Goal: Task Accomplishment & Management: Complete application form

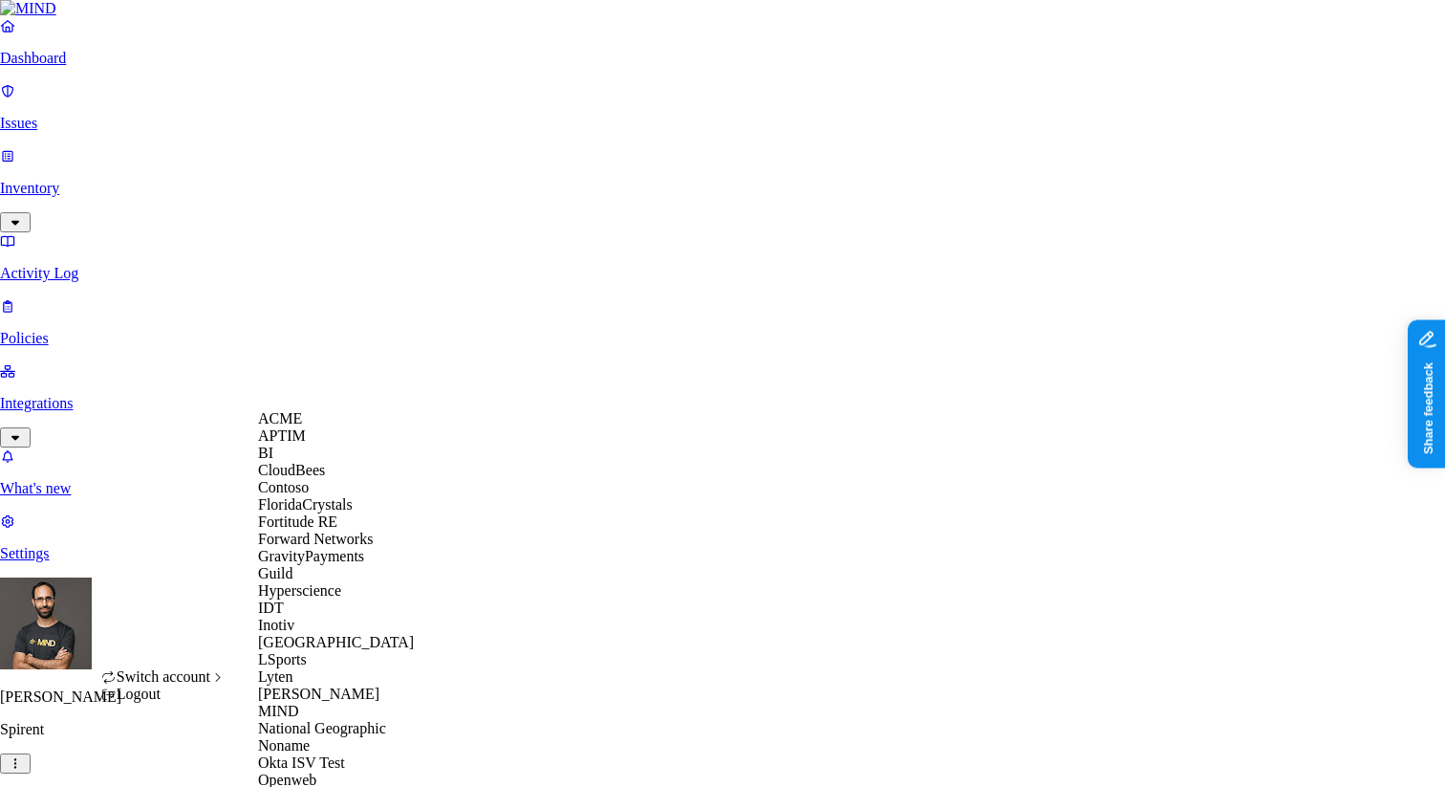
click at [313, 427] on div "ACME" at bounding box center [350, 418] width 185 height 17
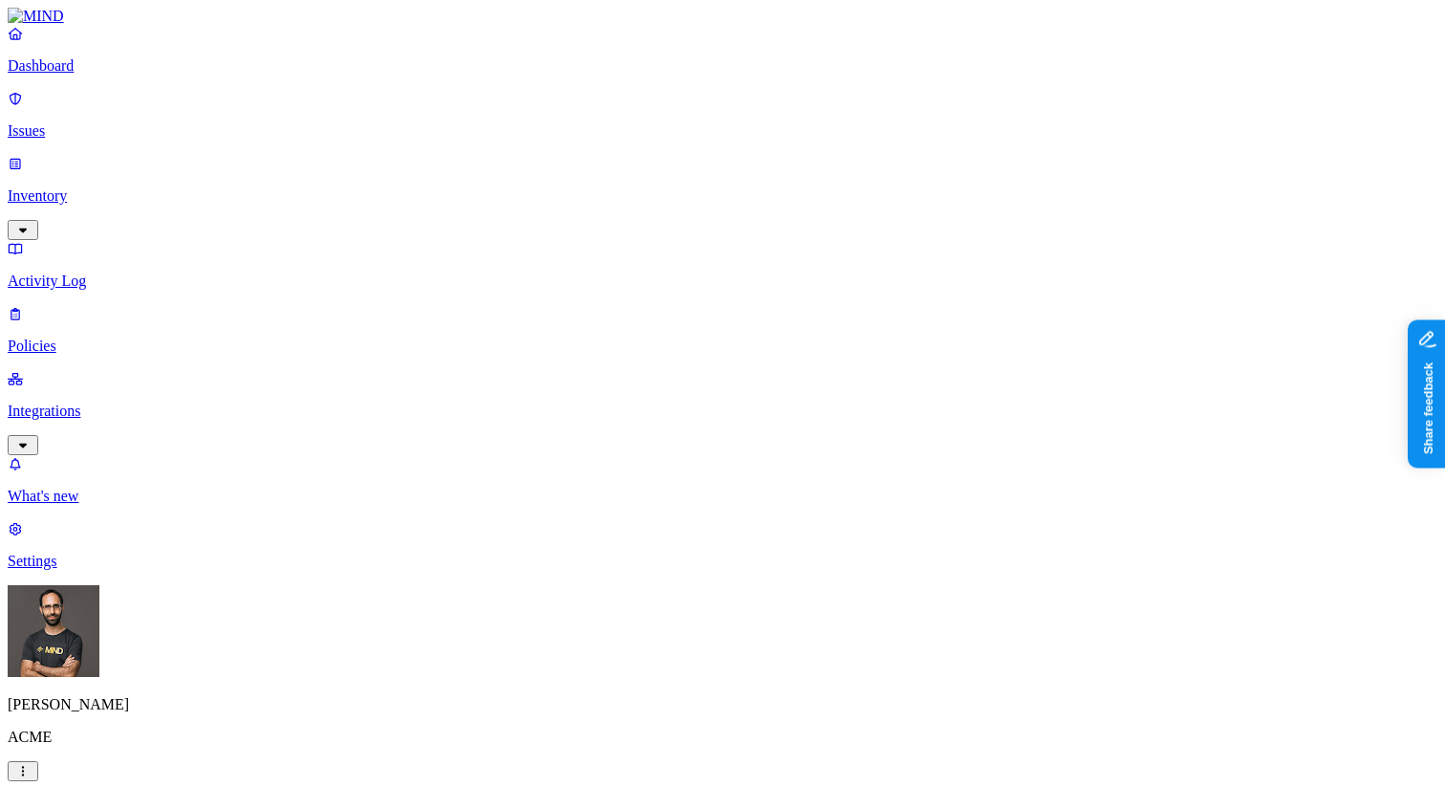
click at [87, 305] on link "Policies" at bounding box center [723, 330] width 1430 height 50
click at [645, 689] on label "Departments" at bounding box center [646, 681] width 78 height 16
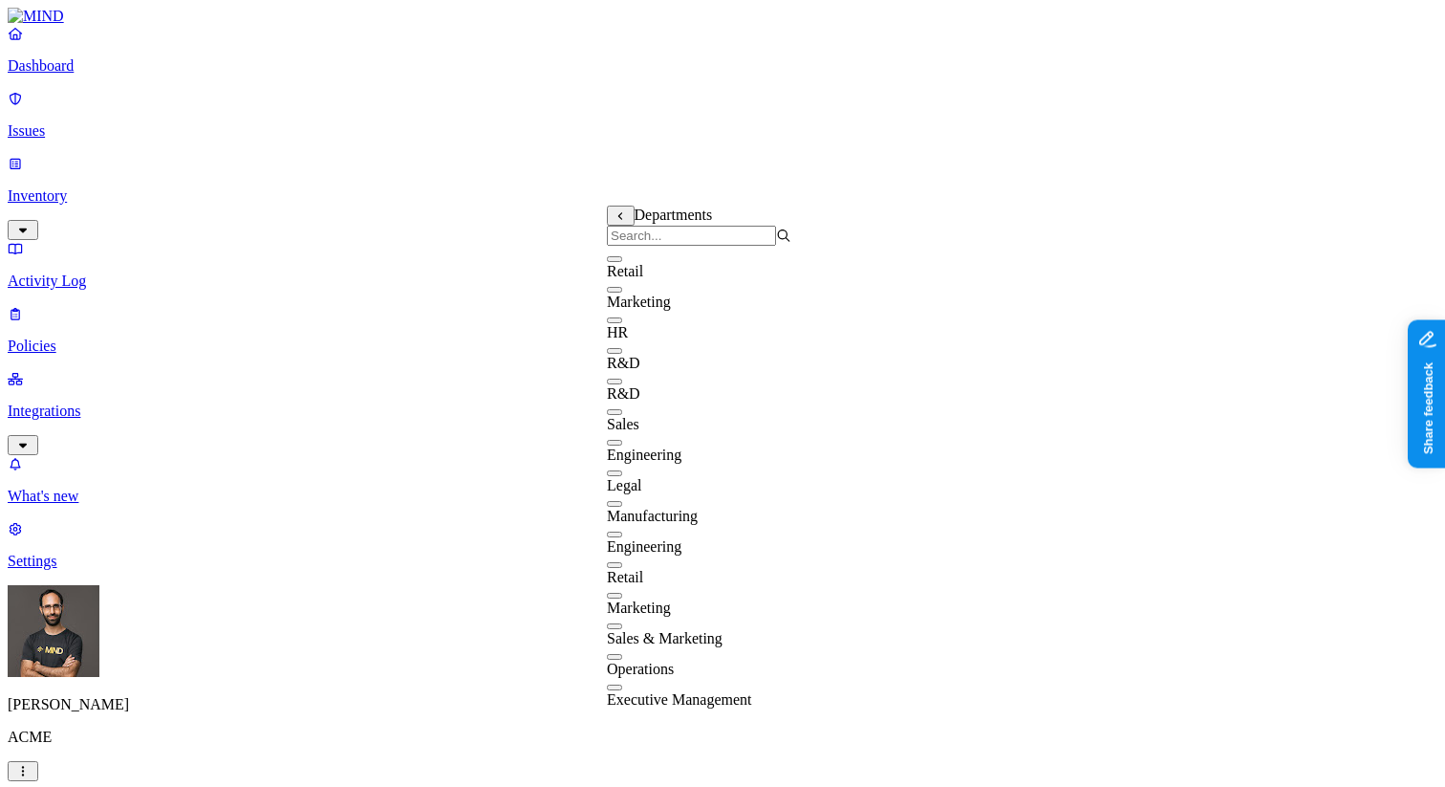
click at [676, 246] on input "search" at bounding box center [691, 236] width 169 height 20
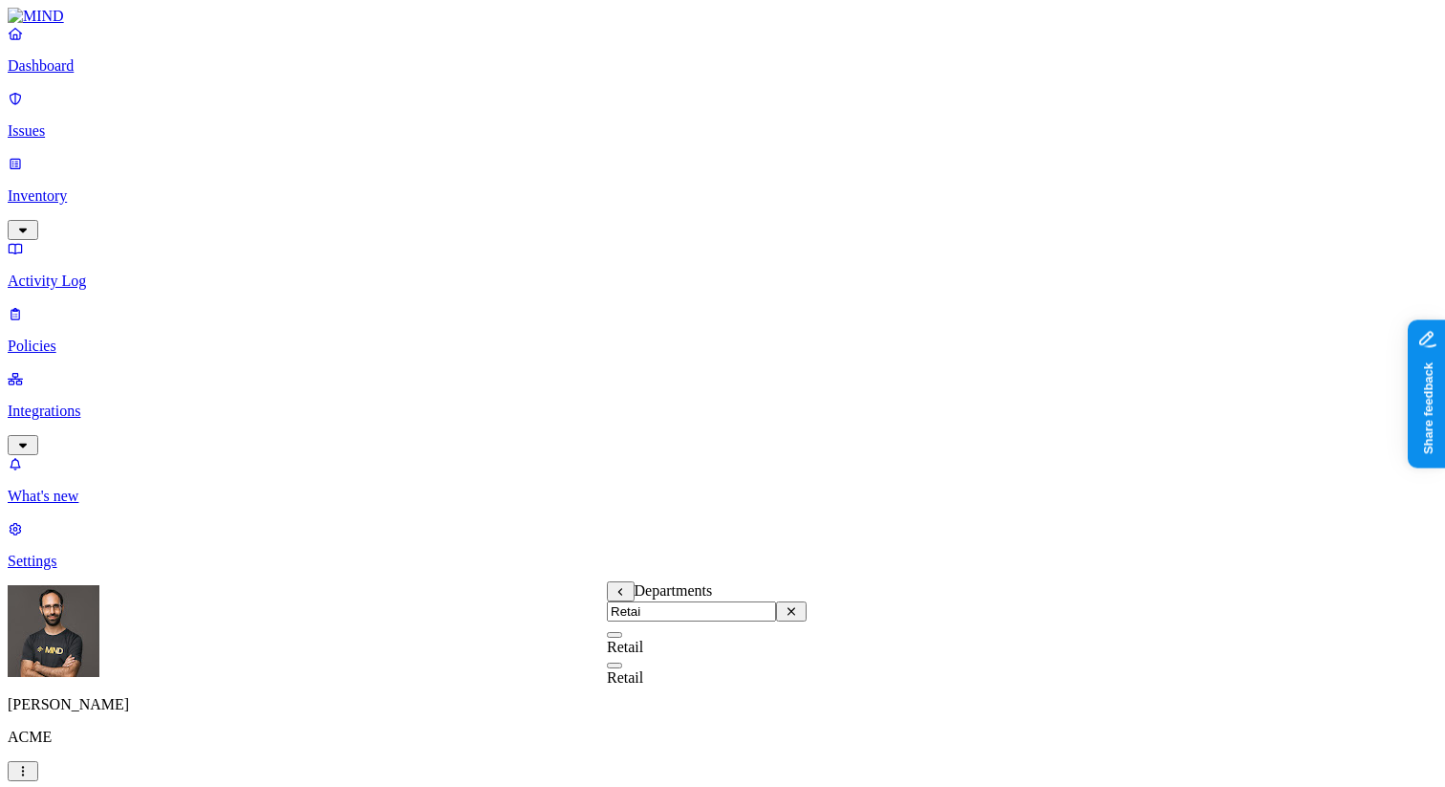
type input "Retail"
click at [675, 686] on label "Departments" at bounding box center [646, 681] width 78 height 16
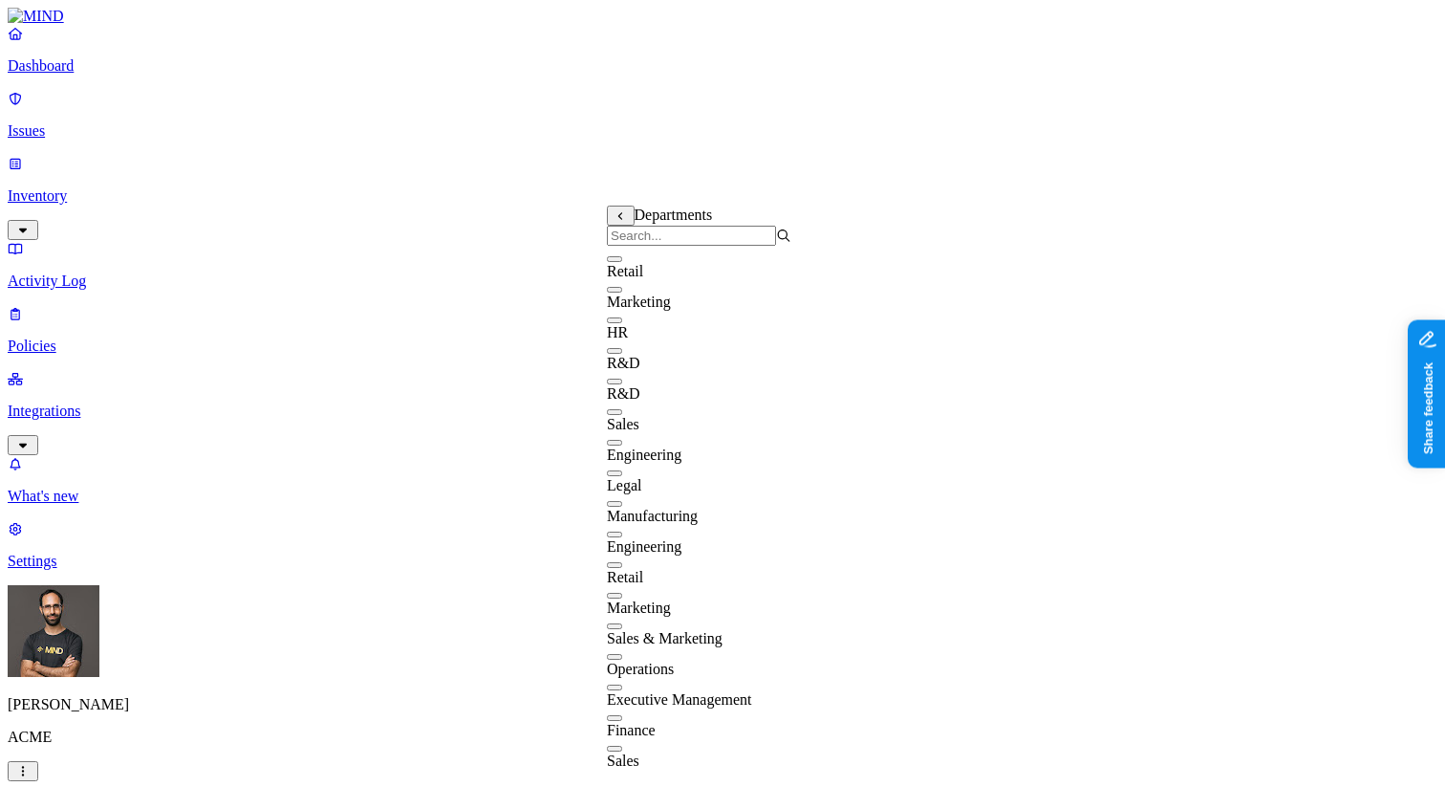
scroll to position [97, 0]
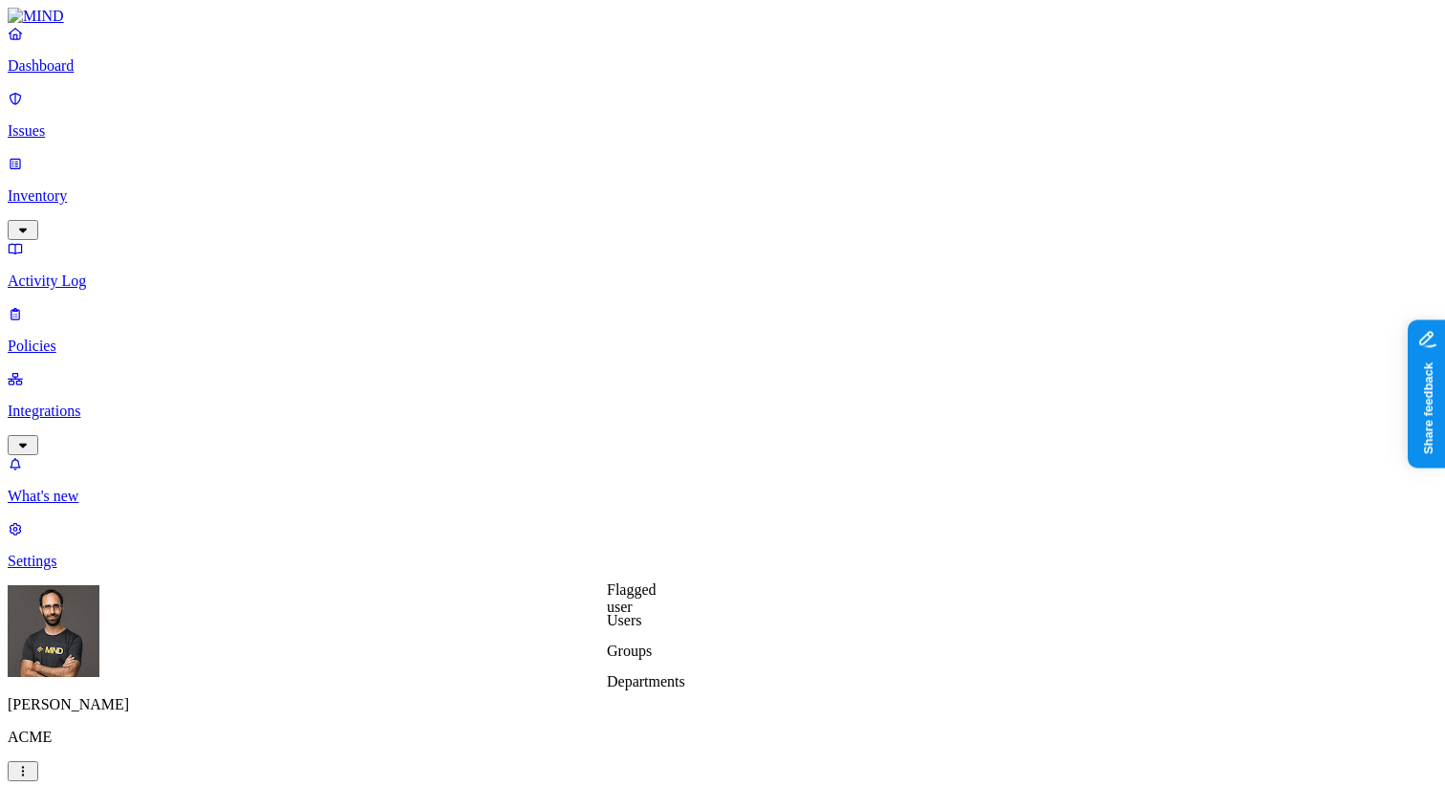
click at [641, 628] on label "Users" at bounding box center [624, 620] width 34 height 16
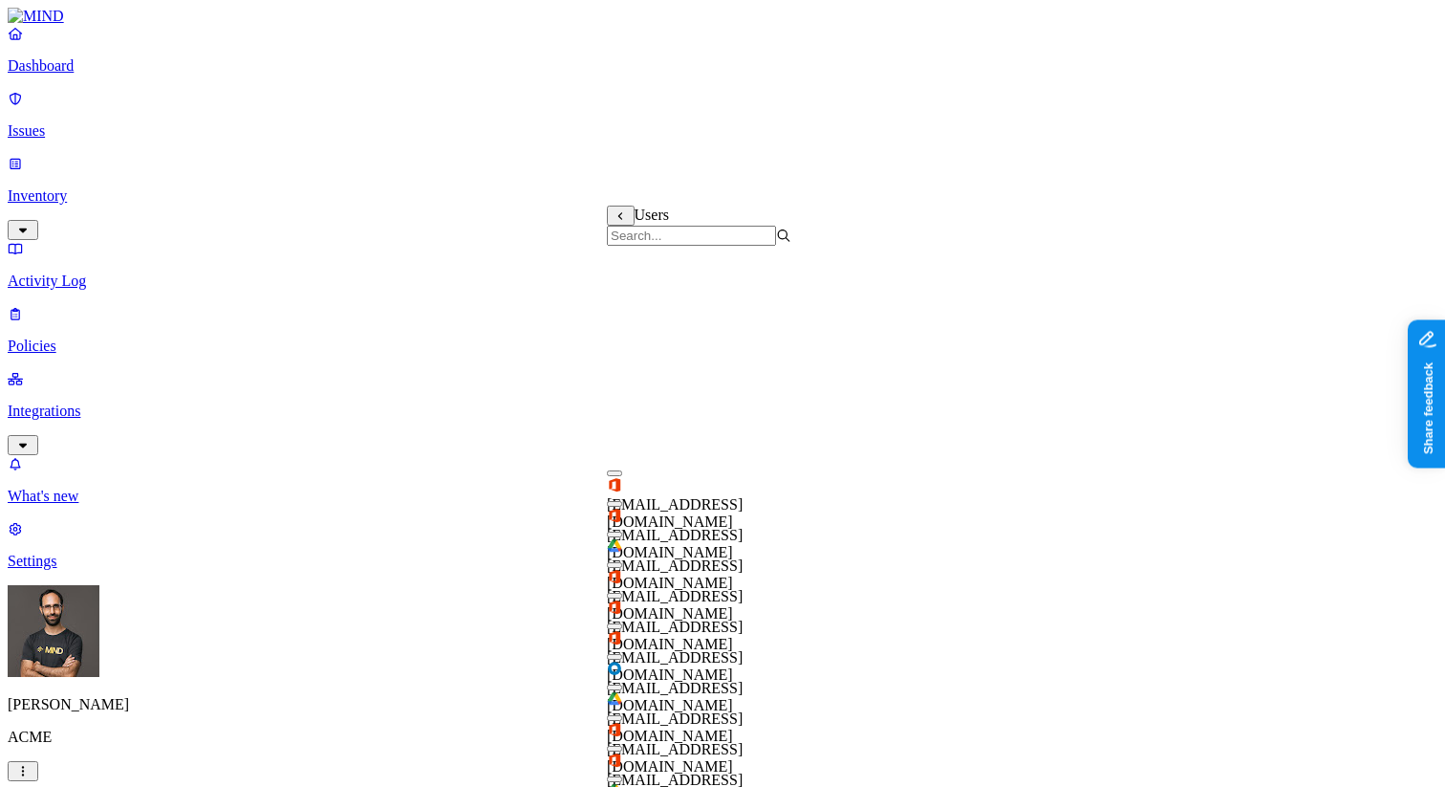
scroll to position [353, 0]
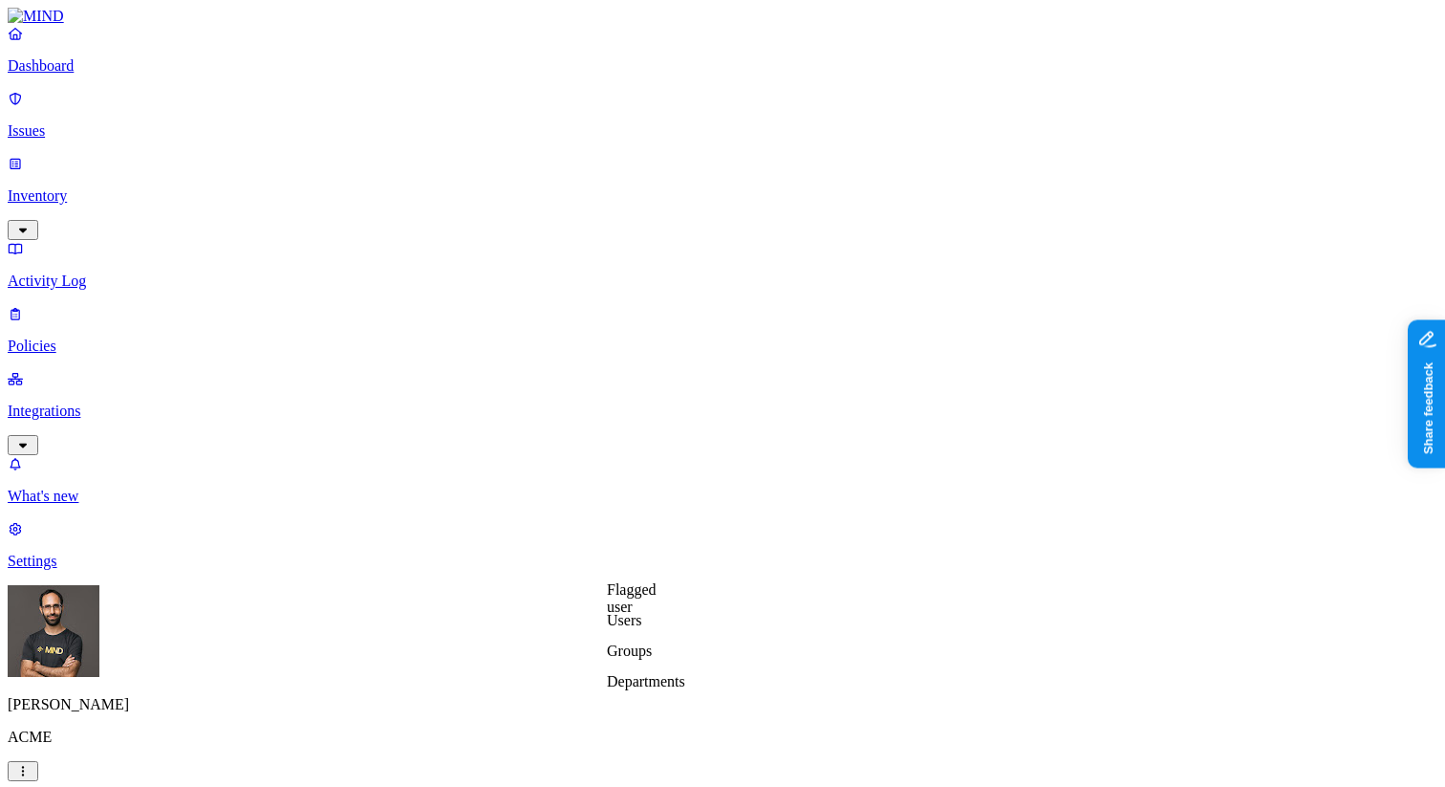
click at [648, 689] on label "Departments" at bounding box center [646, 681] width 78 height 16
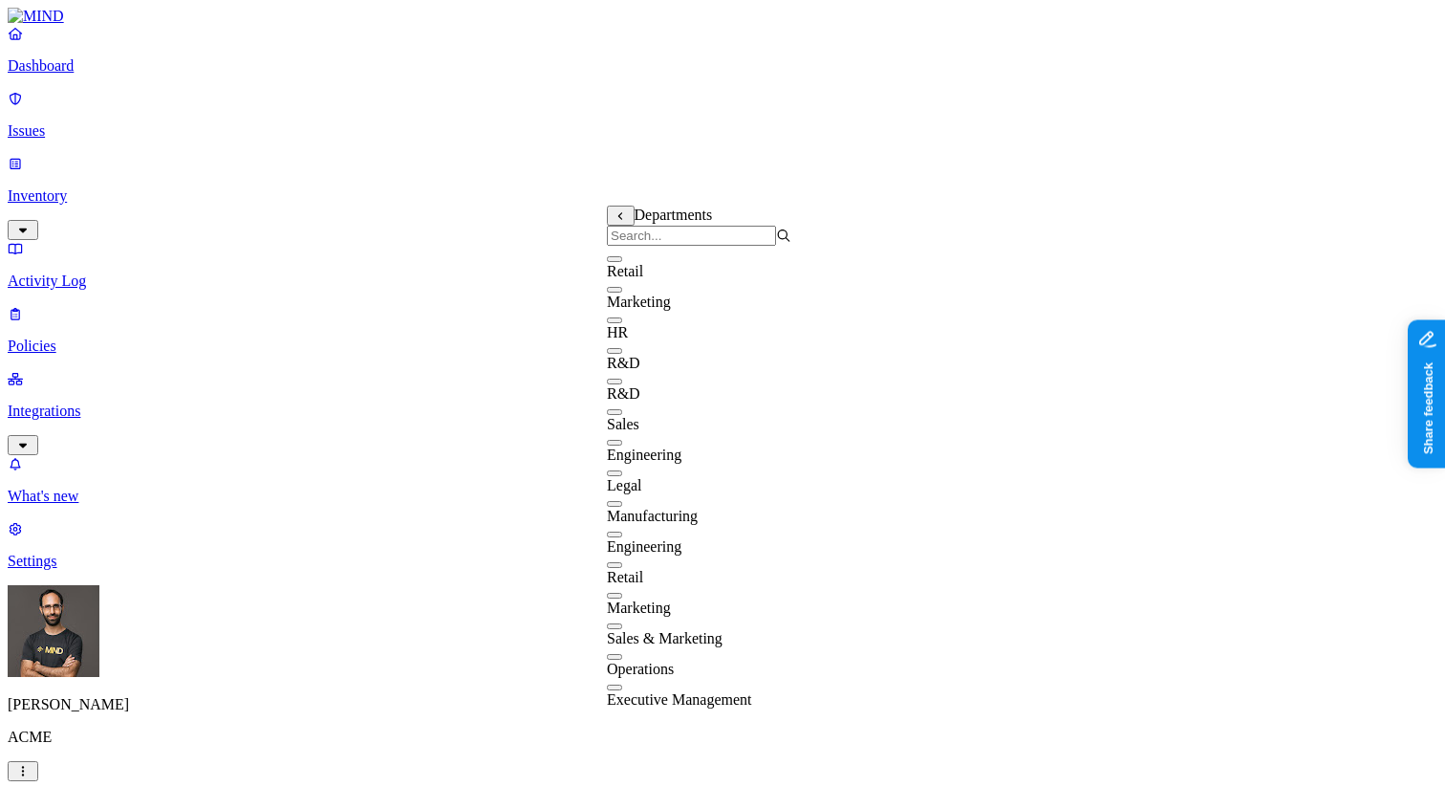
click at [682, 246] on input "search" at bounding box center [691, 236] width 169 height 20
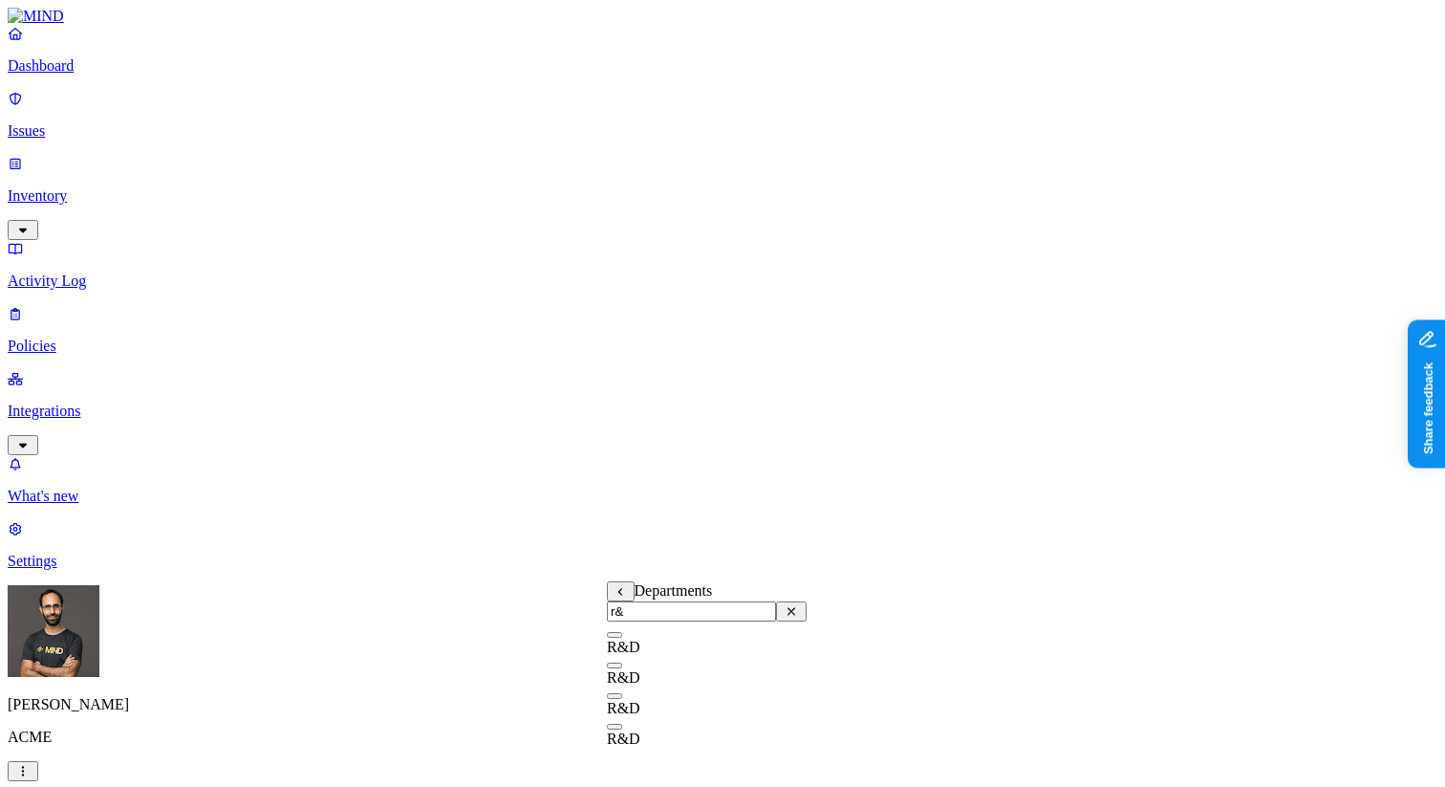
type input "r&d"
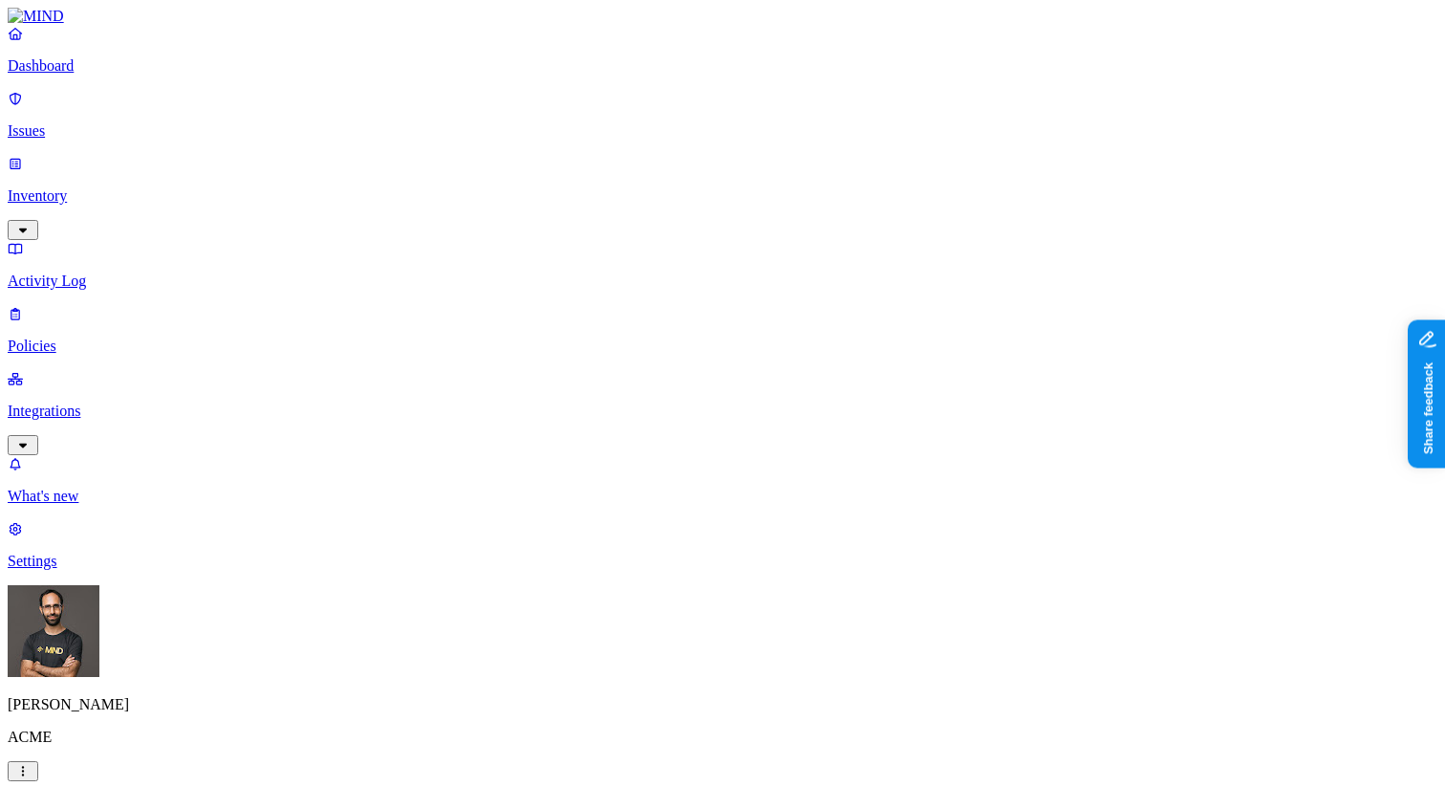
click at [640, 632] on label "Departments" at bounding box center [646, 626] width 78 height 16
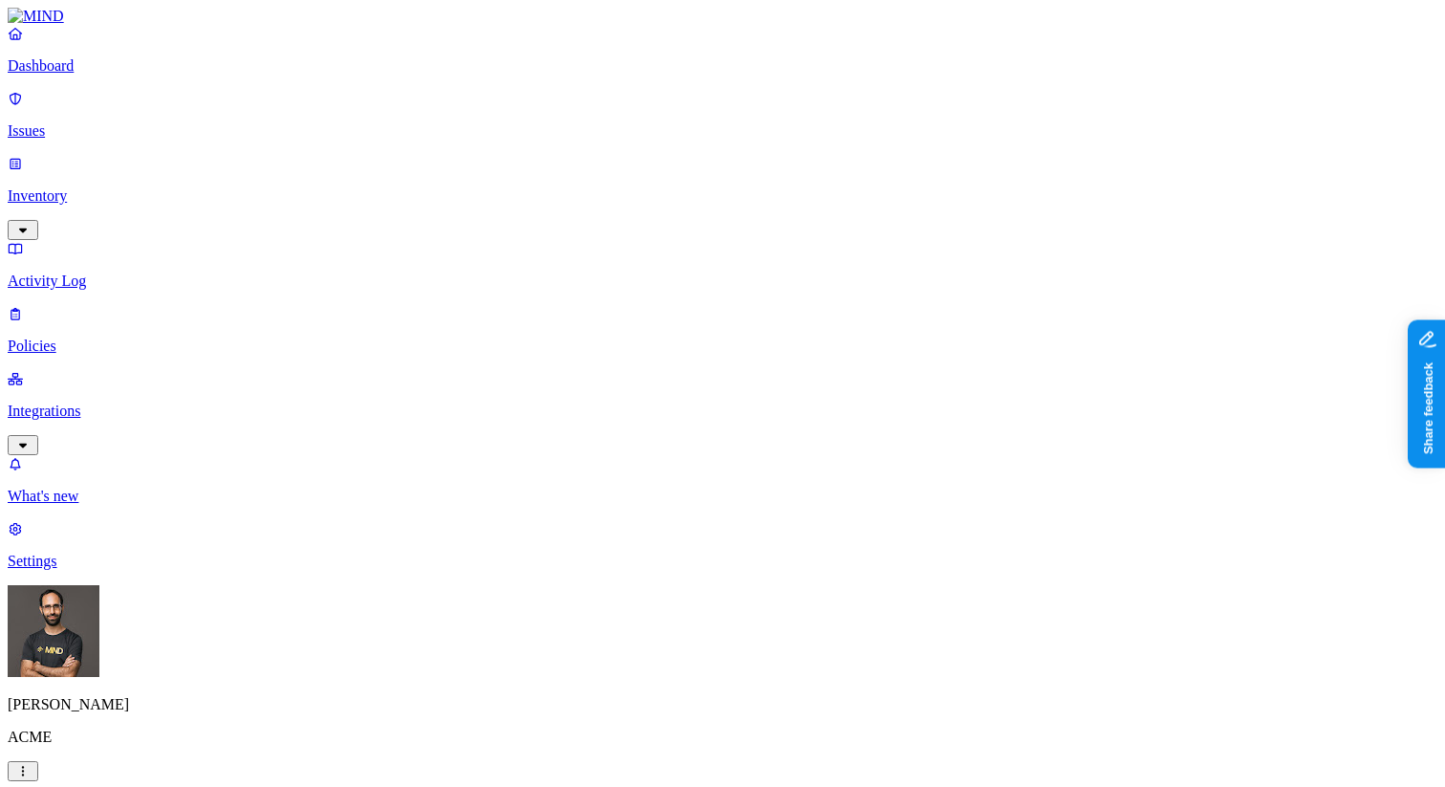
click at [88, 187] on p "Inventory" at bounding box center [723, 195] width 1430 height 17
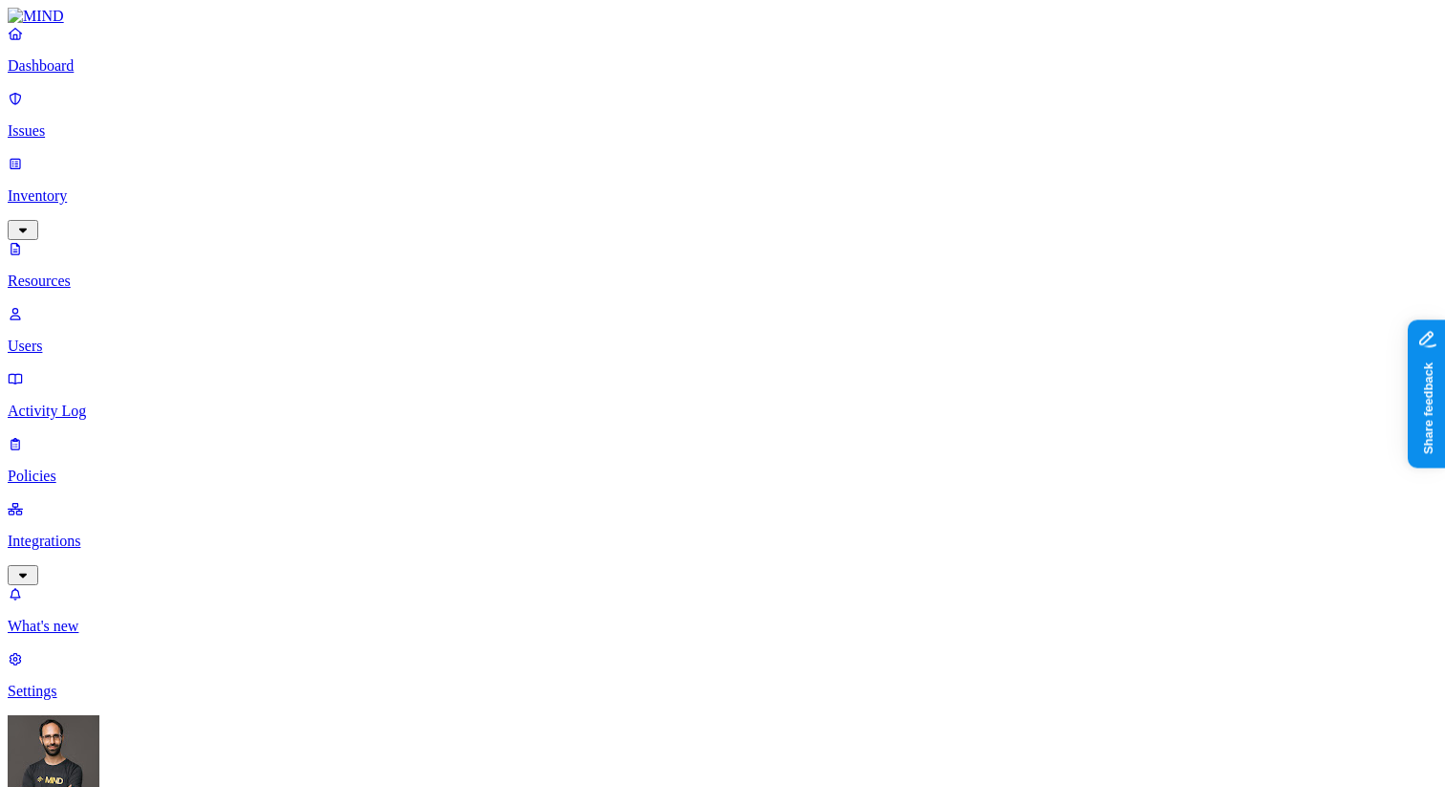
click at [91, 337] on p "Users" at bounding box center [723, 345] width 1430 height 17
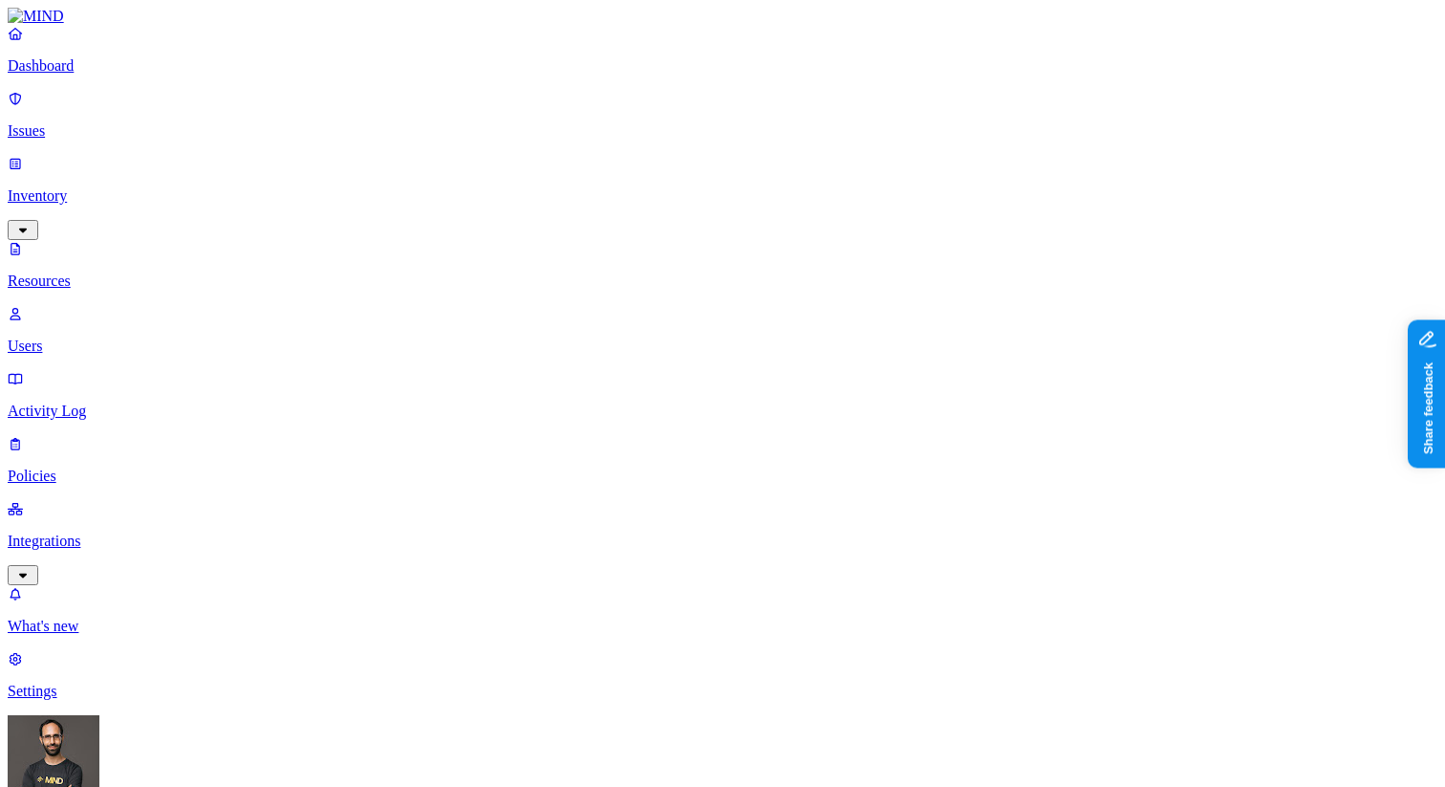
click at [100, 467] on p "Policies" at bounding box center [723, 475] width 1430 height 17
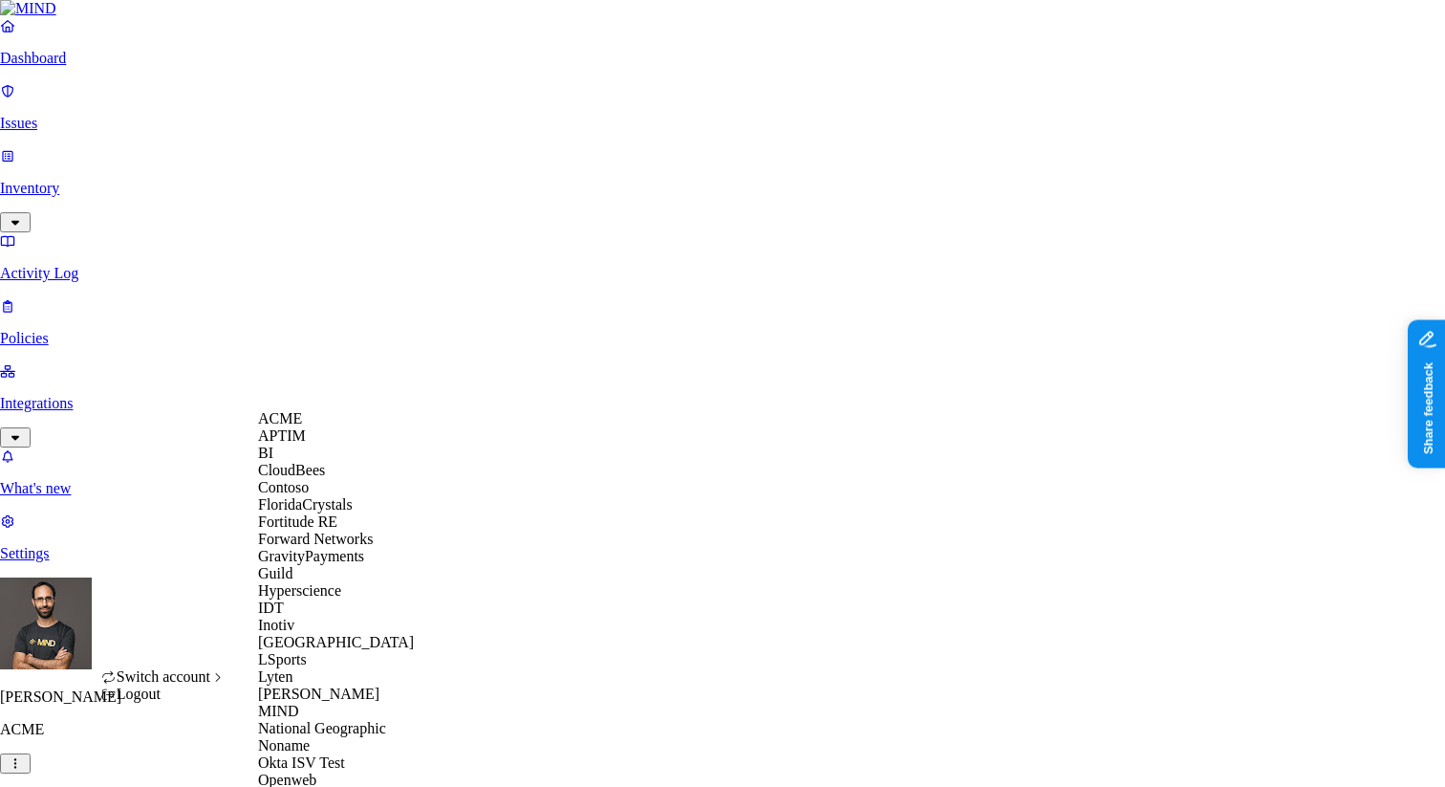
scroll to position [539, 0]
click at [307, 720] on span "National Geographic" at bounding box center [322, 728] width 128 height 16
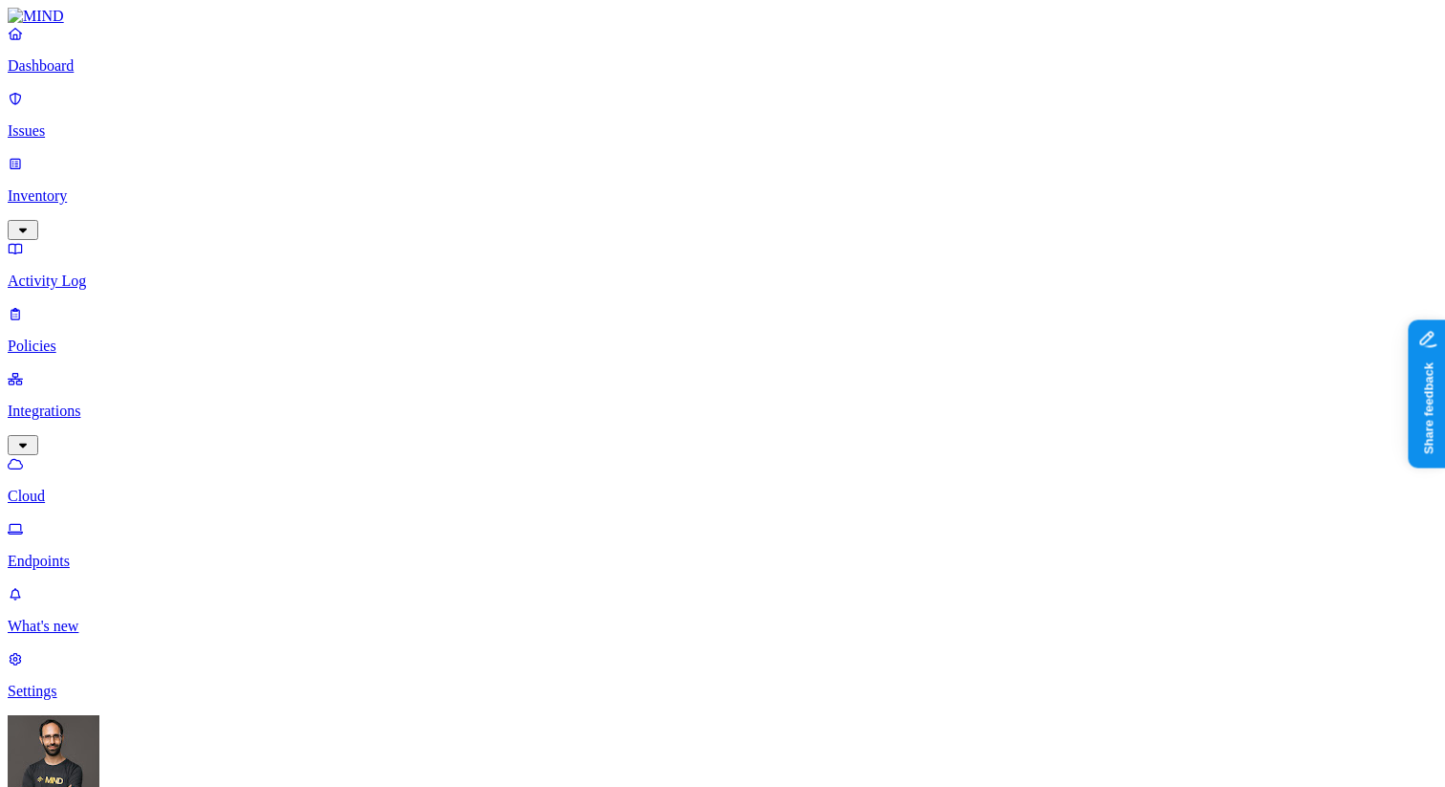
click at [106, 552] on p "Endpoints" at bounding box center [723, 560] width 1430 height 17
click at [95, 337] on p "Policies" at bounding box center [723, 345] width 1430 height 17
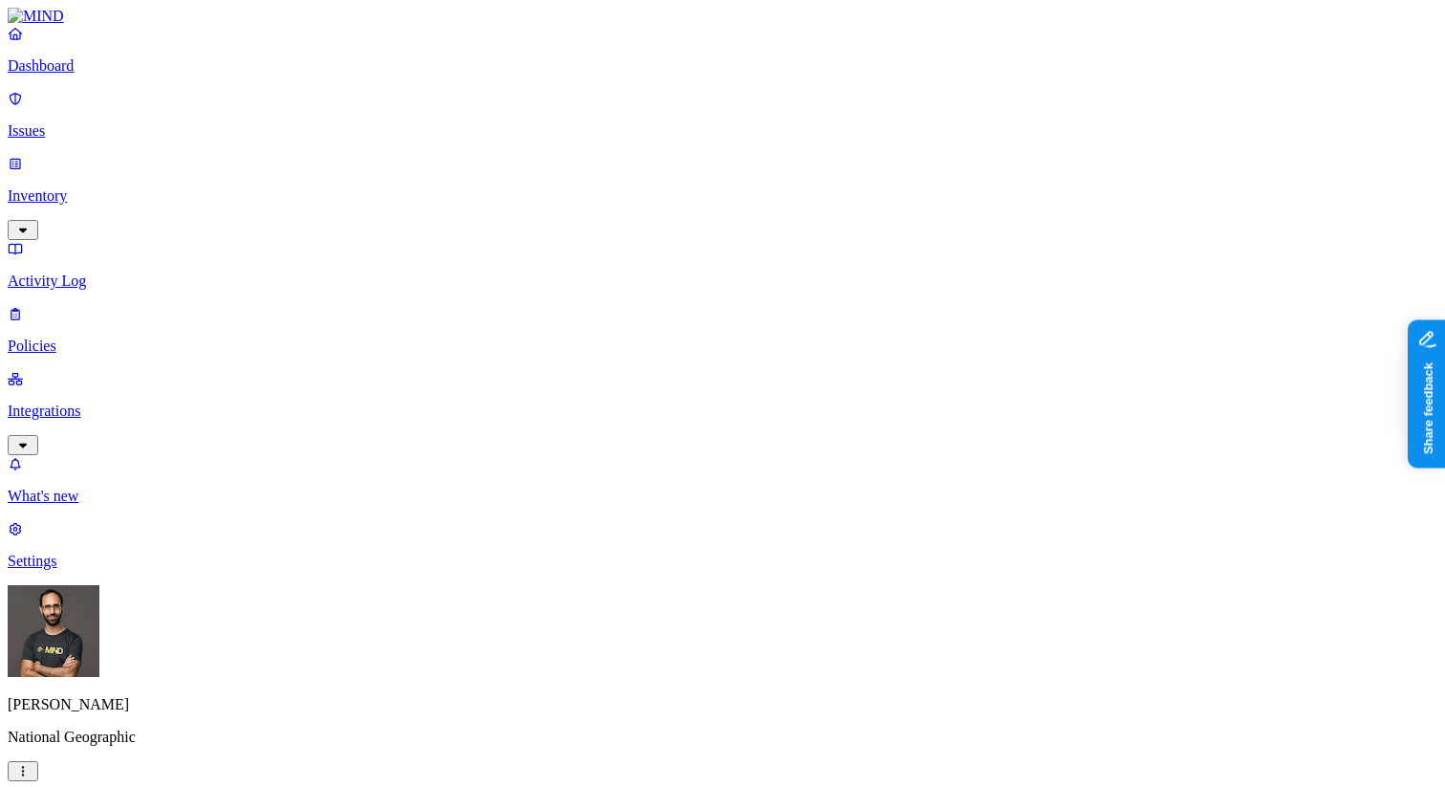
click at [628, 408] on label "External access" at bounding box center [613, 408] width 52 height 33
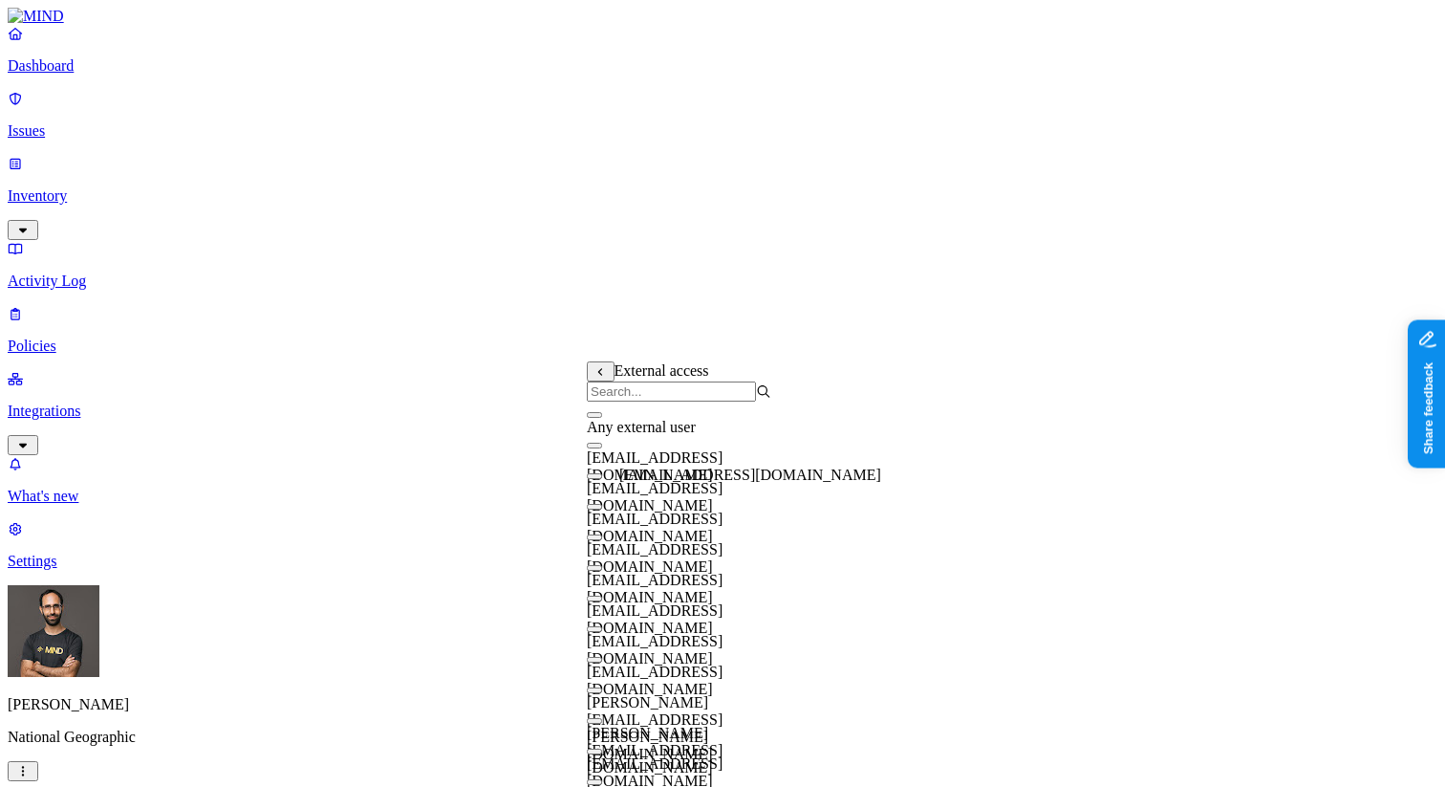
scroll to position [37, 0]
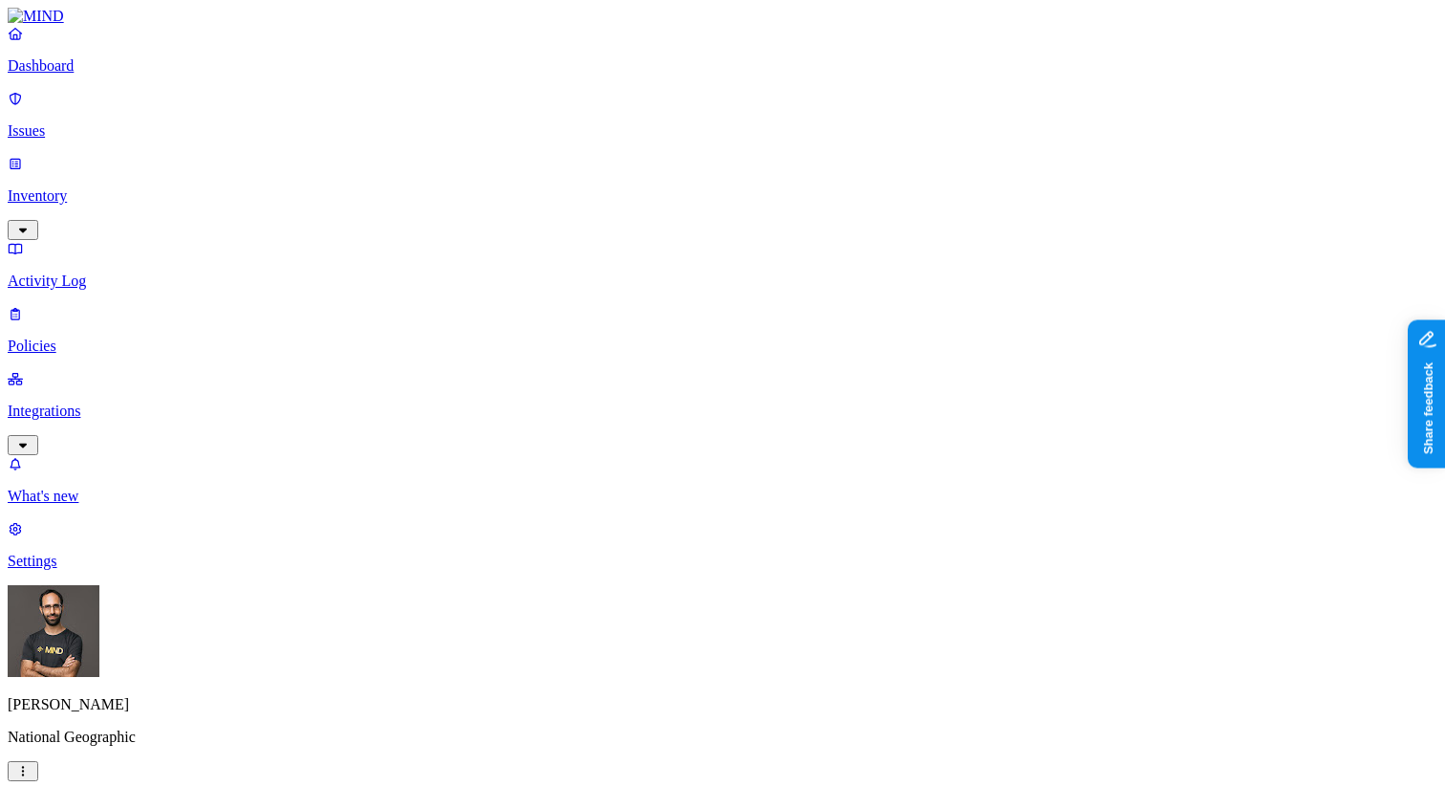
click at [635, 384] on label "Internal access" at bounding box center [611, 377] width 48 height 33
click at [115, 187] on p "Inventory" at bounding box center [723, 195] width 1430 height 17
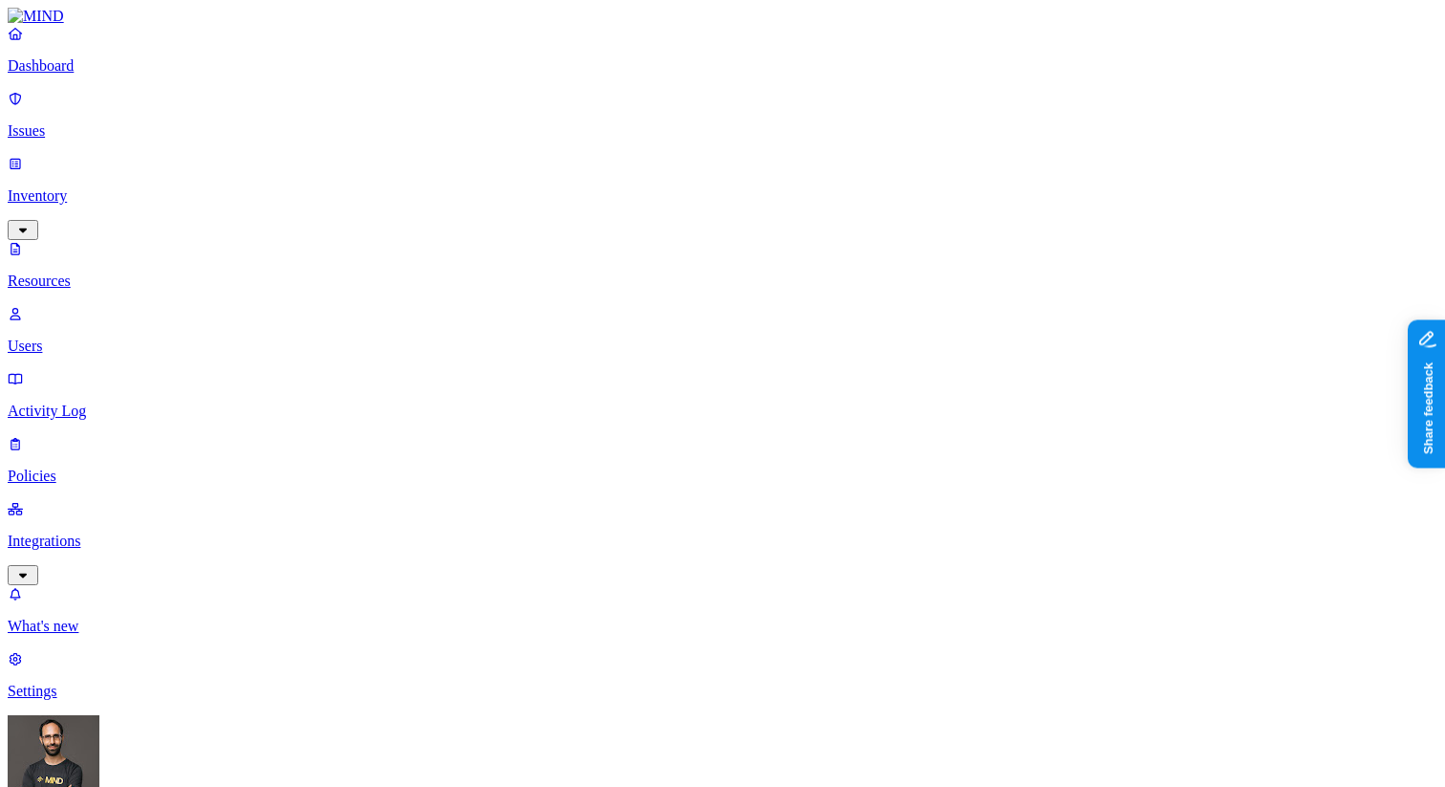
click at [149, 337] on p "Users" at bounding box center [723, 345] width 1430 height 17
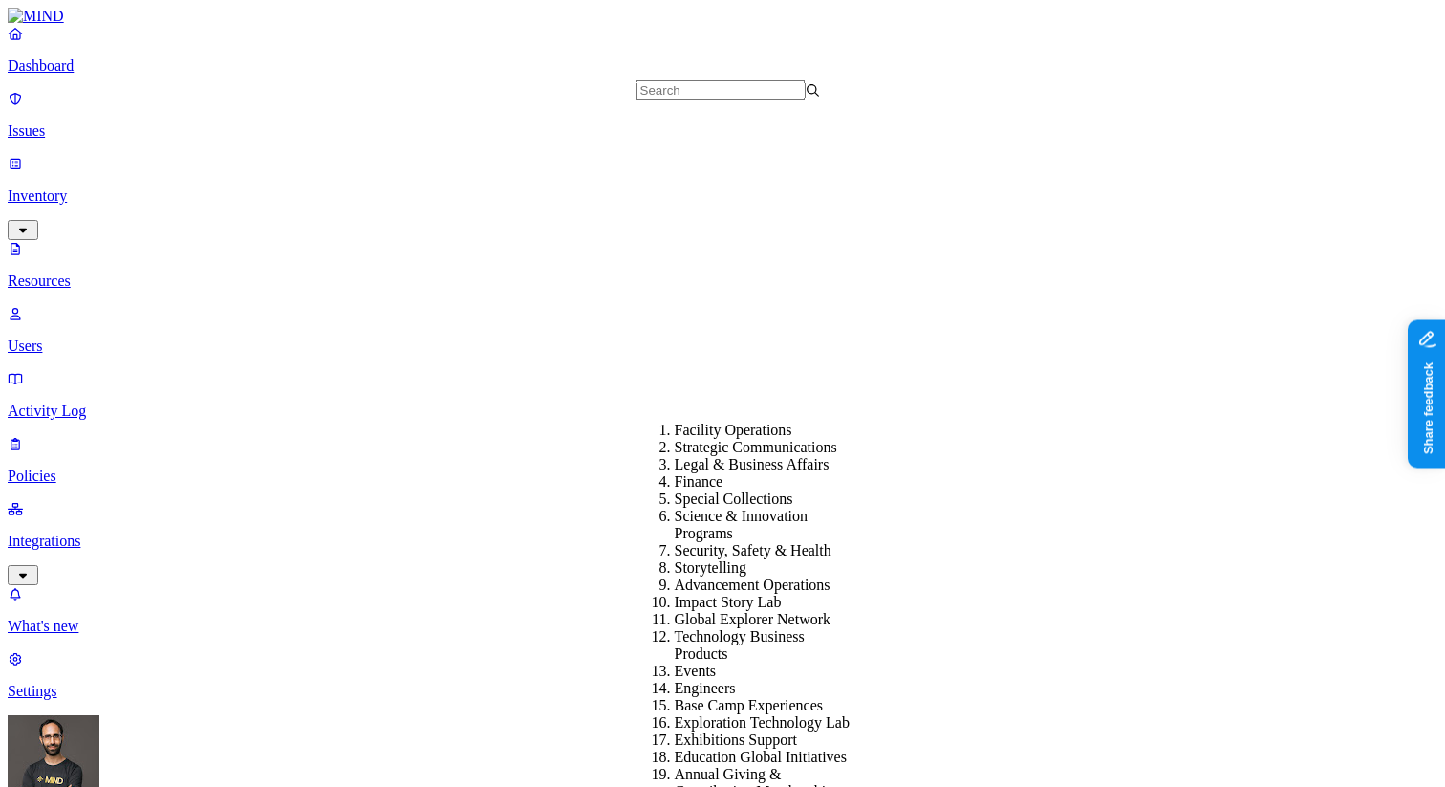
scroll to position [502, 0]
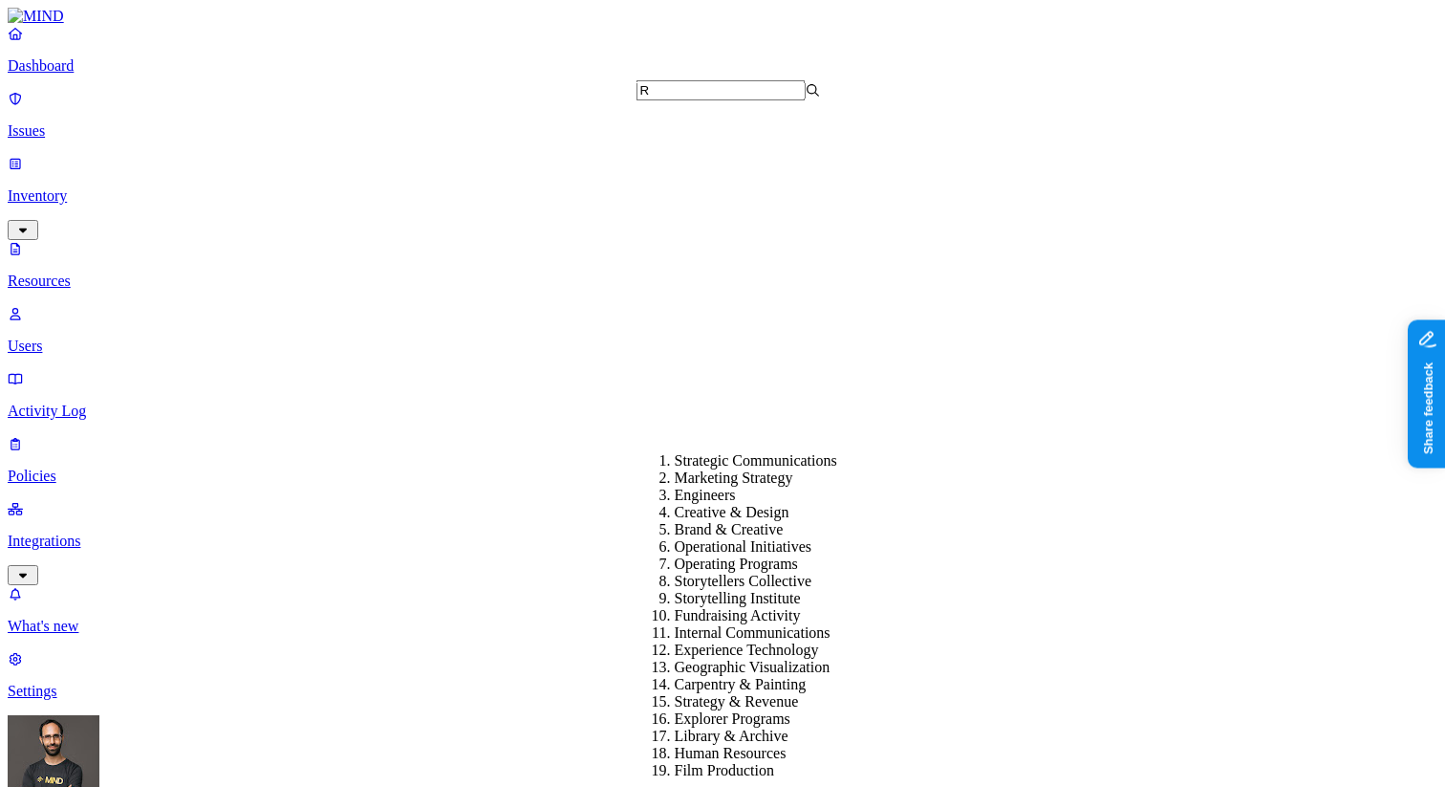
type input "R&"
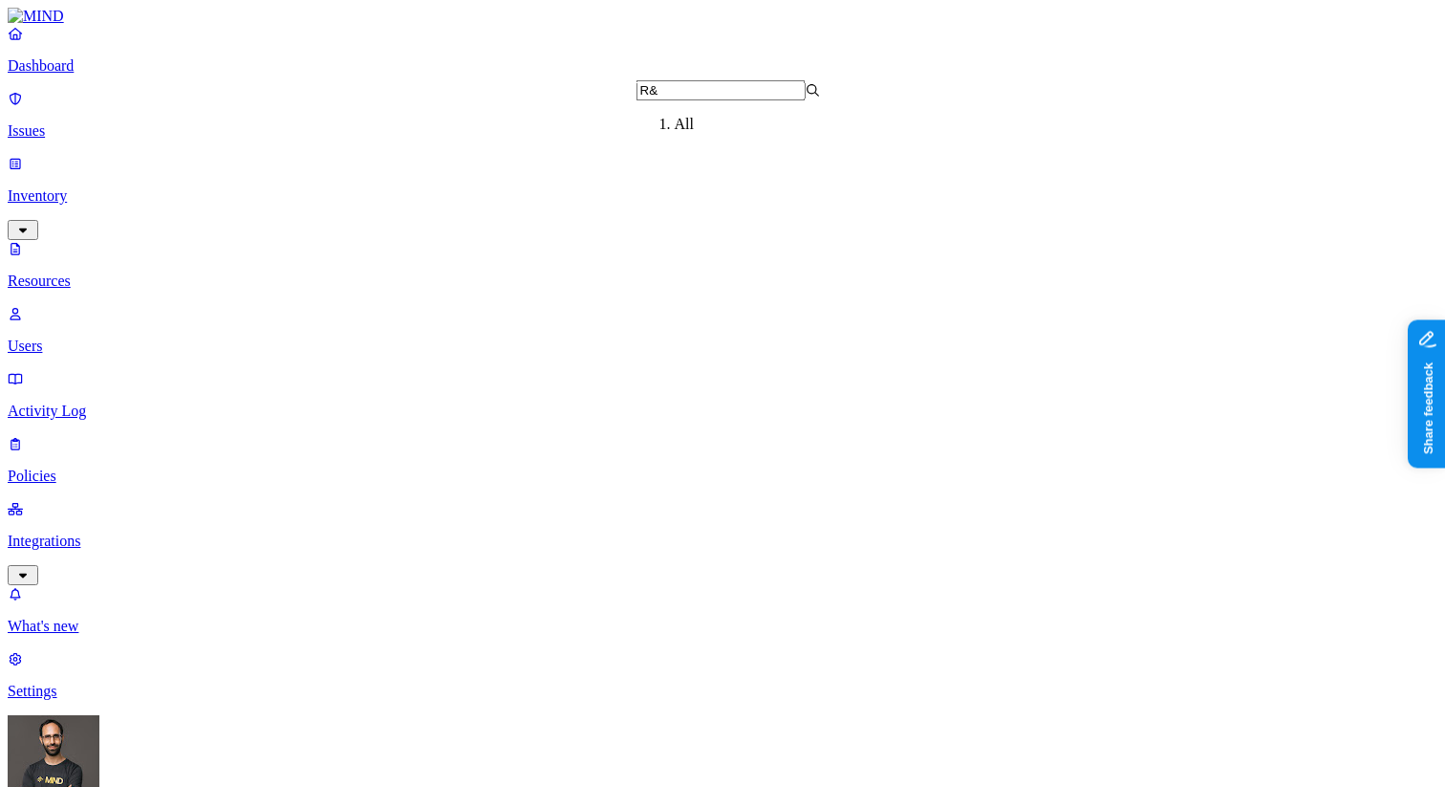
scroll to position [0, 0]
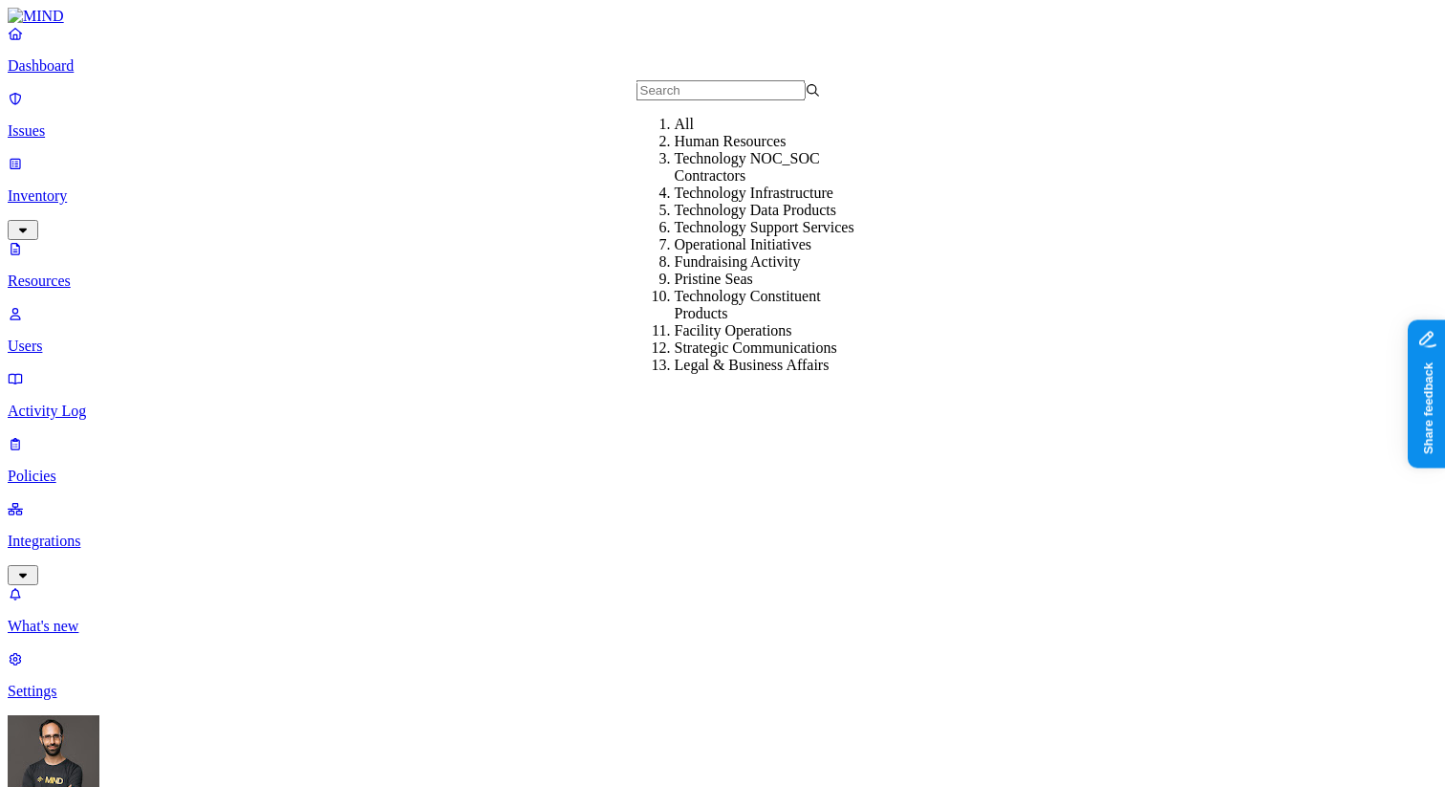
click at [675, 150] on div "Human Resources" at bounding box center [767, 141] width 184 height 17
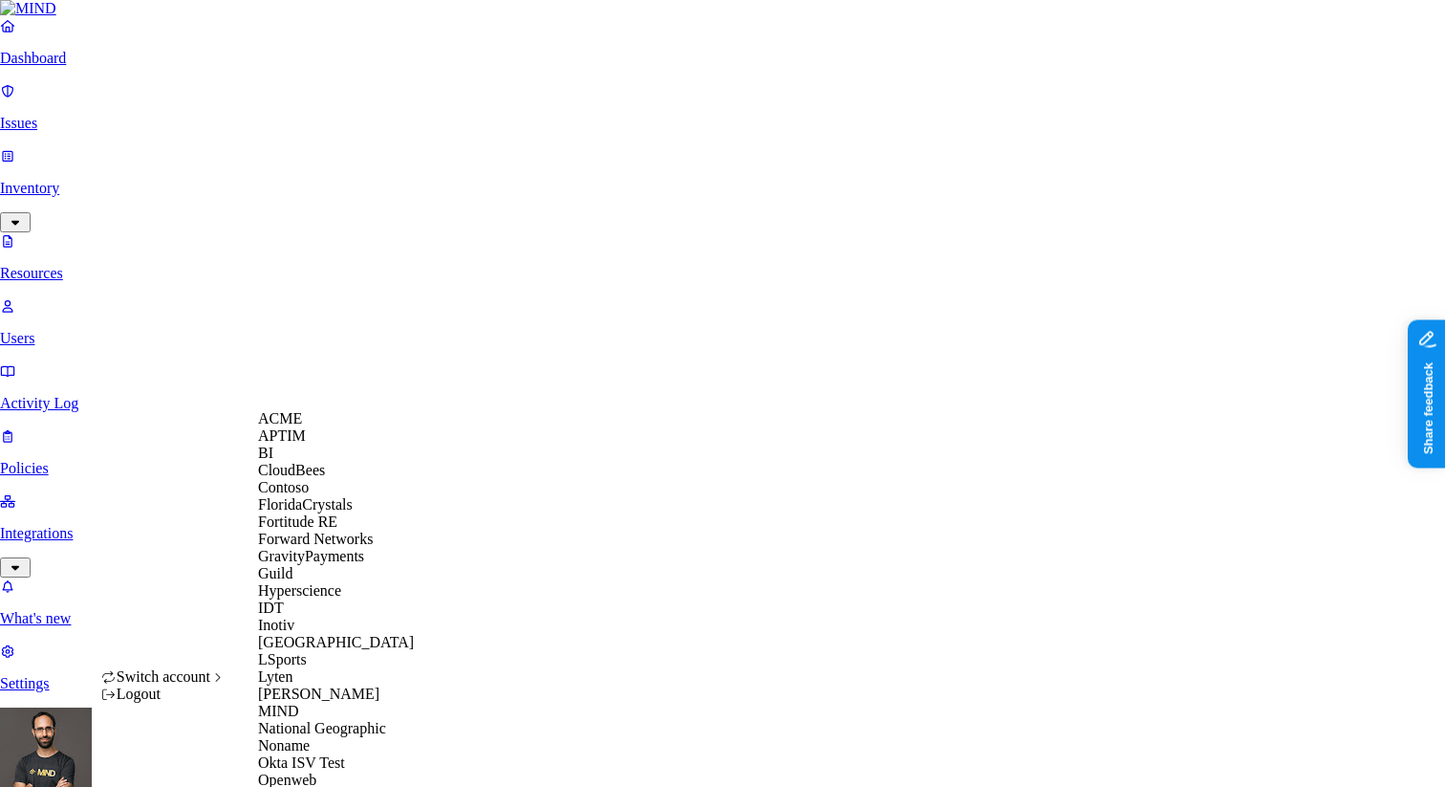
click at [338, 427] on div "ACME" at bounding box center [350, 418] width 185 height 17
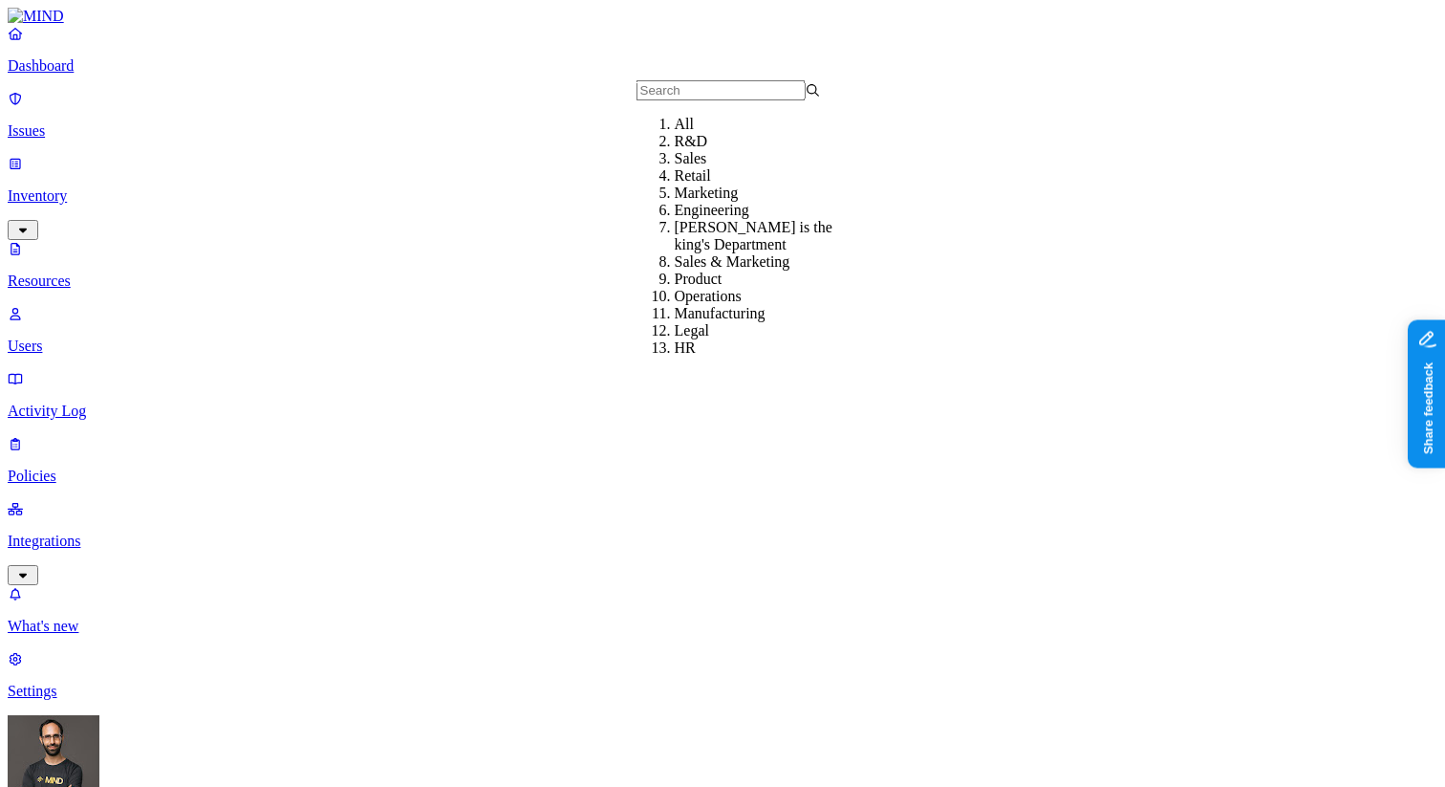
click at [675, 150] on div "R&D" at bounding box center [767, 141] width 184 height 17
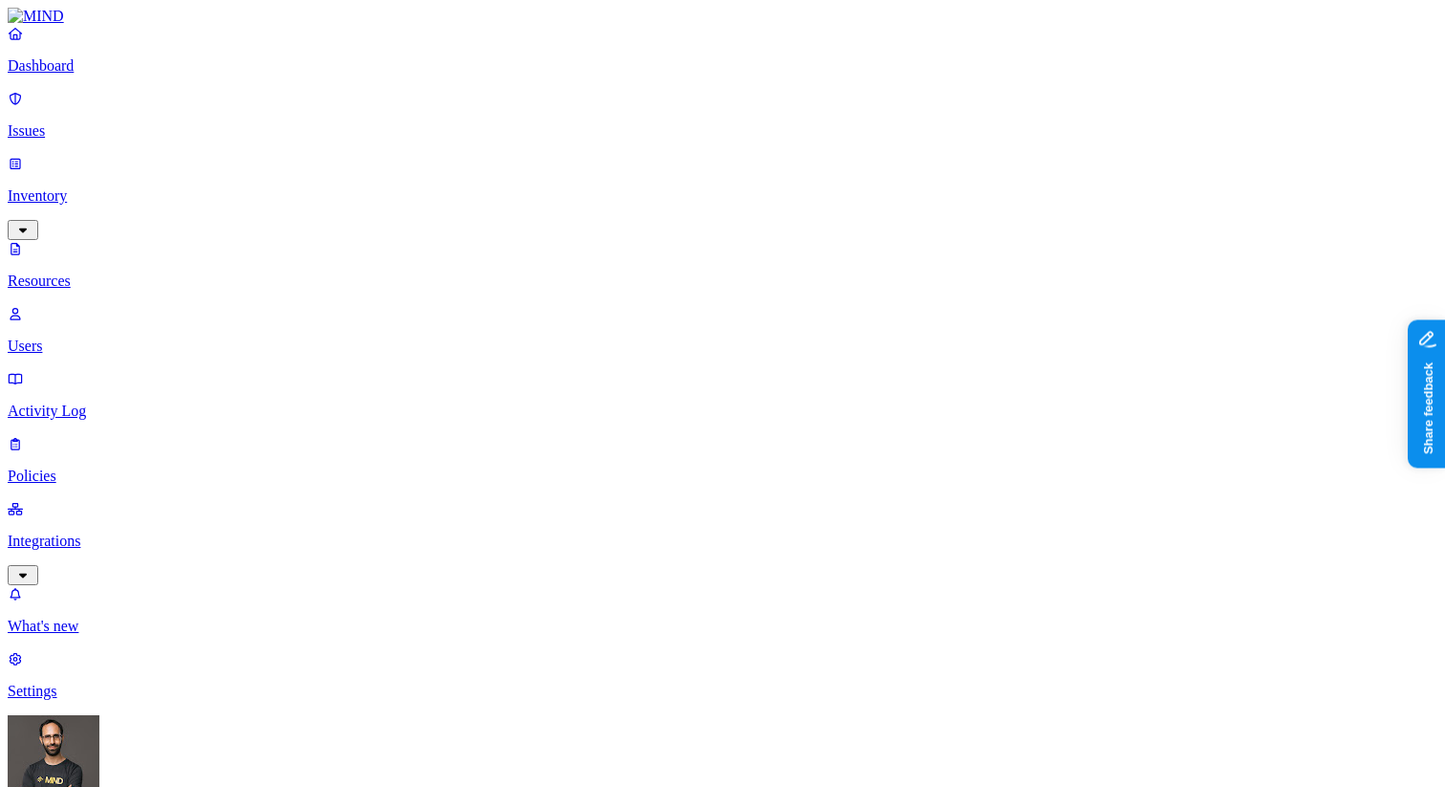
click at [101, 467] on p "Policies" at bounding box center [723, 475] width 1430 height 17
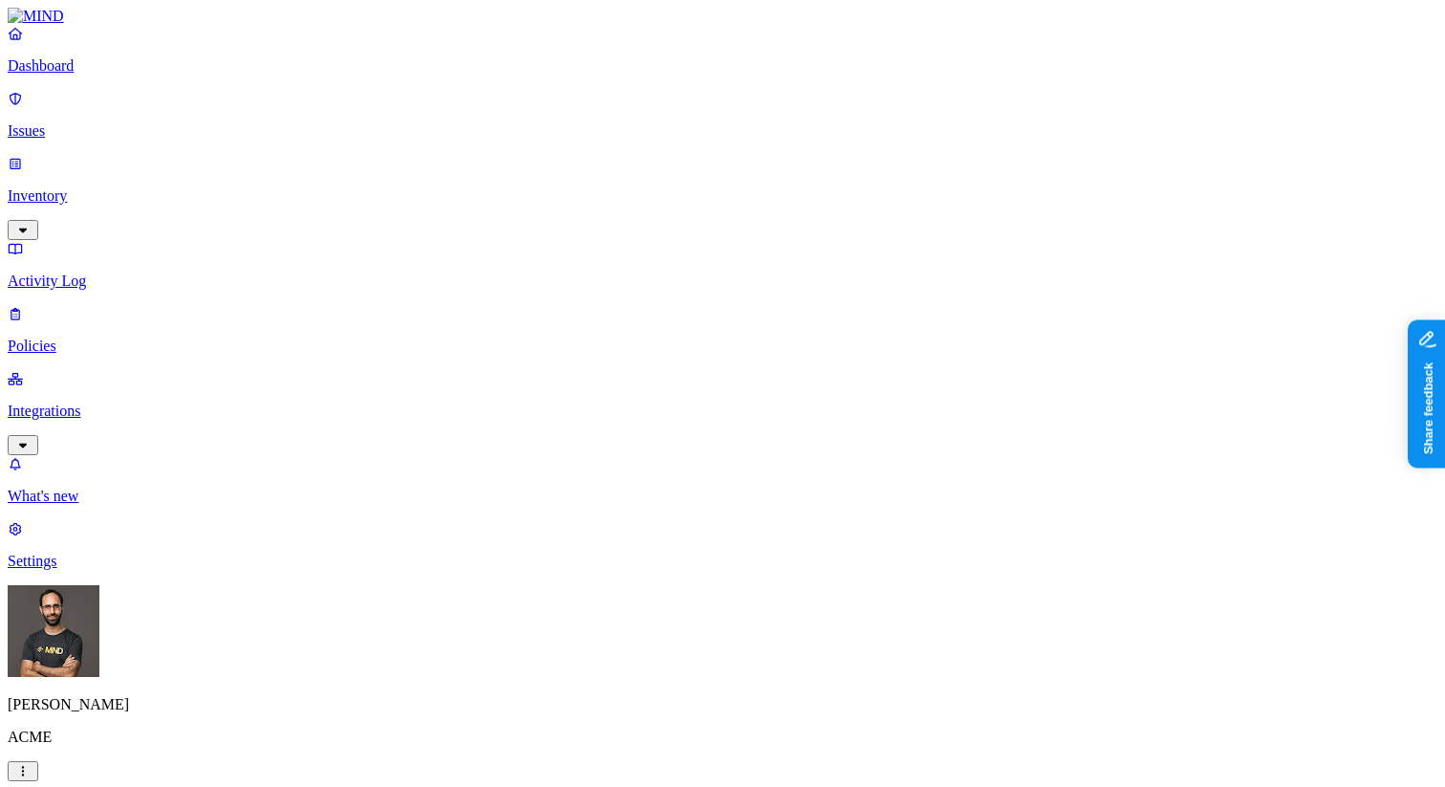
click at [639, 605] on label "Users" at bounding box center [624, 598] width 34 height 16
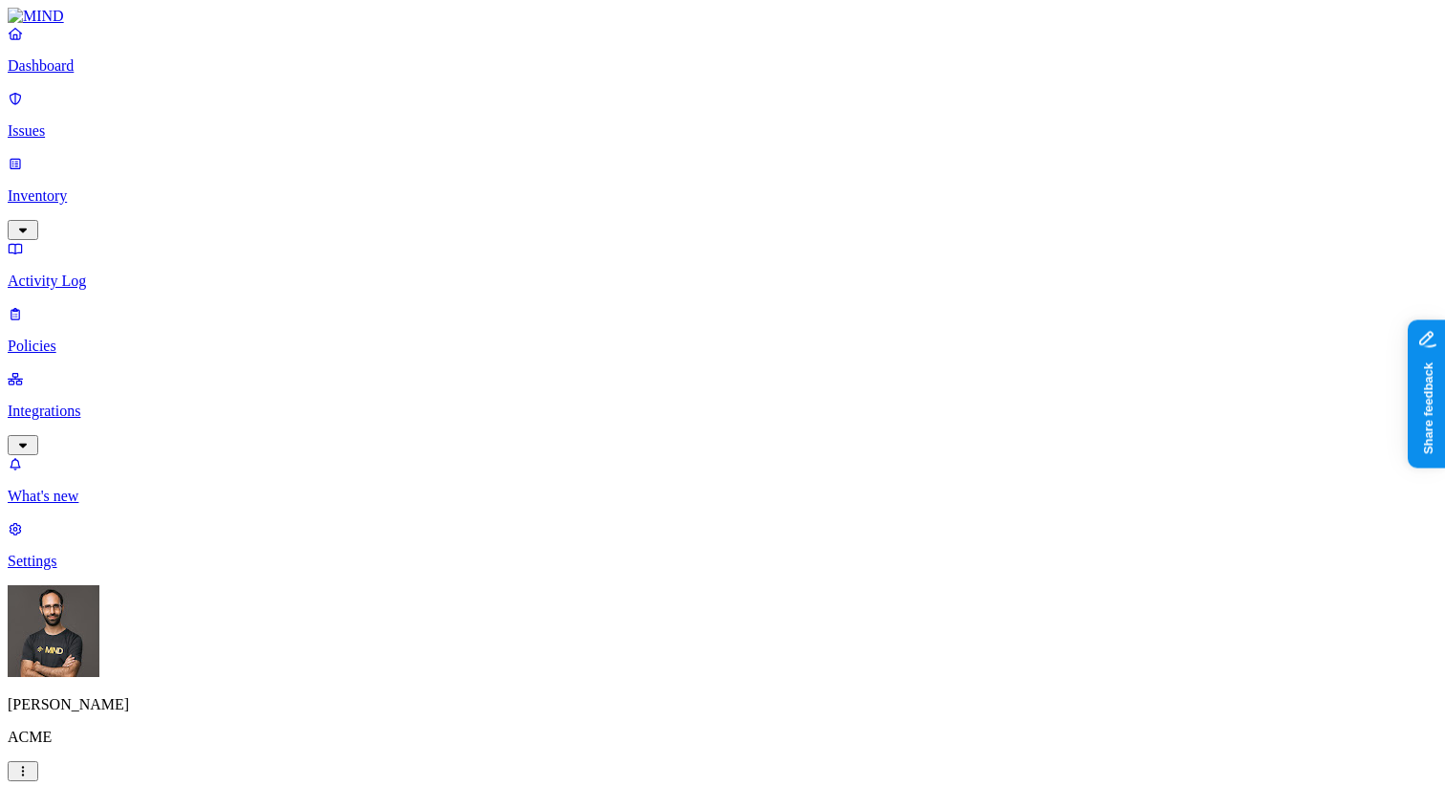
click at [625, 417] on label "Application type" at bounding box center [623, 407] width 73 height 33
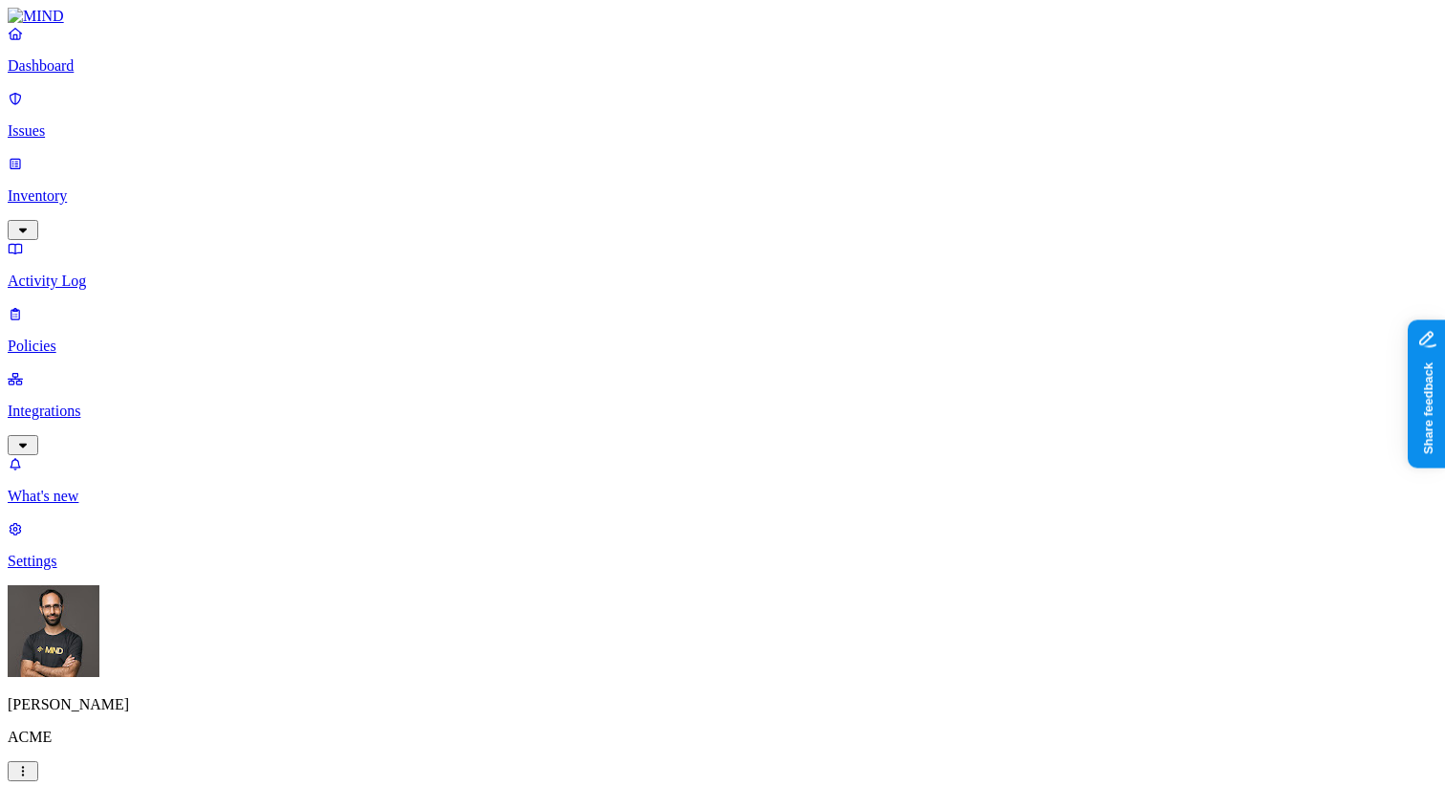
click at [619, 443] on label "Specific application" at bounding box center [621, 438] width 68 height 33
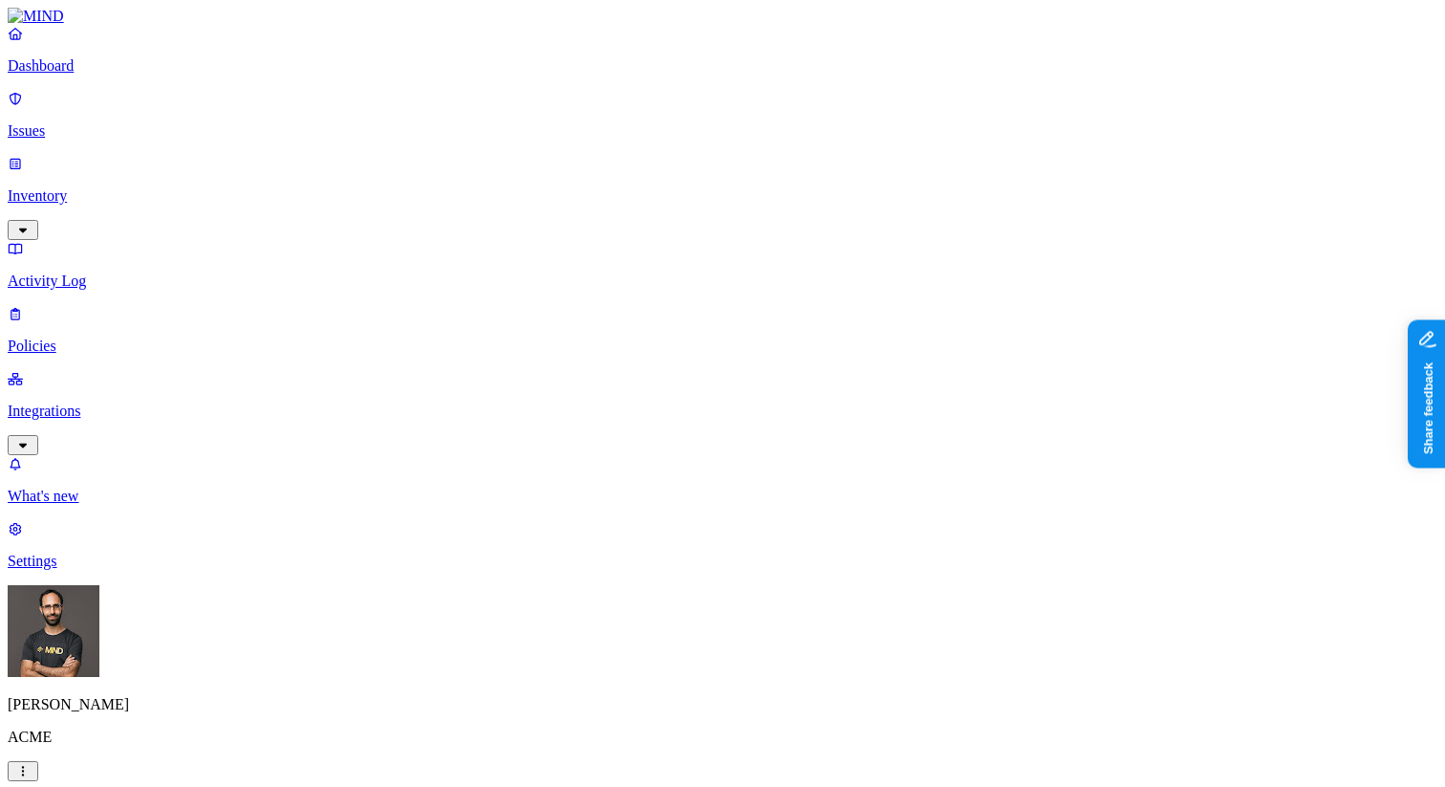
click at [623, 364] on label "External access" at bounding box center [613, 357] width 52 height 33
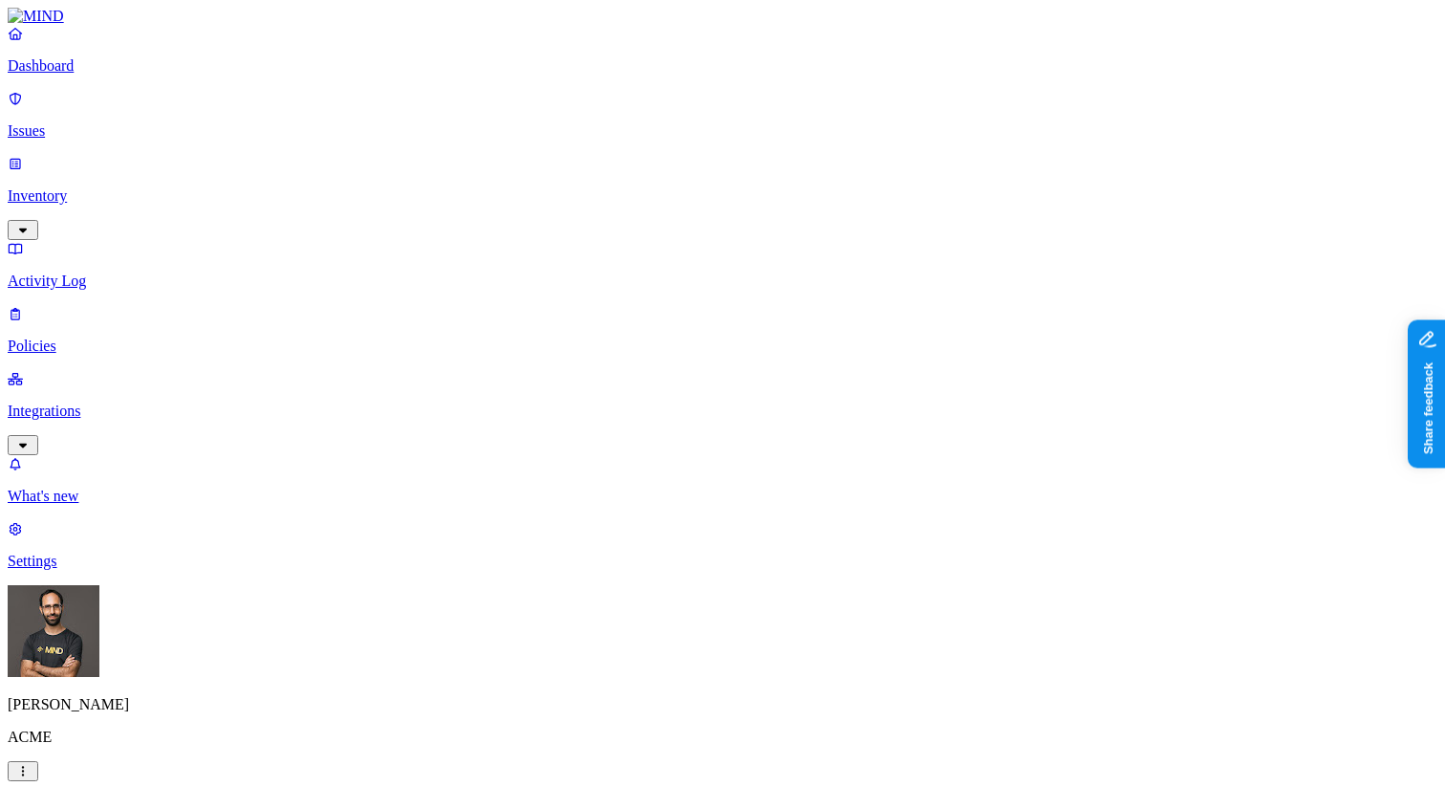
click at [635, 328] on label "Internal access" at bounding box center [611, 327] width 48 height 33
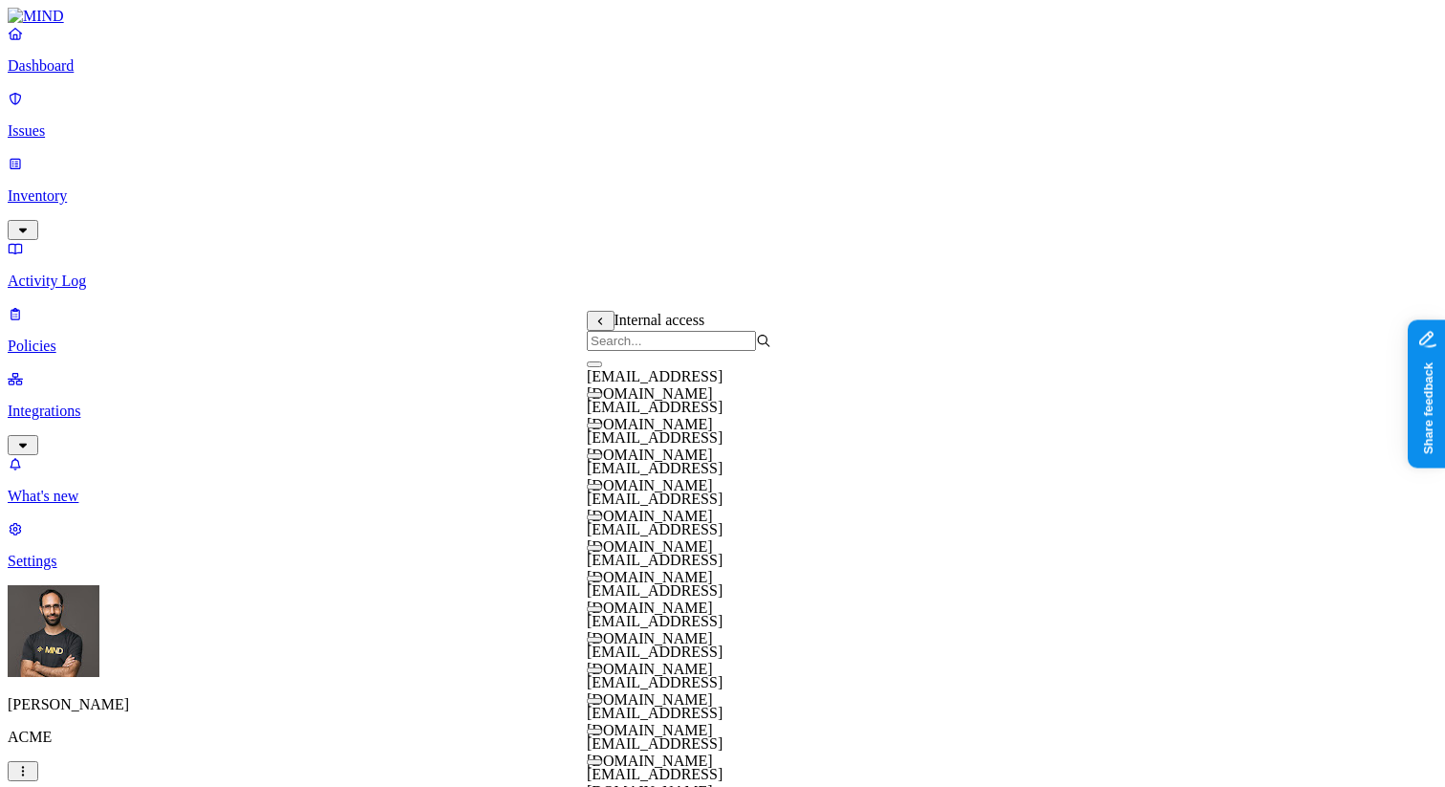
scroll to position [0, 0]
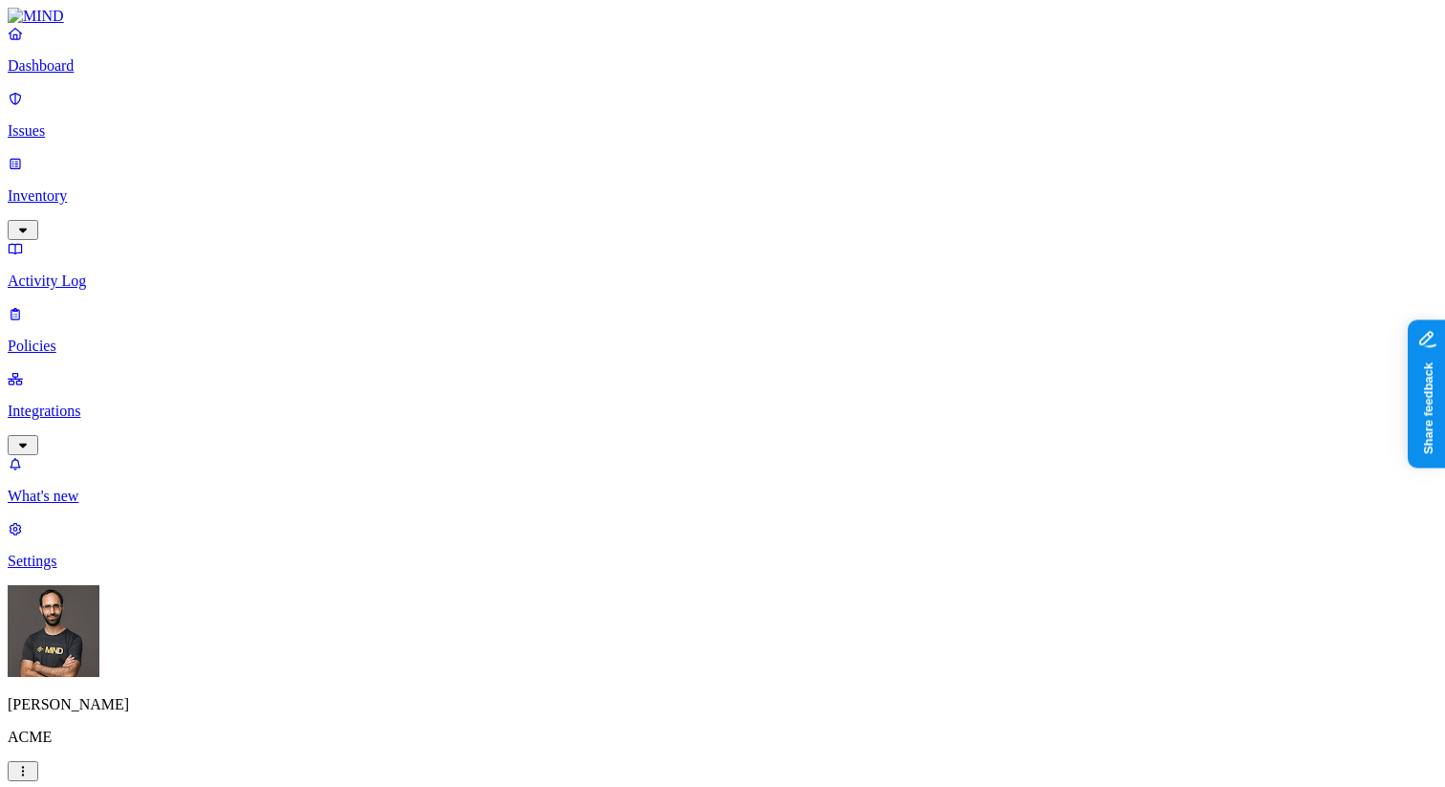
click at [626, 324] on label "Internal access" at bounding box center [611, 327] width 48 height 33
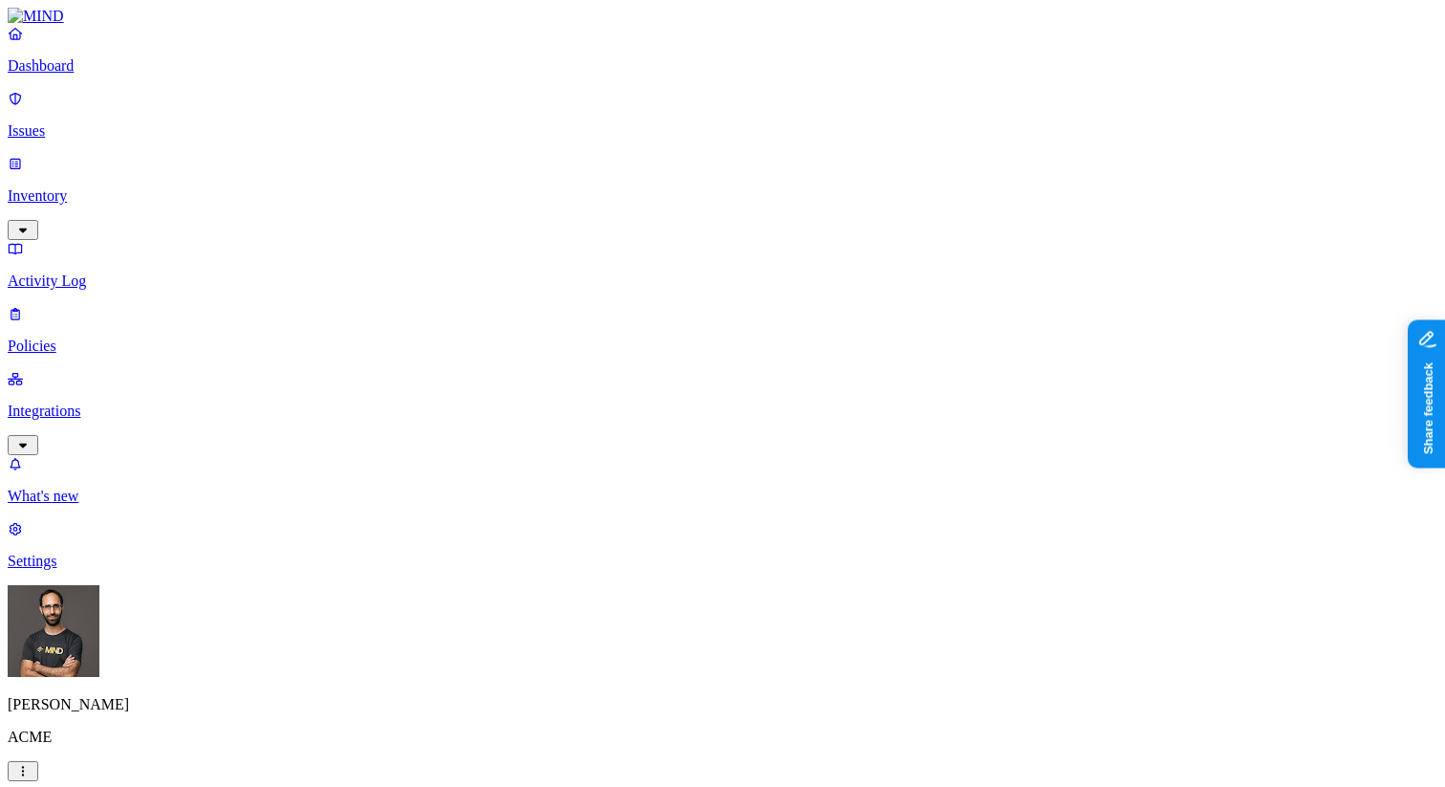
click at [630, 322] on label "Internal access" at bounding box center [611, 327] width 48 height 33
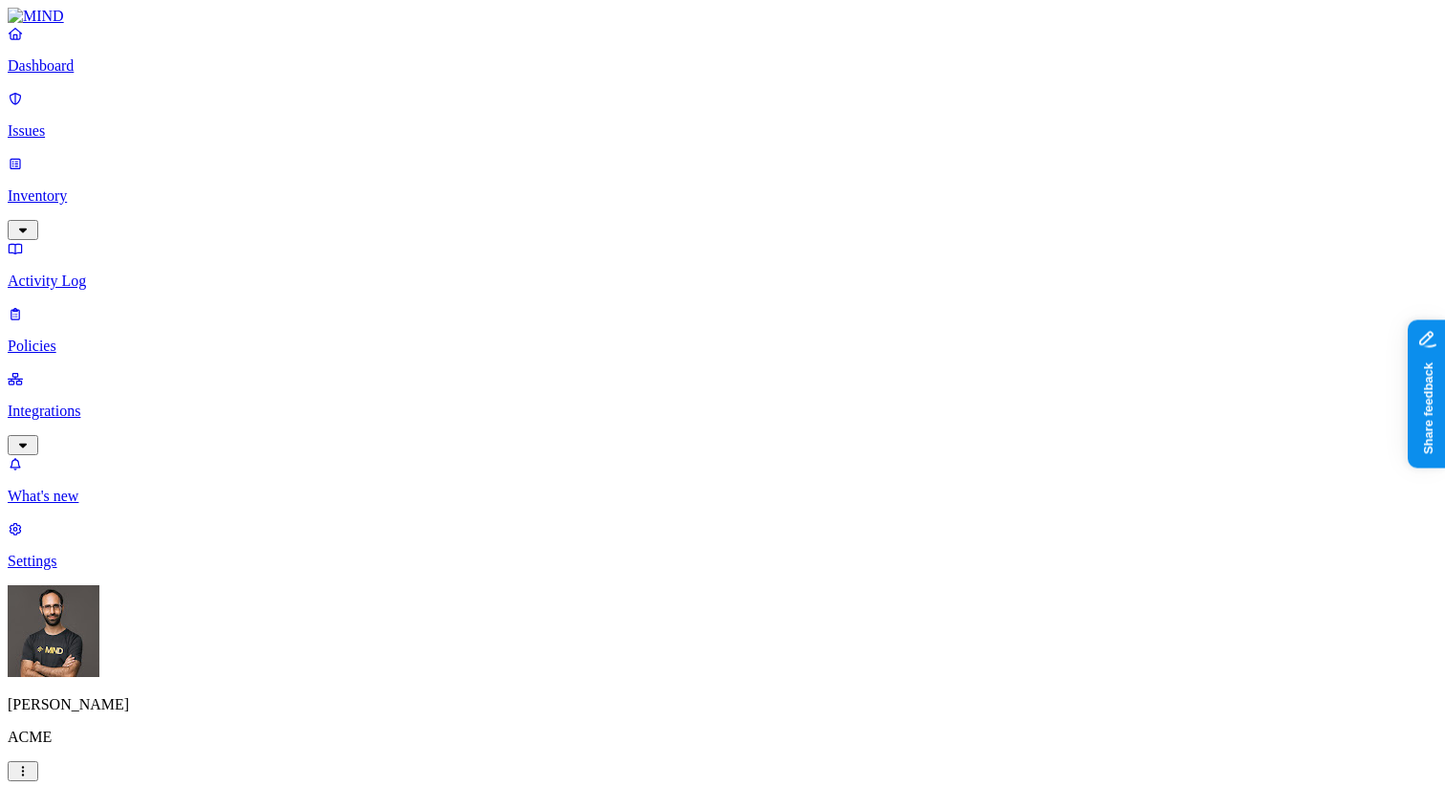
click at [628, 362] on label "External access" at bounding box center [613, 357] width 52 height 33
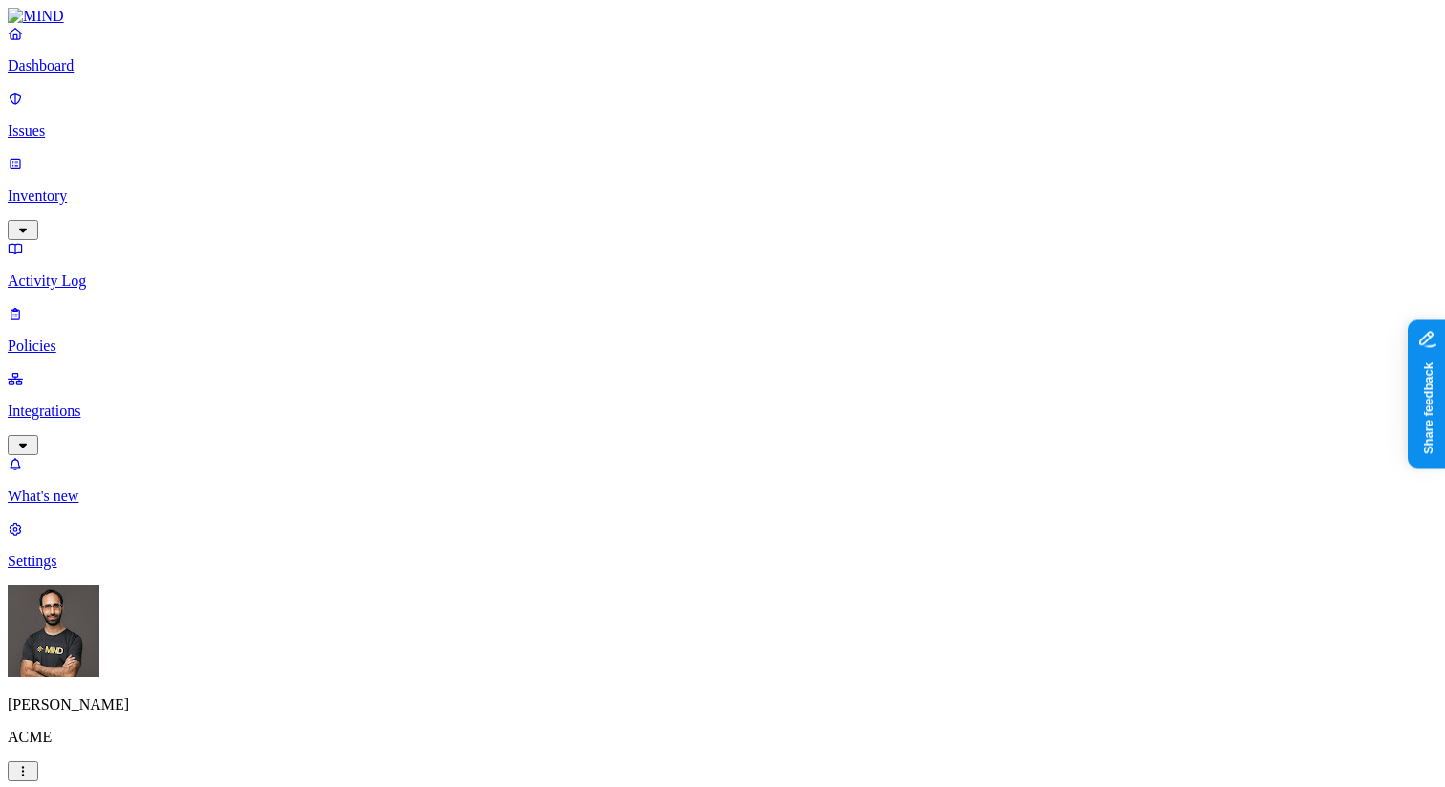
click at [635, 342] on label "Internal access" at bounding box center [611, 327] width 48 height 33
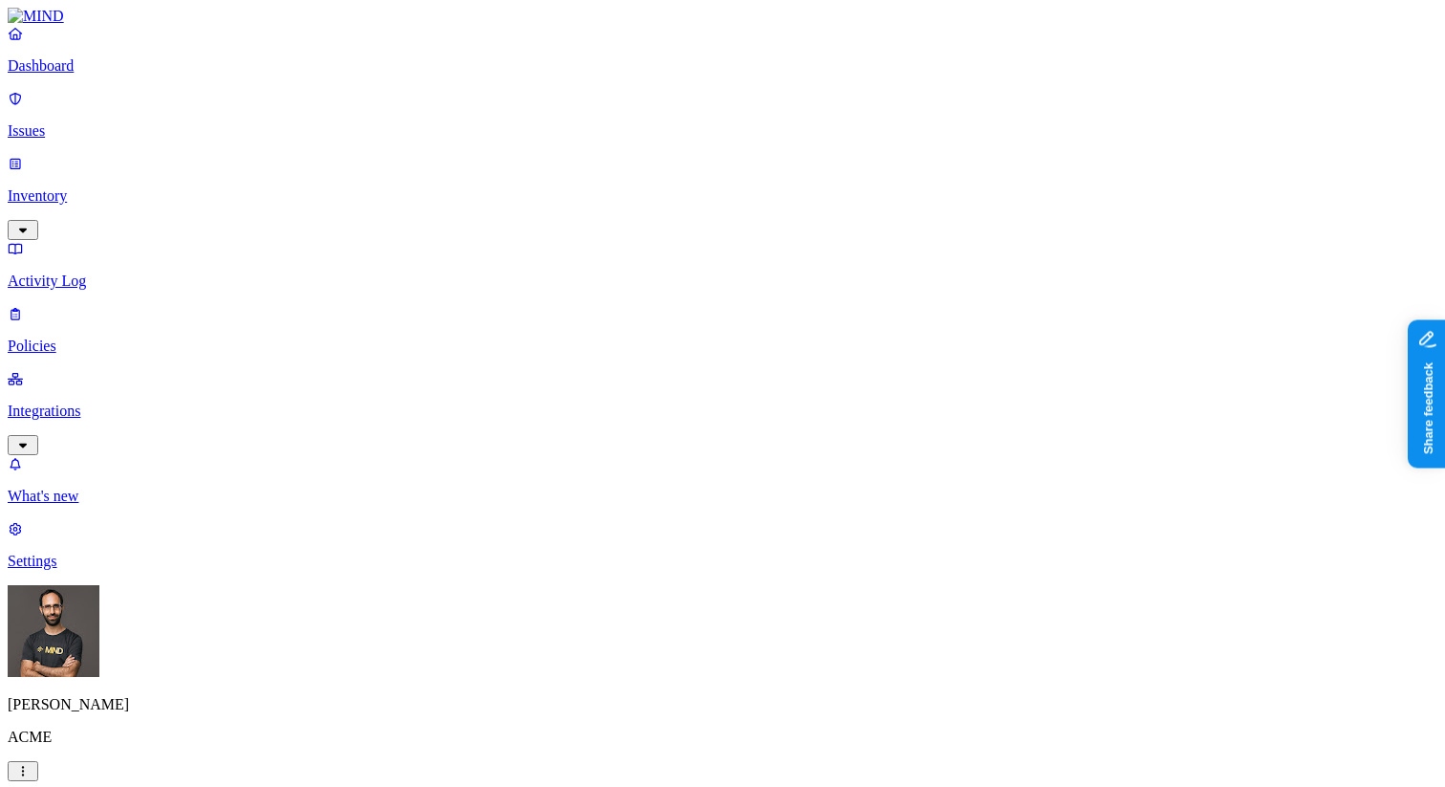
scroll to position [256, 0]
click at [651, 591] on label "Departments" at bounding box center [646, 582] width 78 height 16
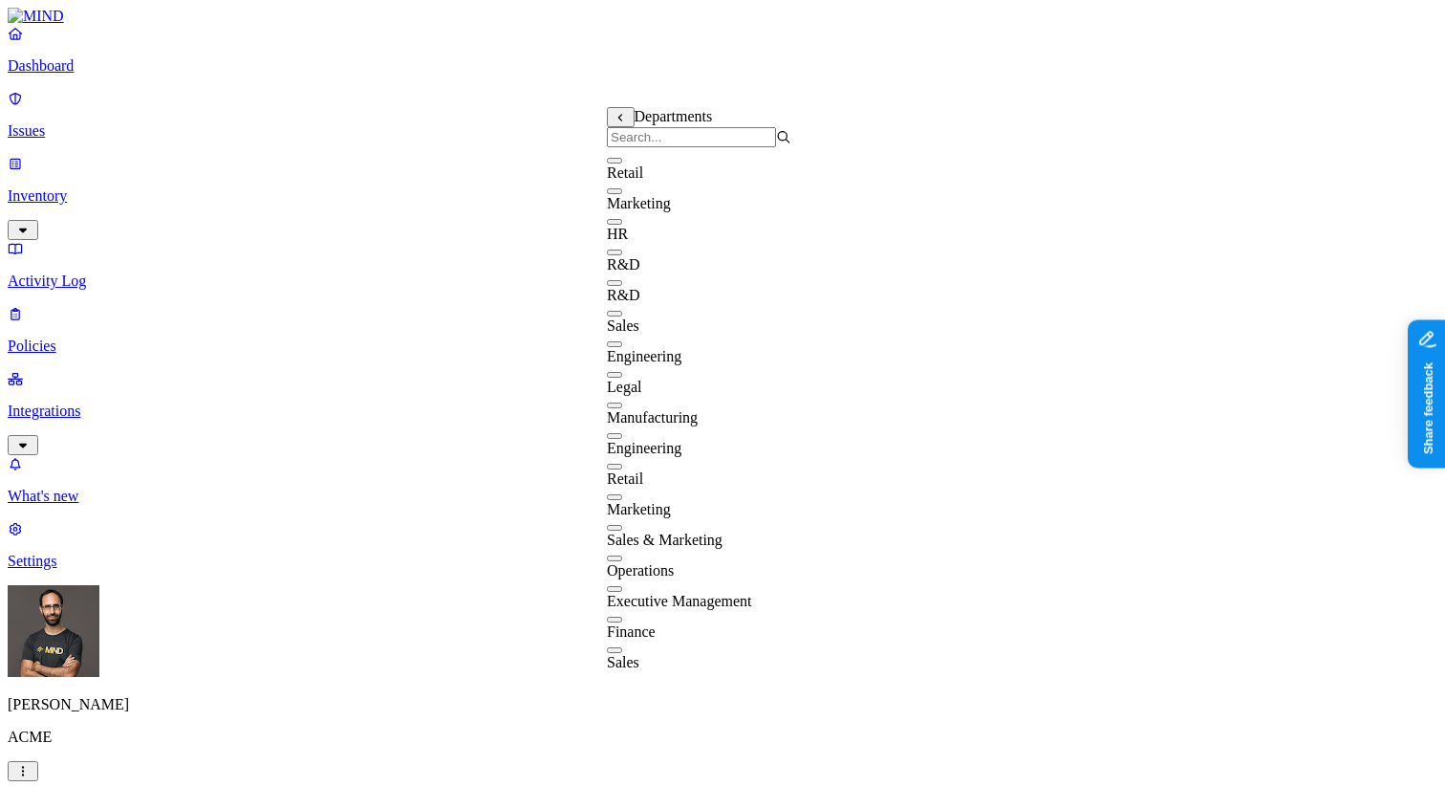
scroll to position [0, 0]
click at [712, 147] on input "search" at bounding box center [691, 137] width 169 height 20
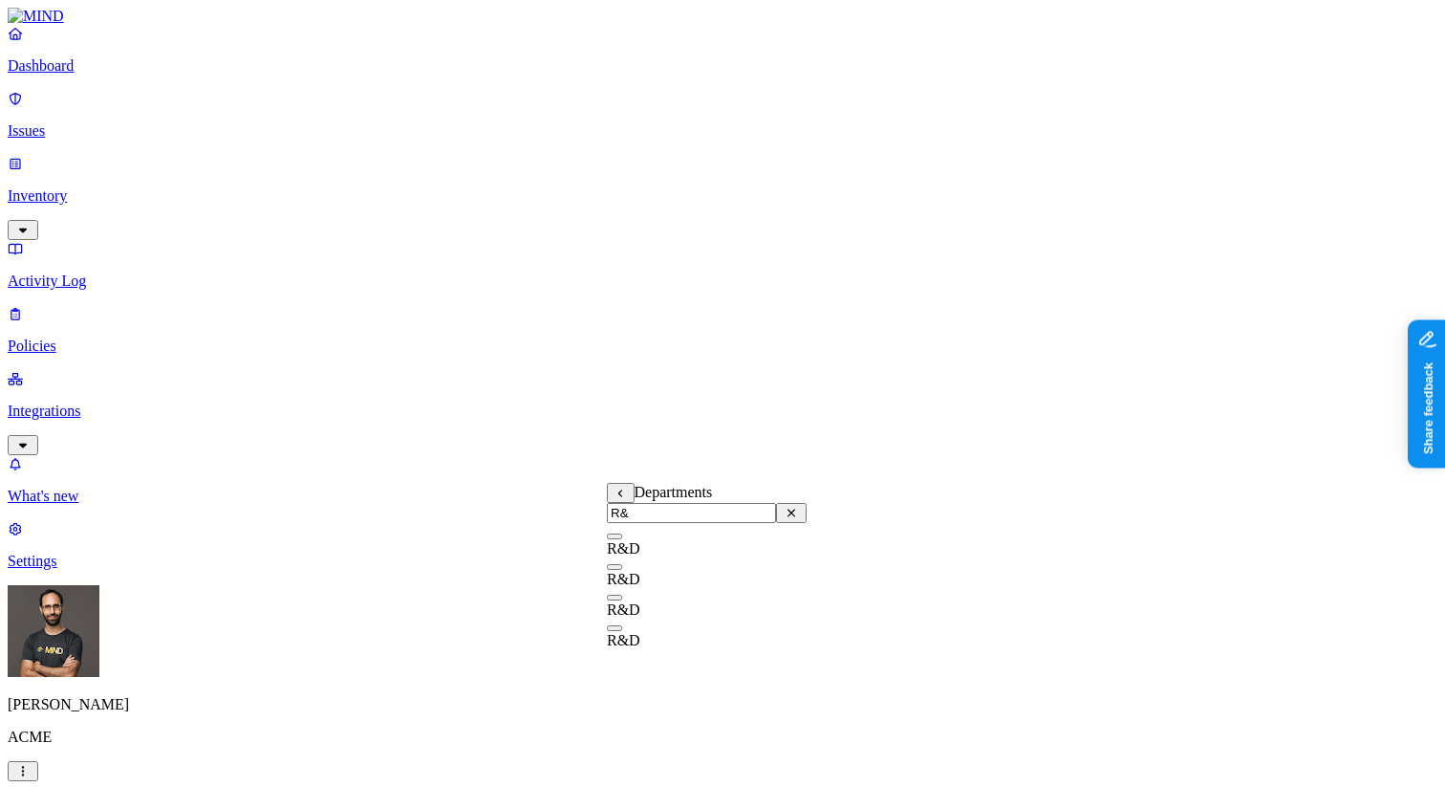
type input "R&D"
click at [664, 505] on label "Departments" at bounding box center [646, 496] width 78 height 16
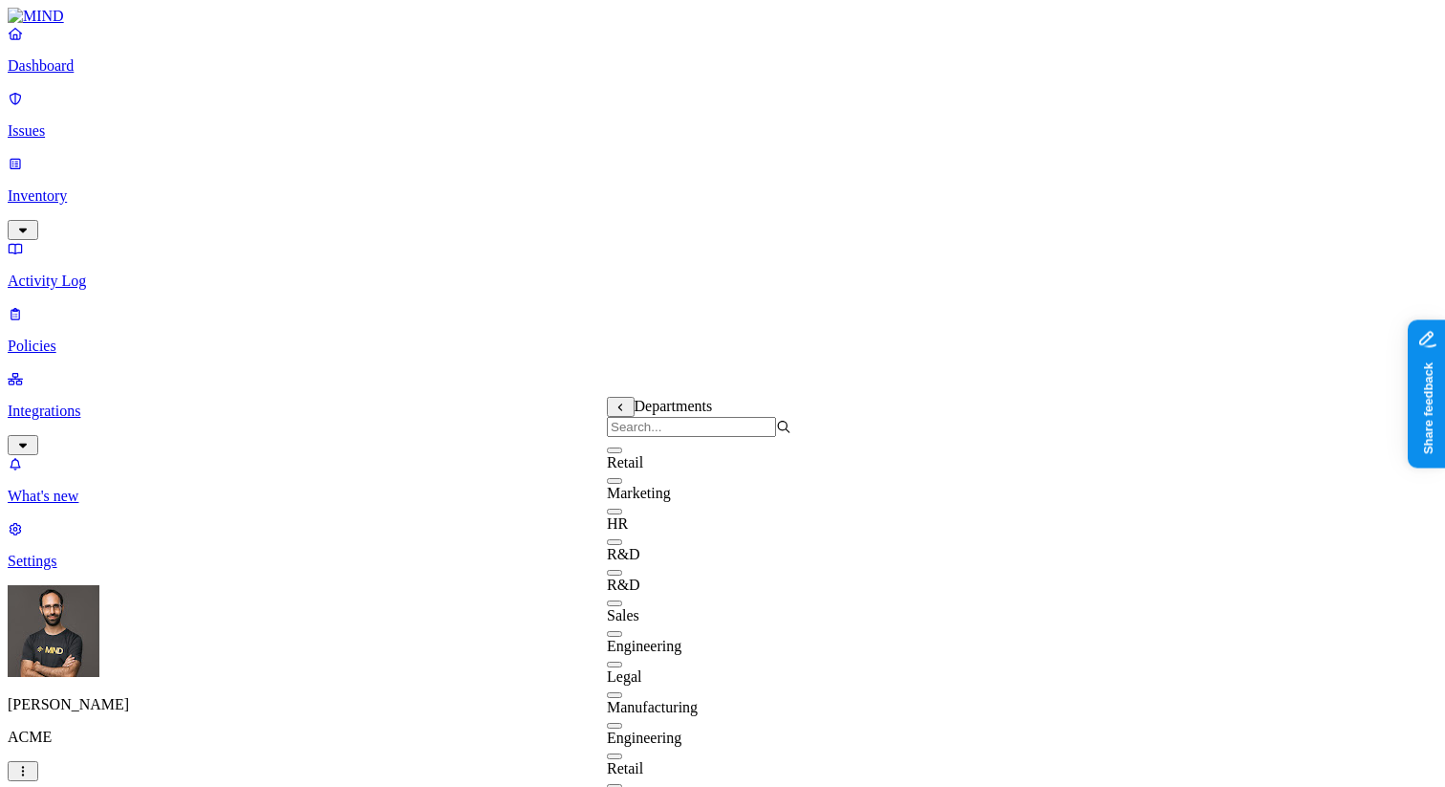
click at [686, 436] on input "search" at bounding box center [691, 427] width 169 height 20
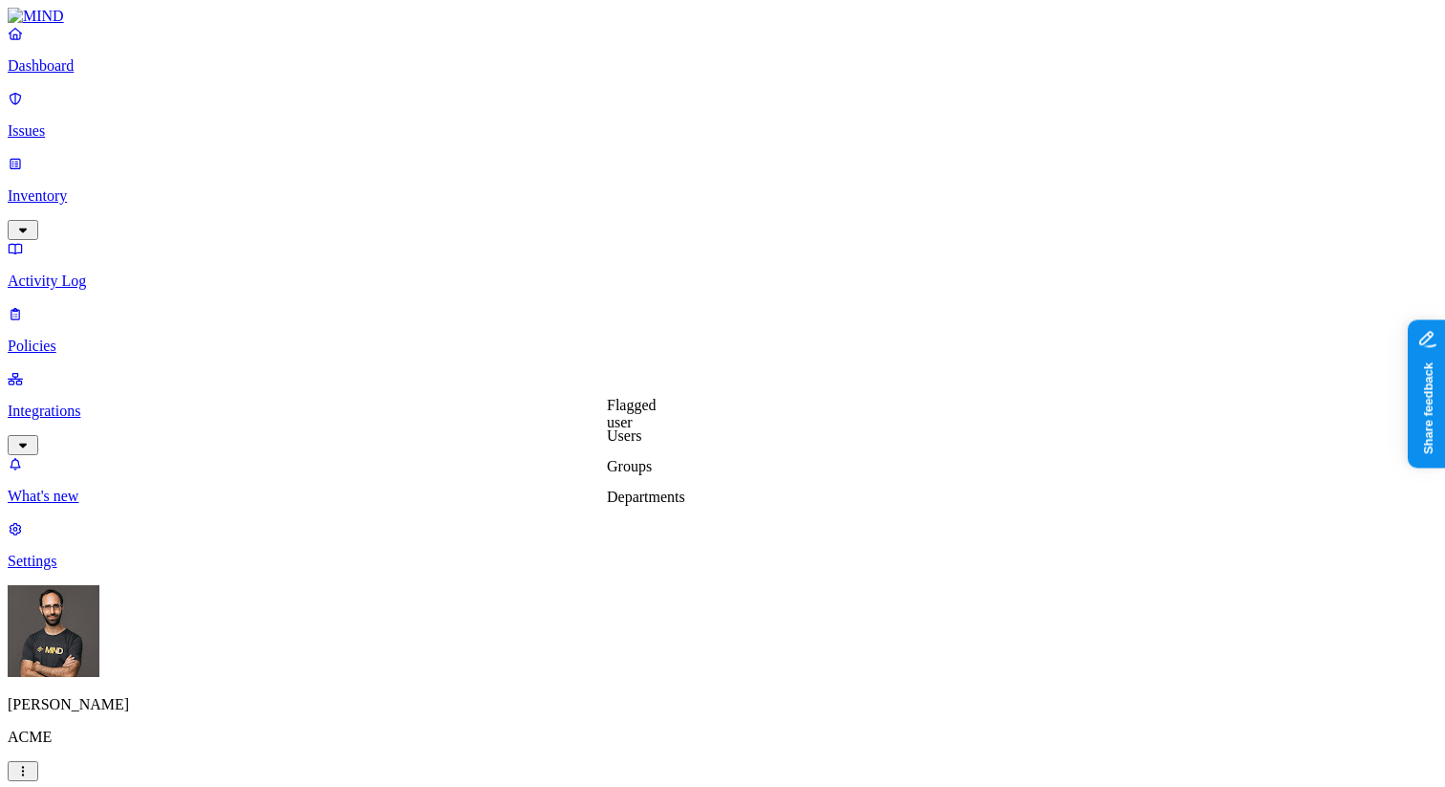
click at [658, 499] on label "Departments" at bounding box center [646, 496] width 78 height 16
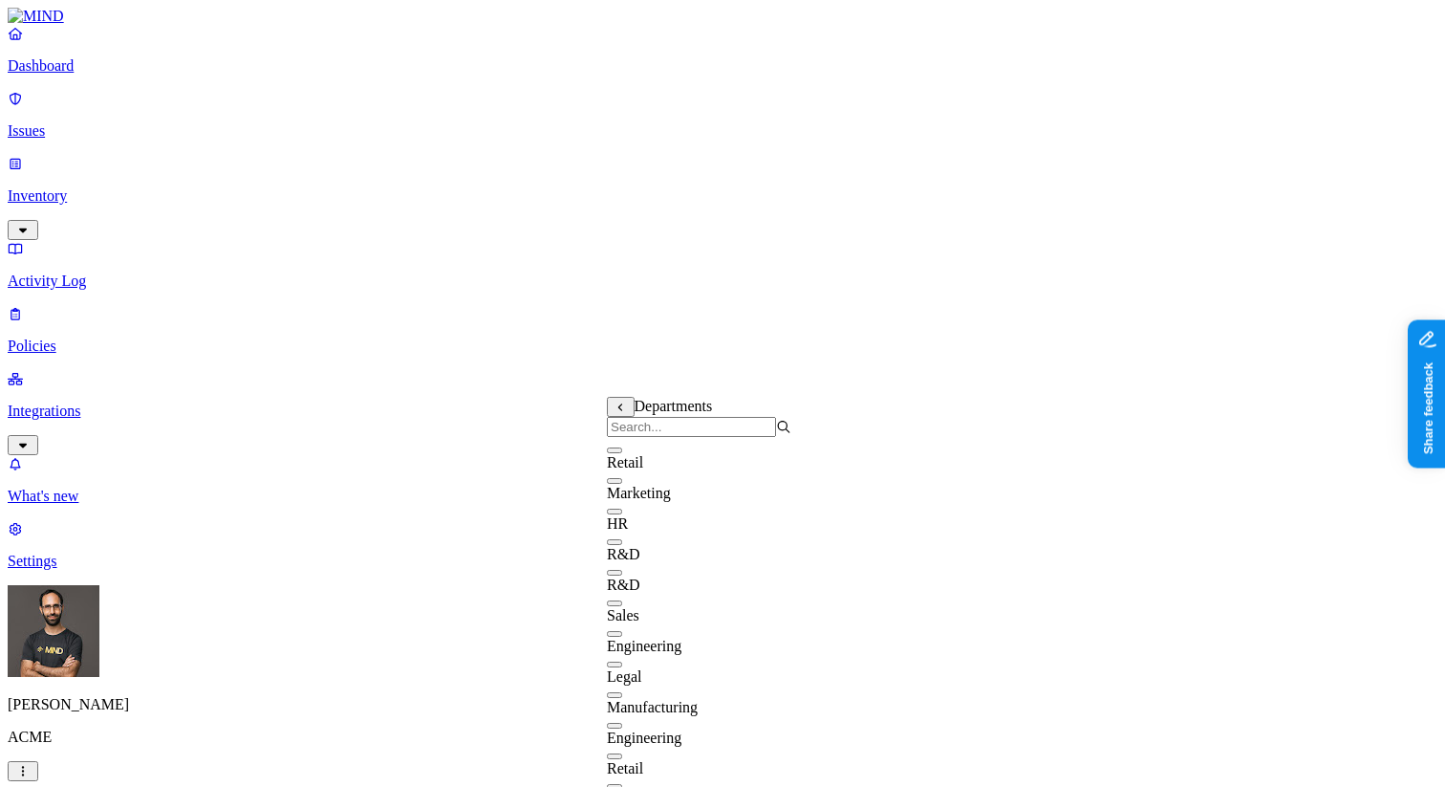
click at [704, 431] on input "search" at bounding box center [691, 427] width 169 height 20
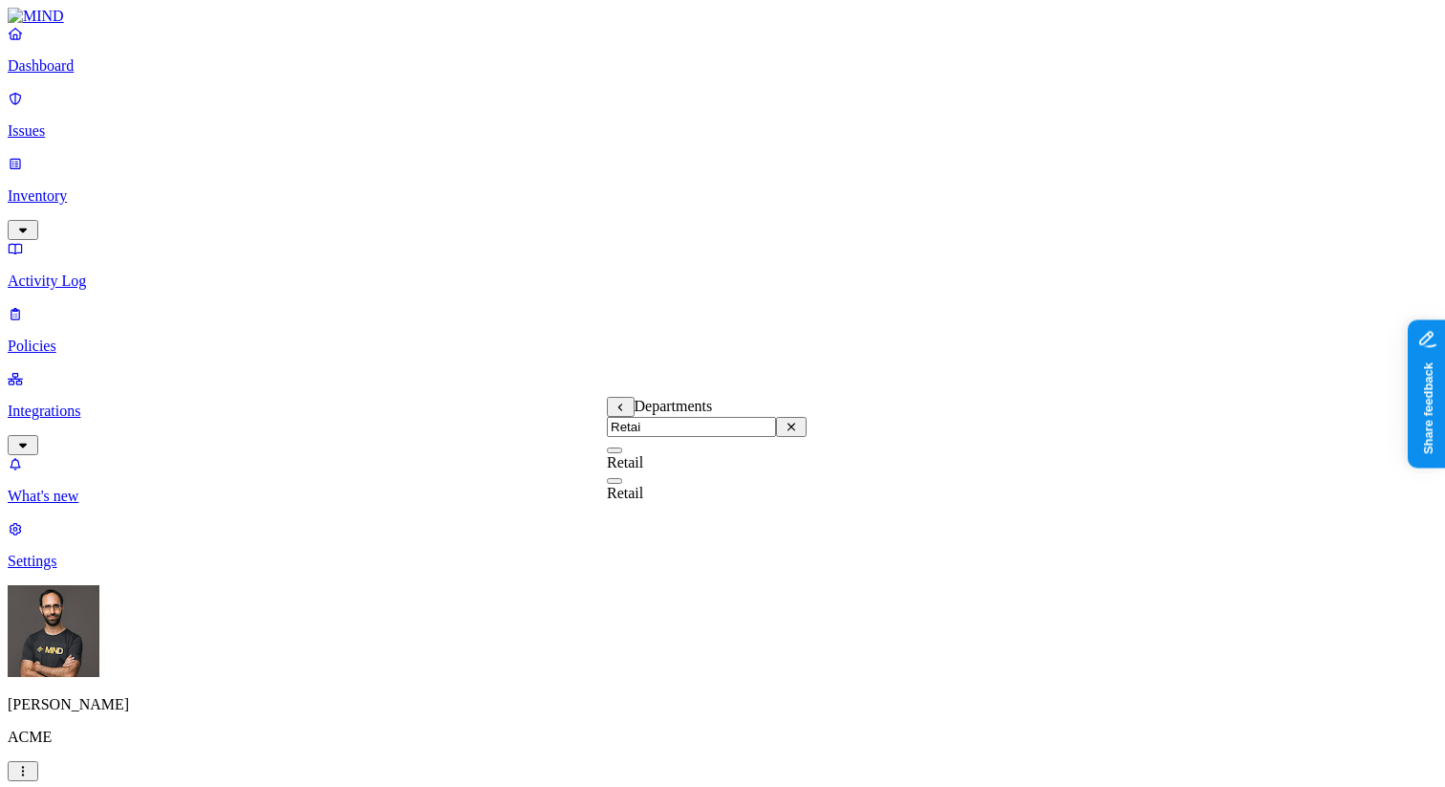
type input "Retail"
click at [145, 162] on link "Inventory" at bounding box center [723, 196] width 1430 height 82
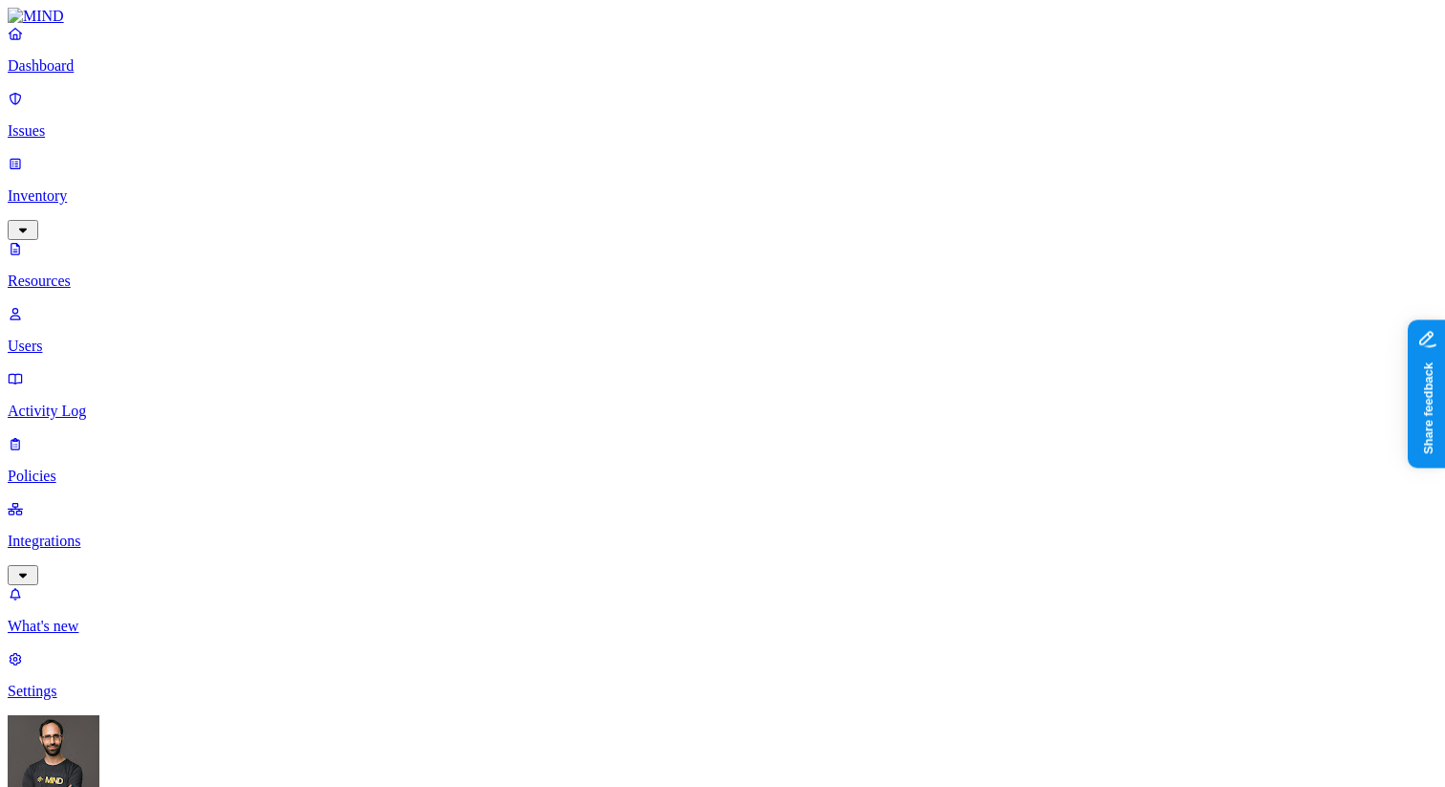
click at [125, 337] on p "Users" at bounding box center [723, 345] width 1430 height 17
type input "reta"
click at [700, 150] on div "Retail" at bounding box center [767, 141] width 184 height 17
click at [130, 467] on p "Policies" at bounding box center [723, 475] width 1430 height 17
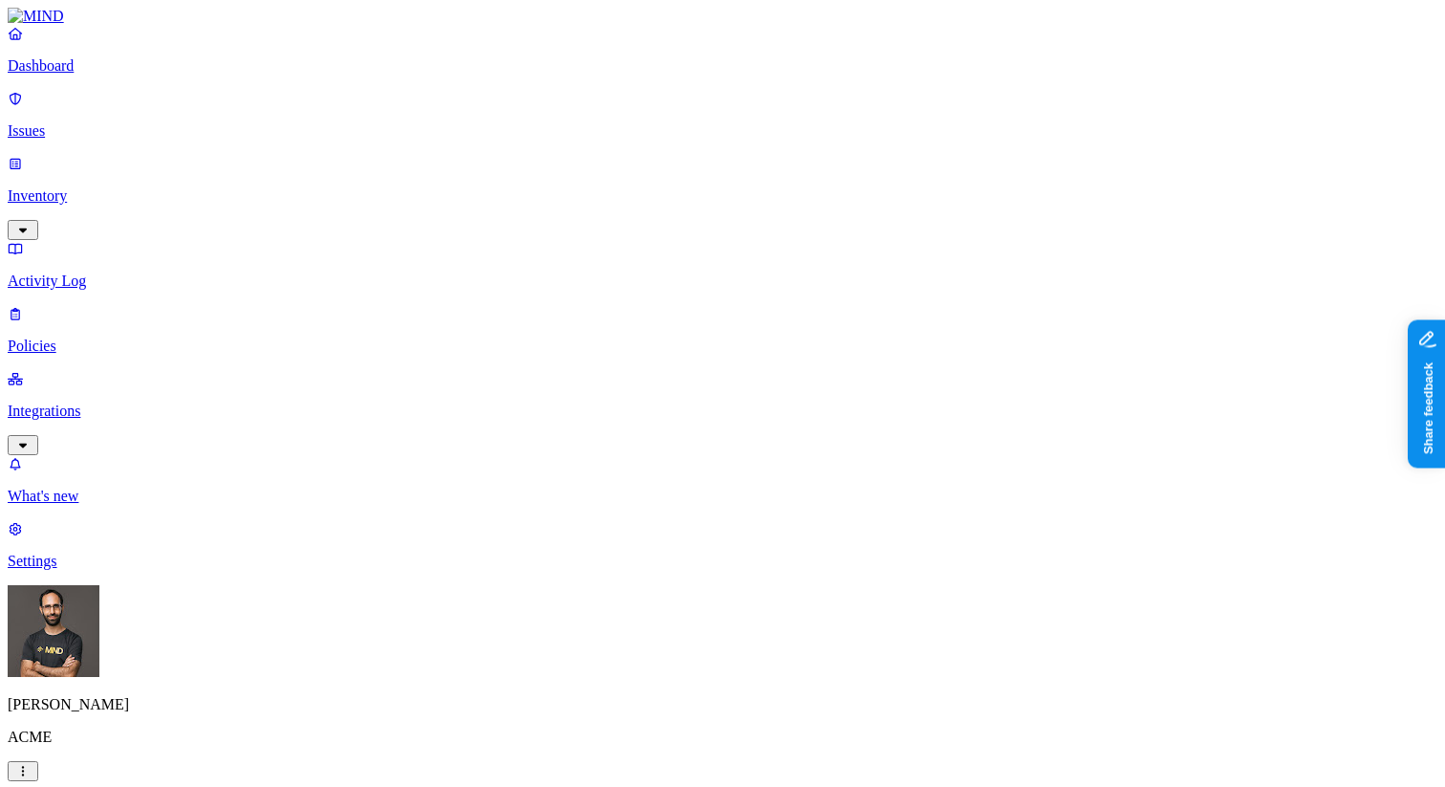
click at [680, 557] on label "Departments" at bounding box center [646, 549] width 78 height 16
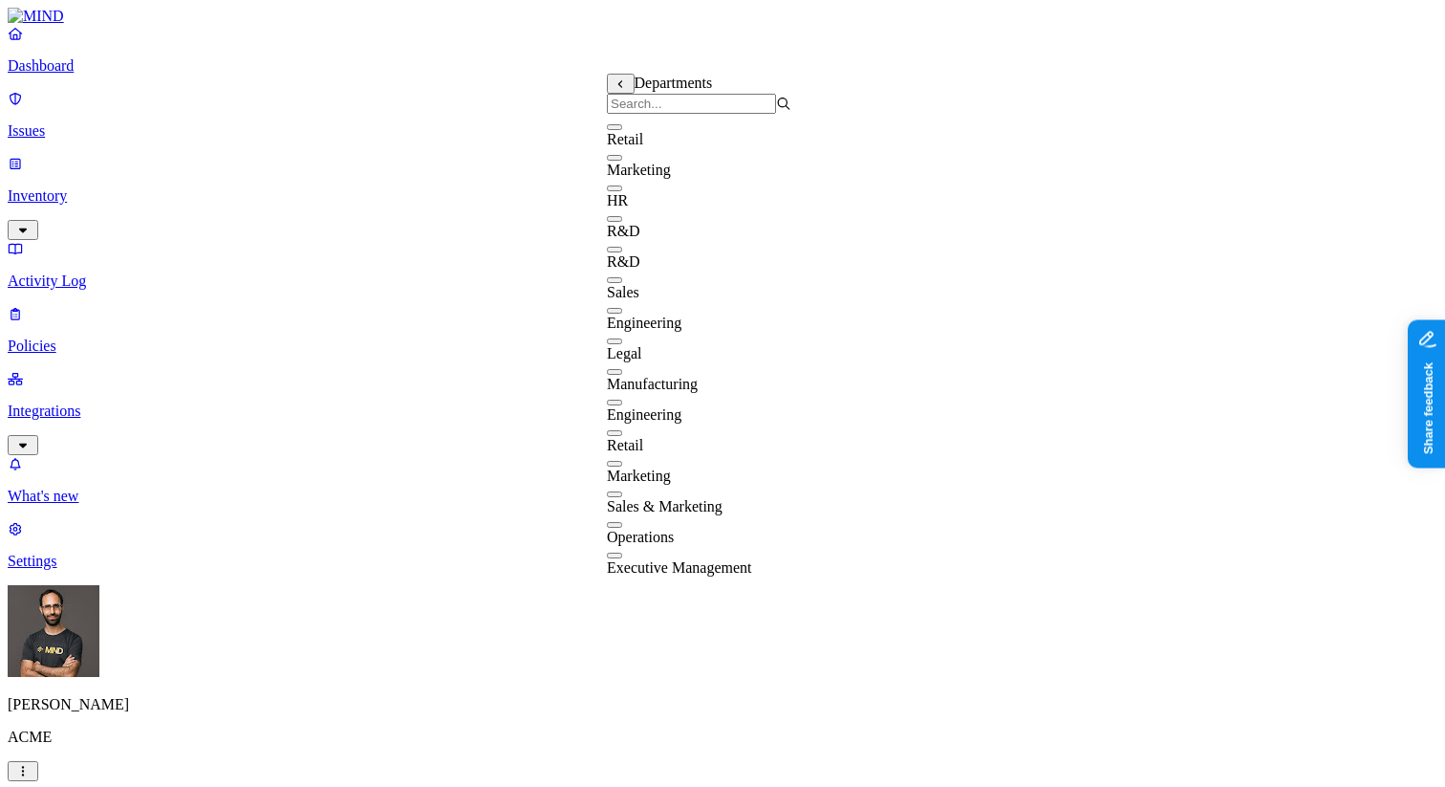
click at [696, 114] on input "search" at bounding box center [691, 104] width 169 height 20
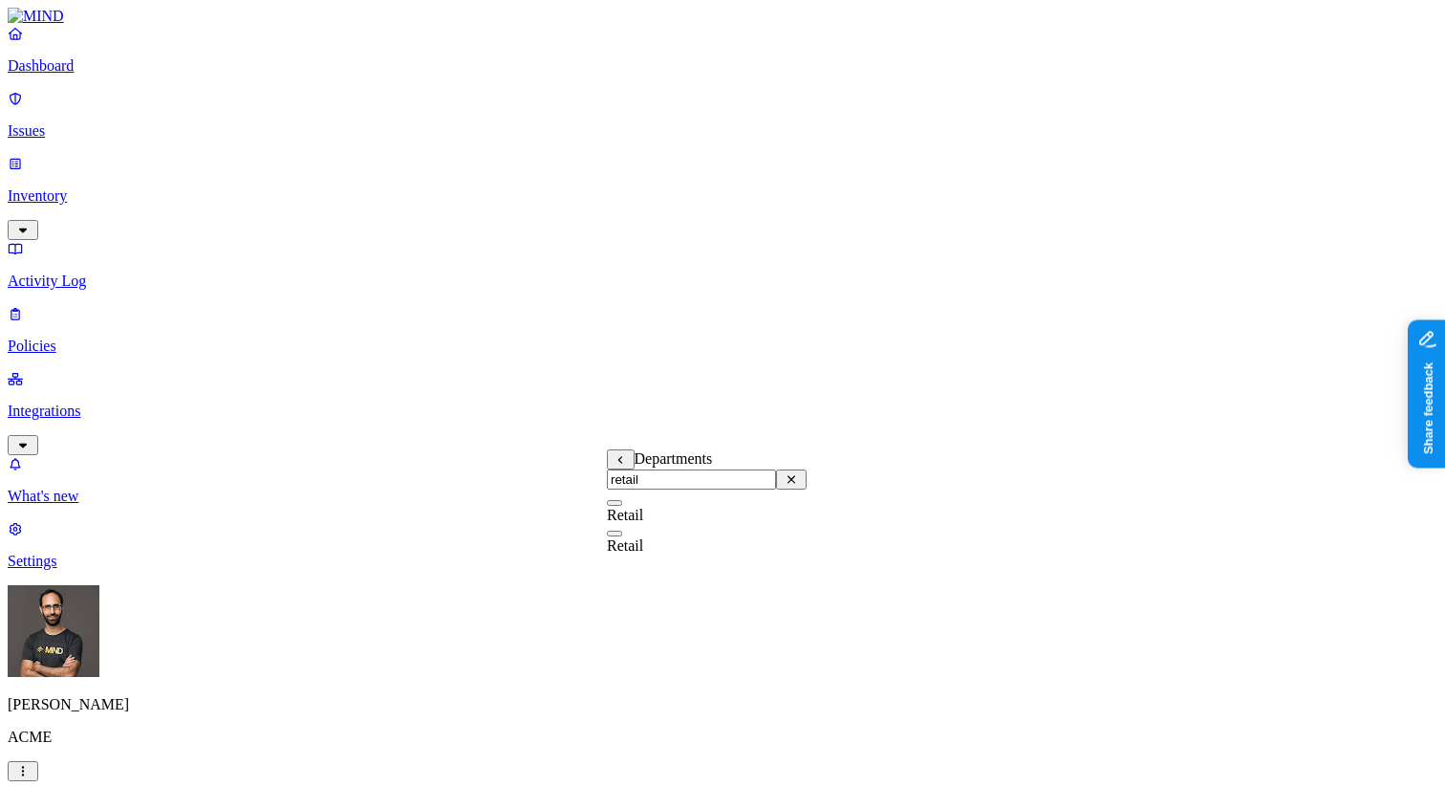
type input "retail"
click at [622, 506] on button "button" at bounding box center [614, 503] width 15 height 6
click at [622, 509] on button "button" at bounding box center [614, 499] width 15 height 20
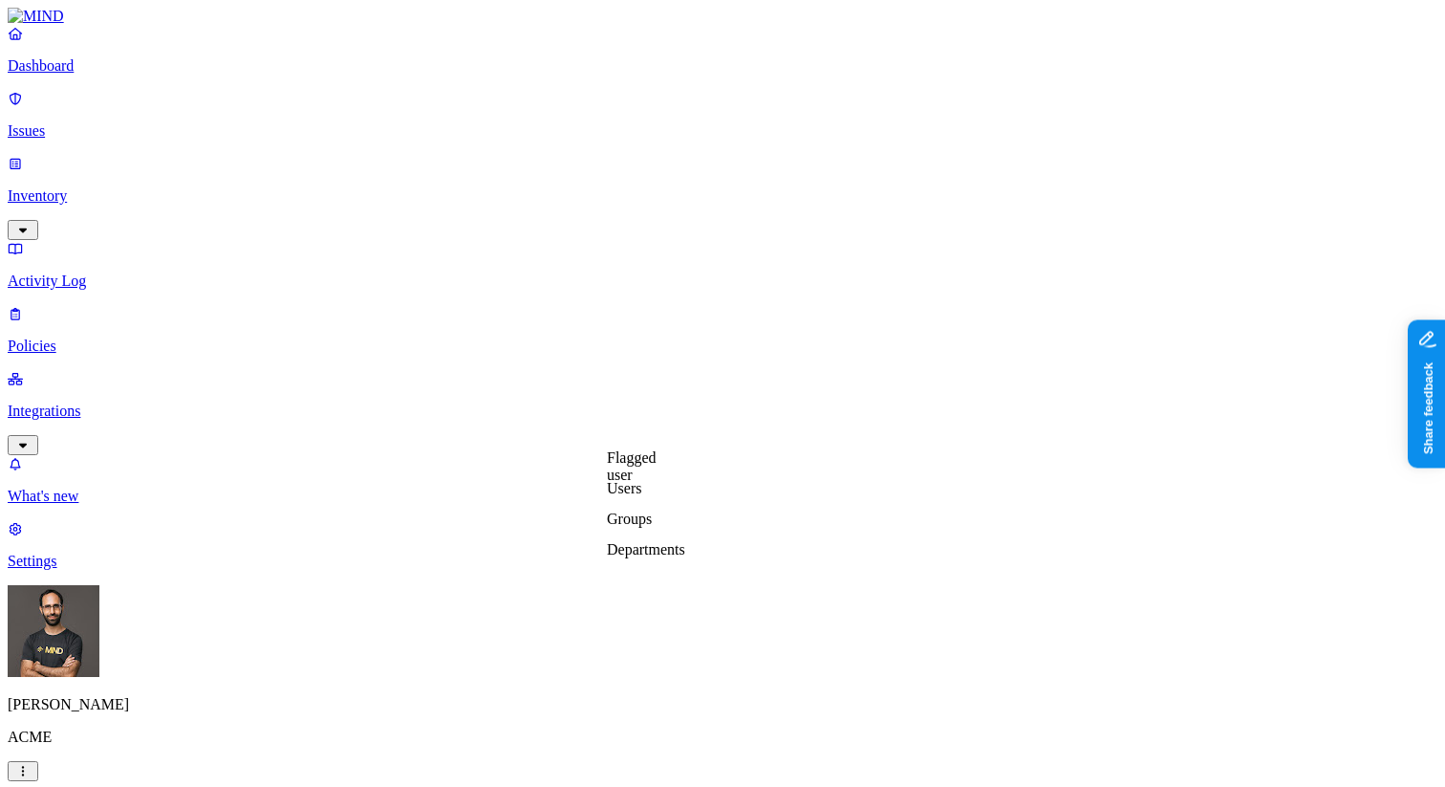
click at [643, 557] on label "Departments" at bounding box center [646, 549] width 78 height 16
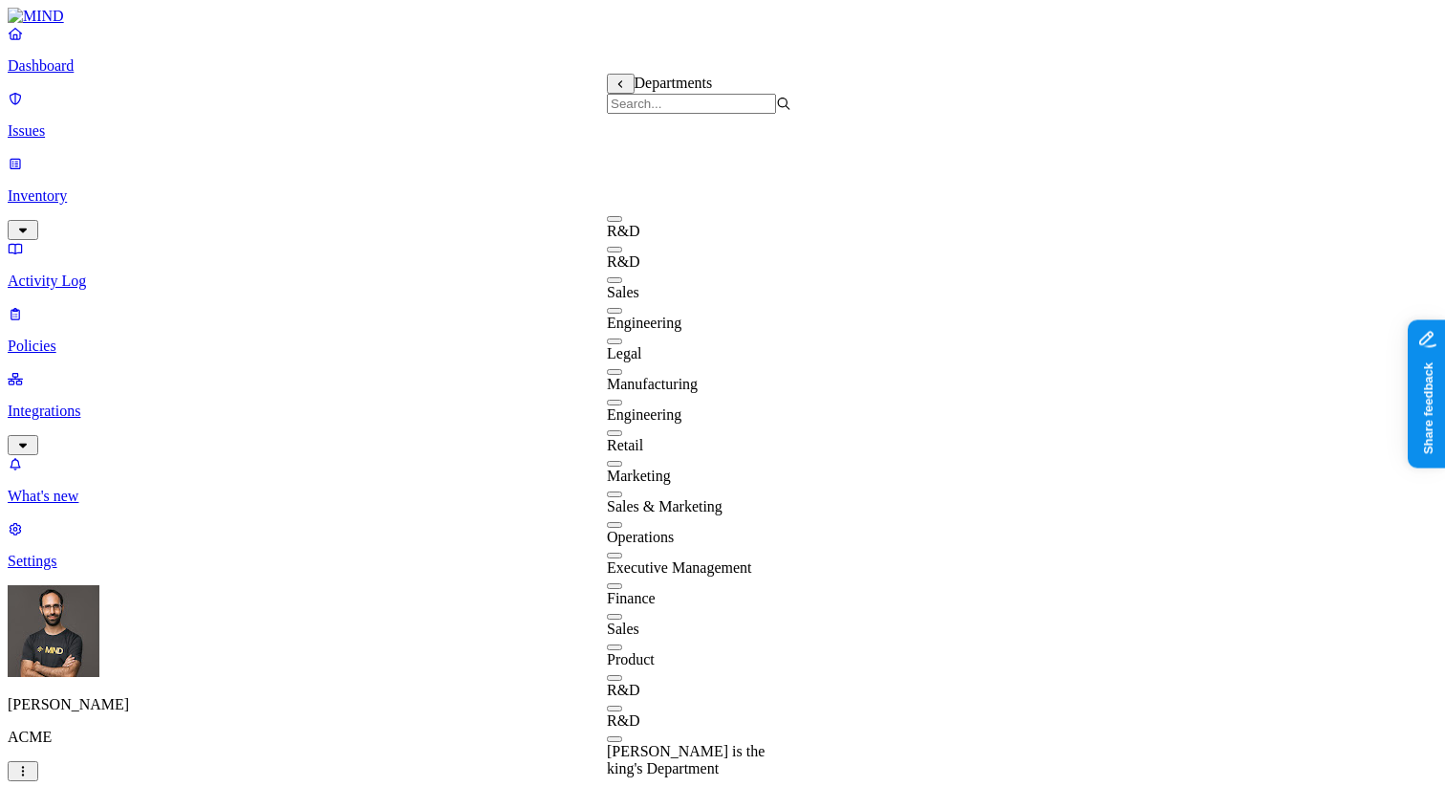
scroll to position [0, 0]
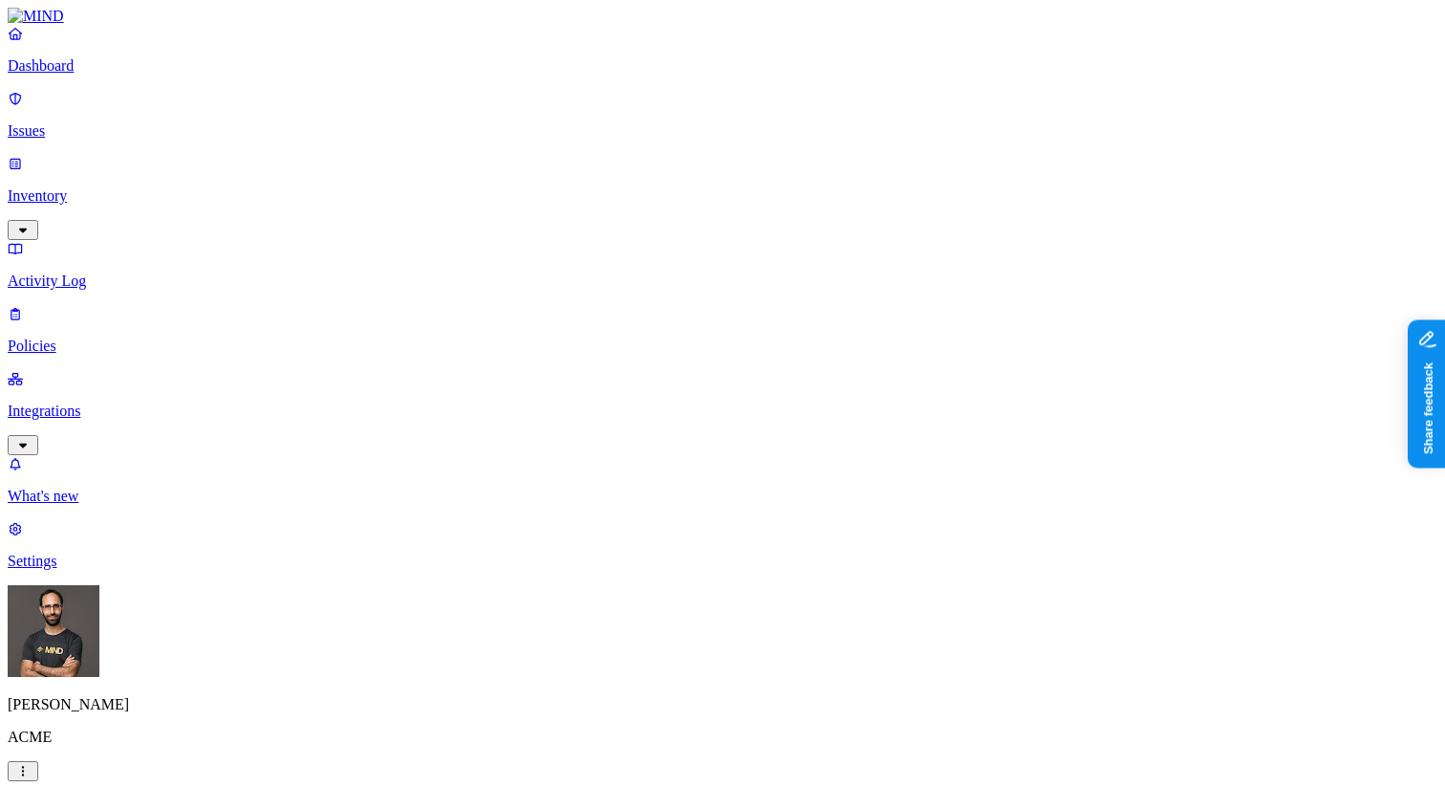
click at [651, 557] on label "Departments" at bounding box center [646, 549] width 78 height 16
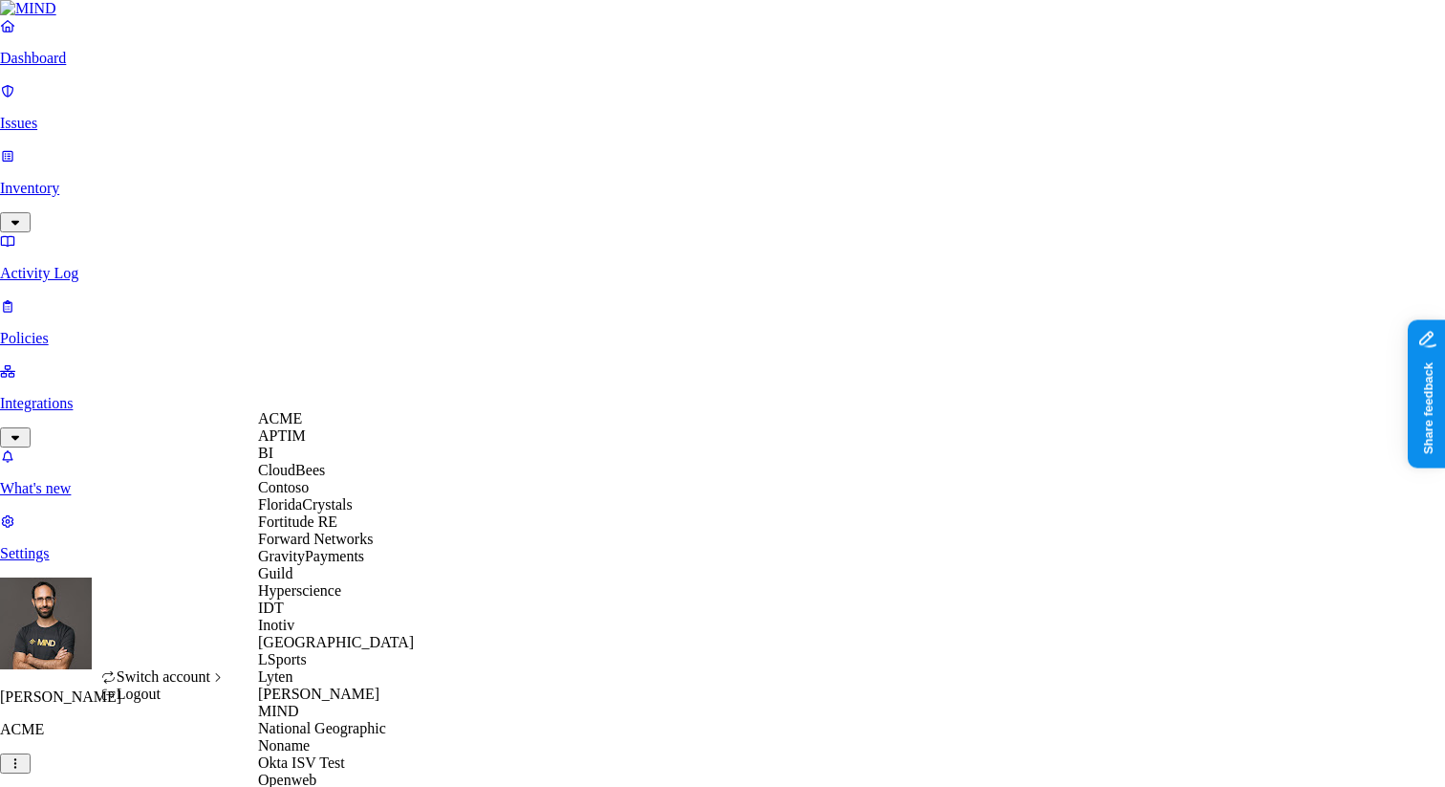
scroll to position [812, 0]
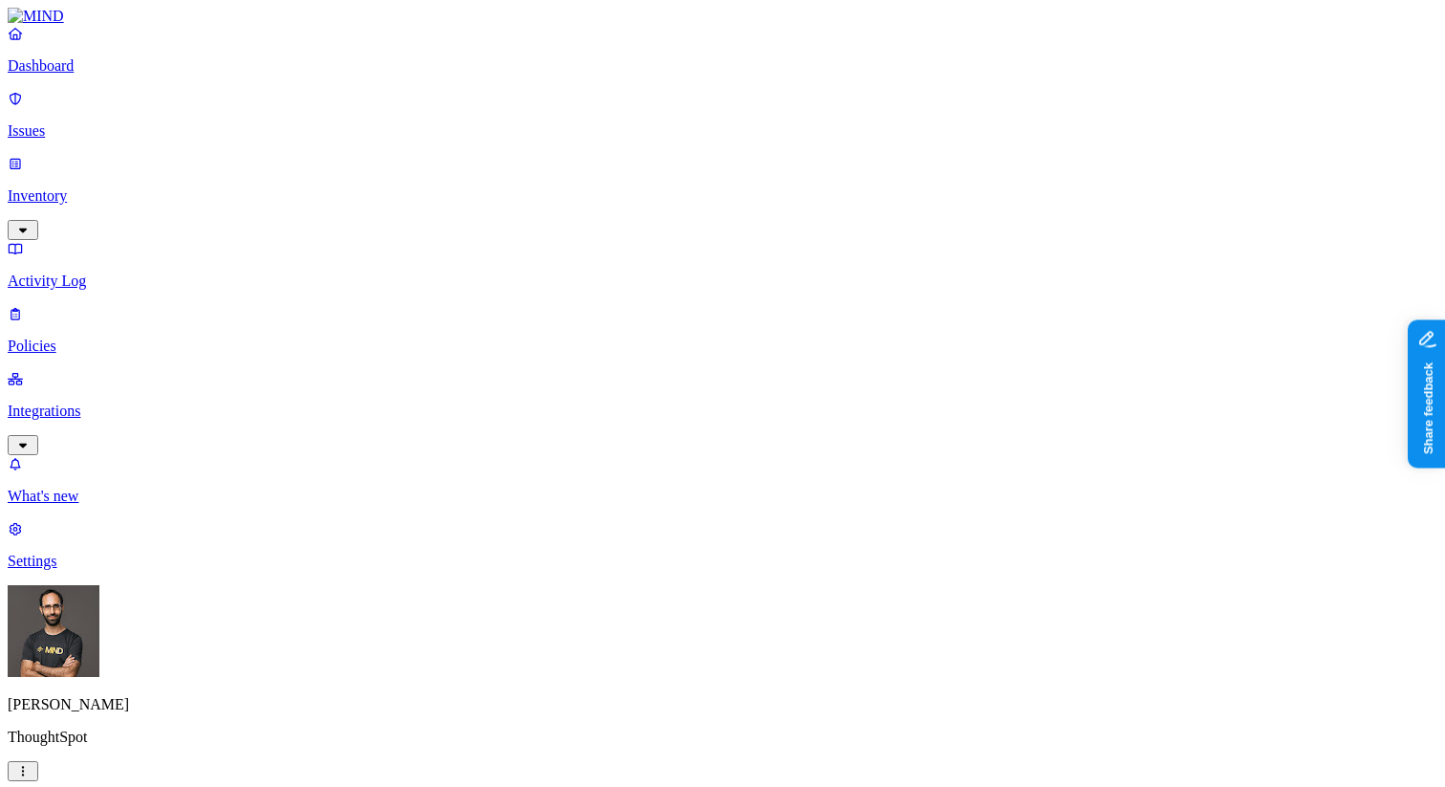
scroll to position [586, 0]
click at [644, 532] on label "Departments" at bounding box center [646, 524] width 78 height 16
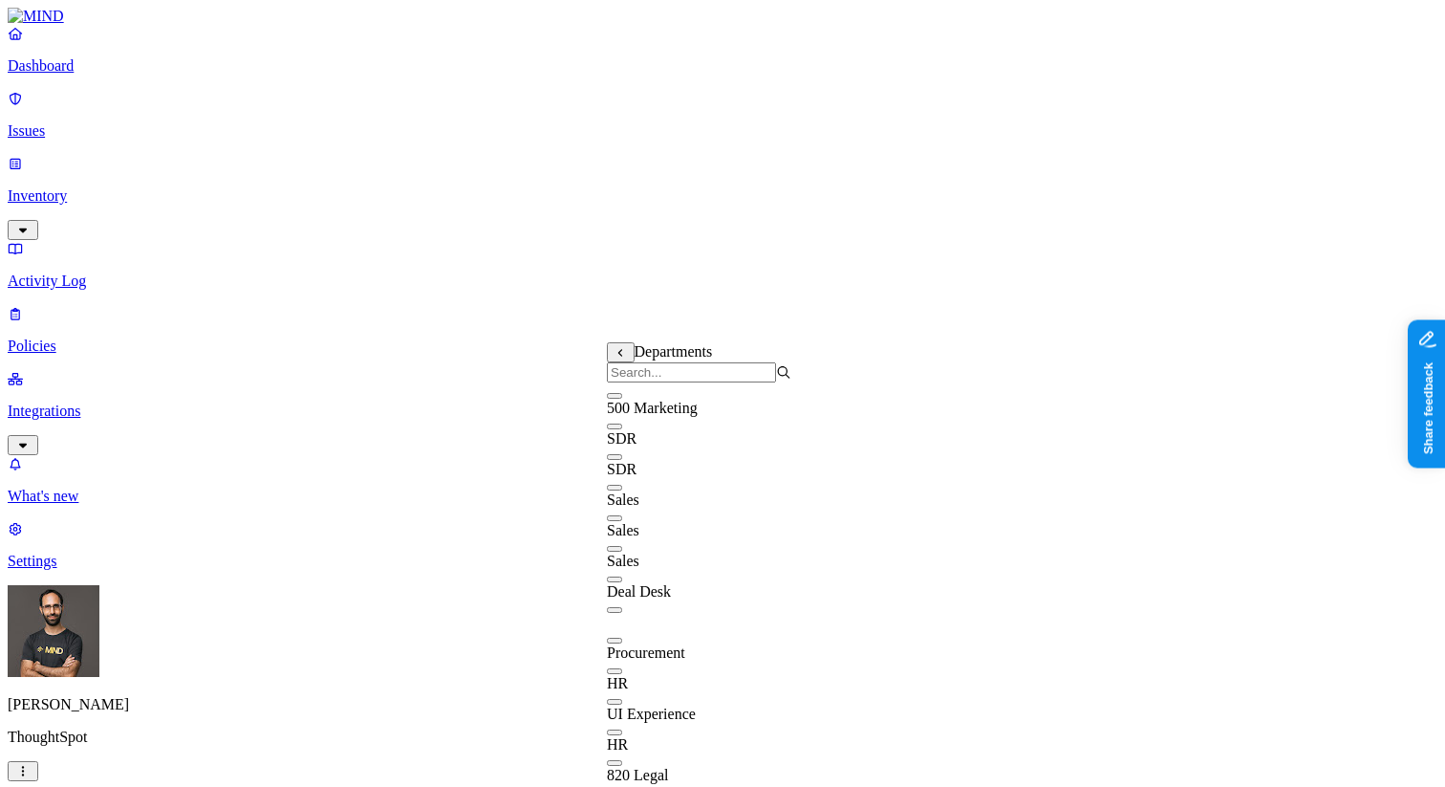
scroll to position [766, 0]
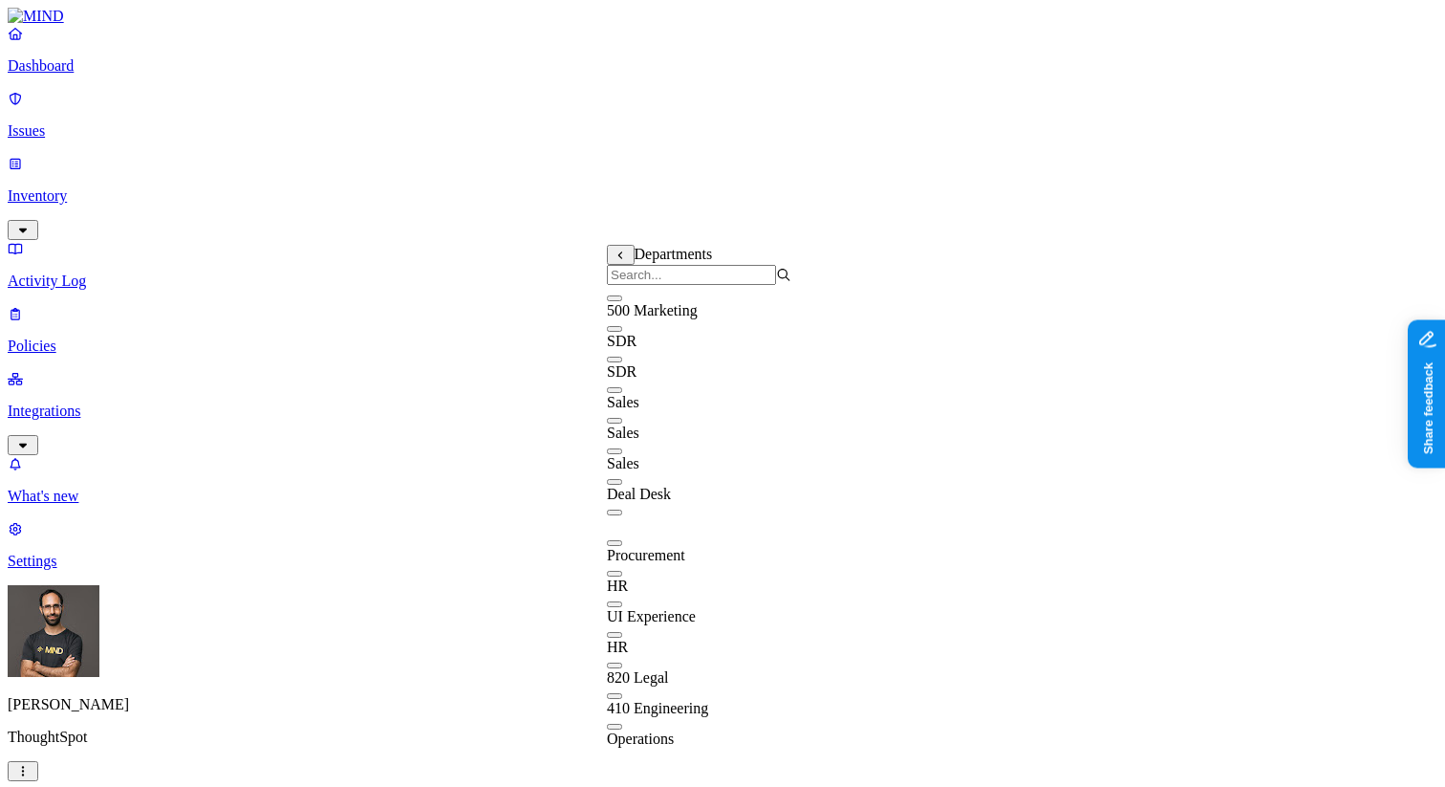
click at [731, 285] on input "search" at bounding box center [691, 275] width 169 height 20
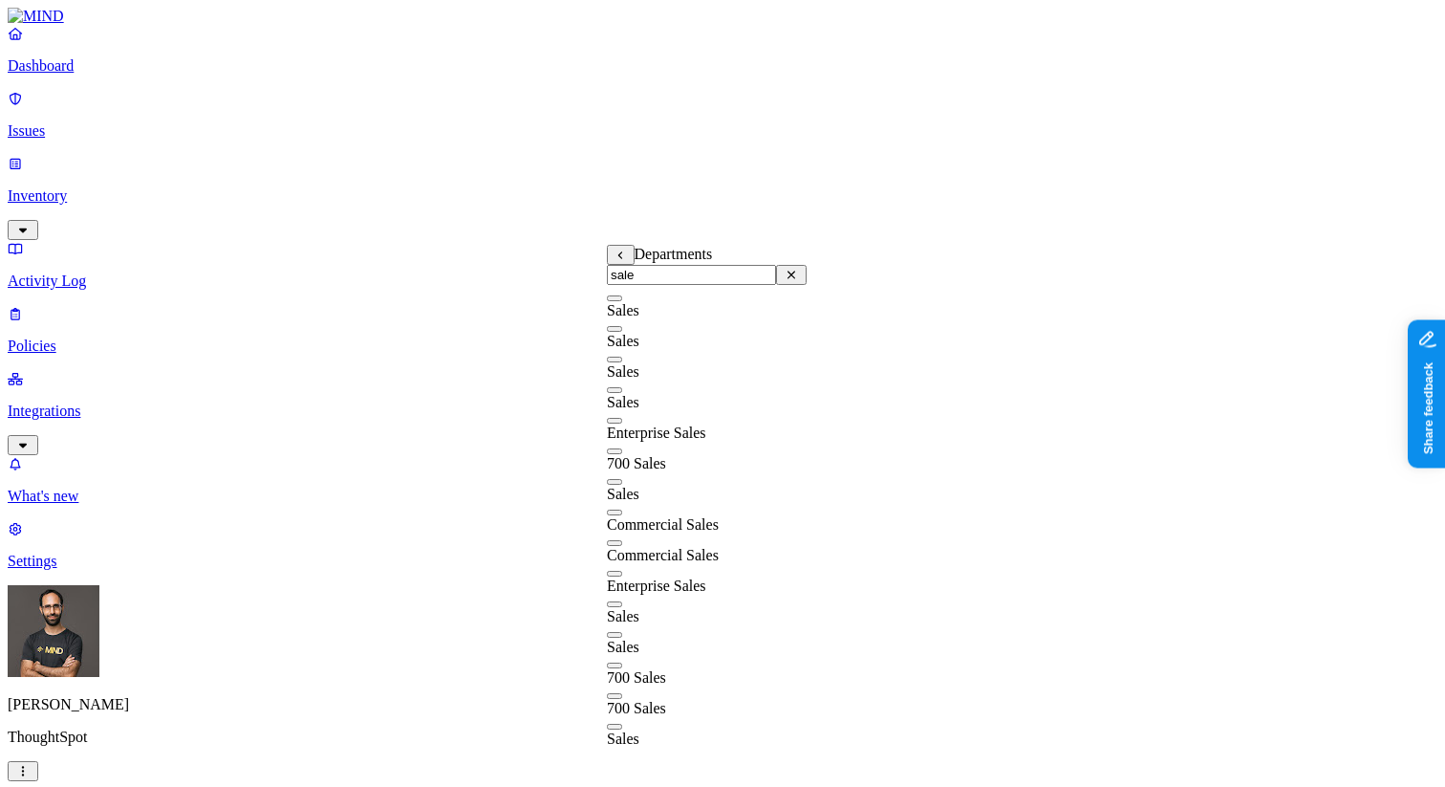
type input "sales"
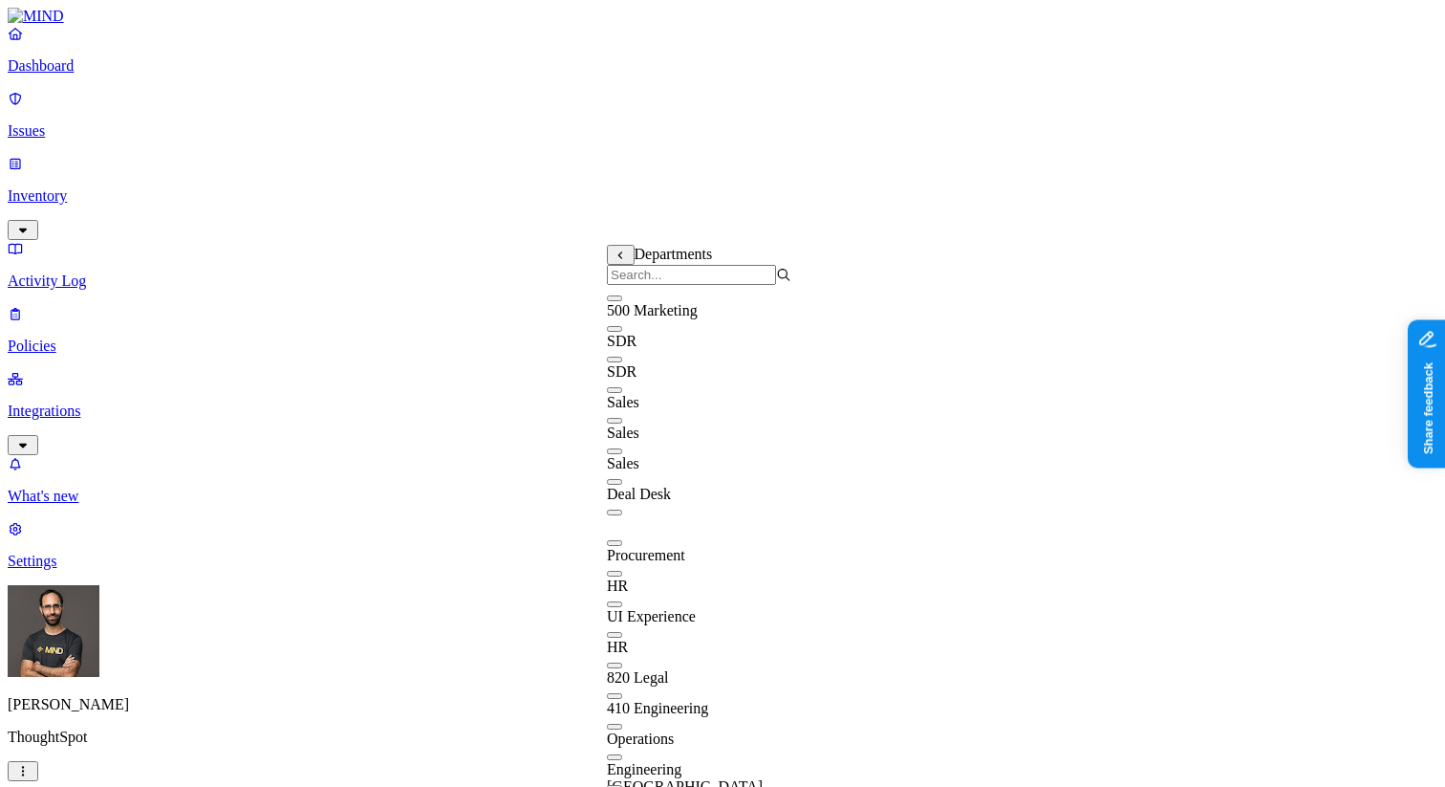
scroll to position [0, 0]
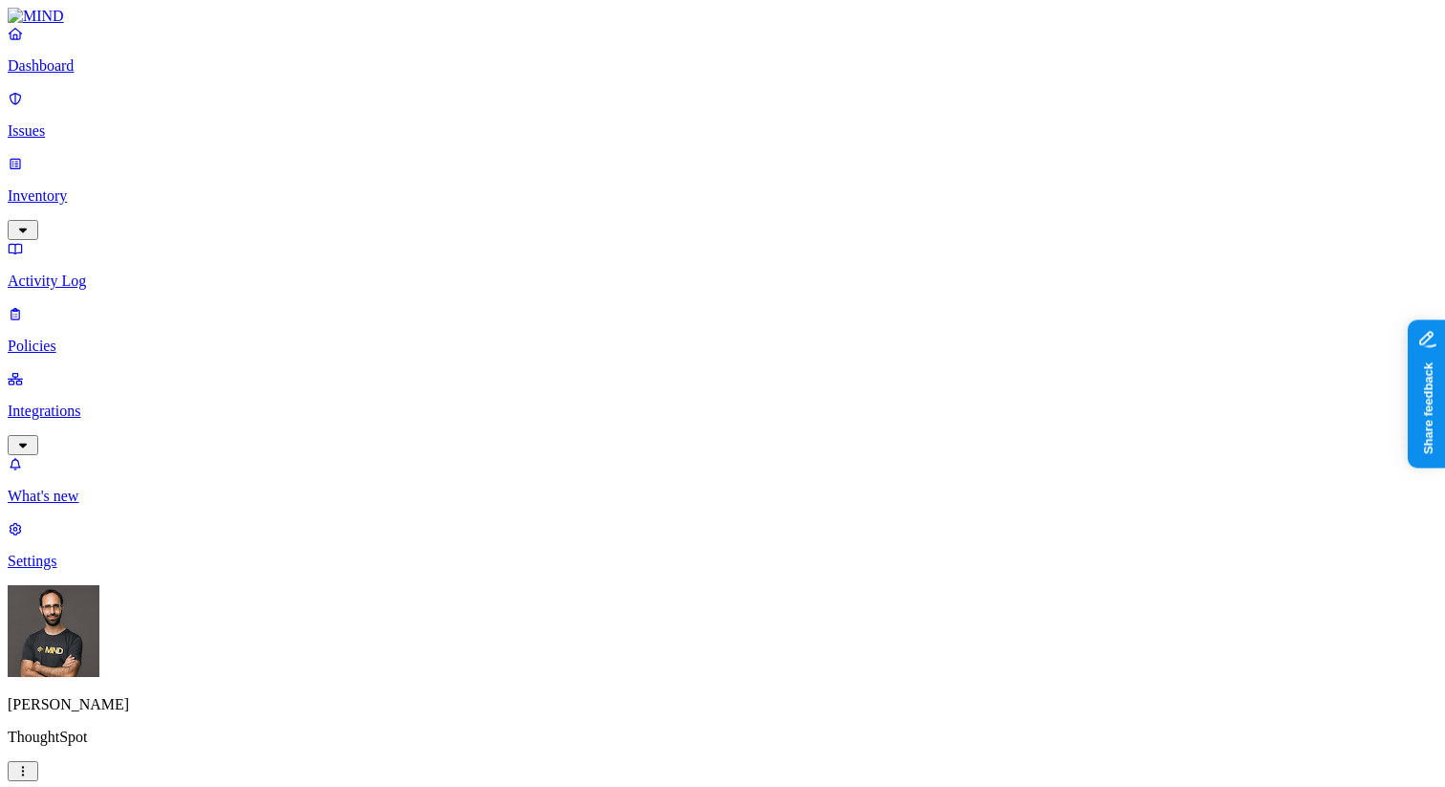
click at [649, 318] on label "Groups" at bounding box center [629, 314] width 45 height 16
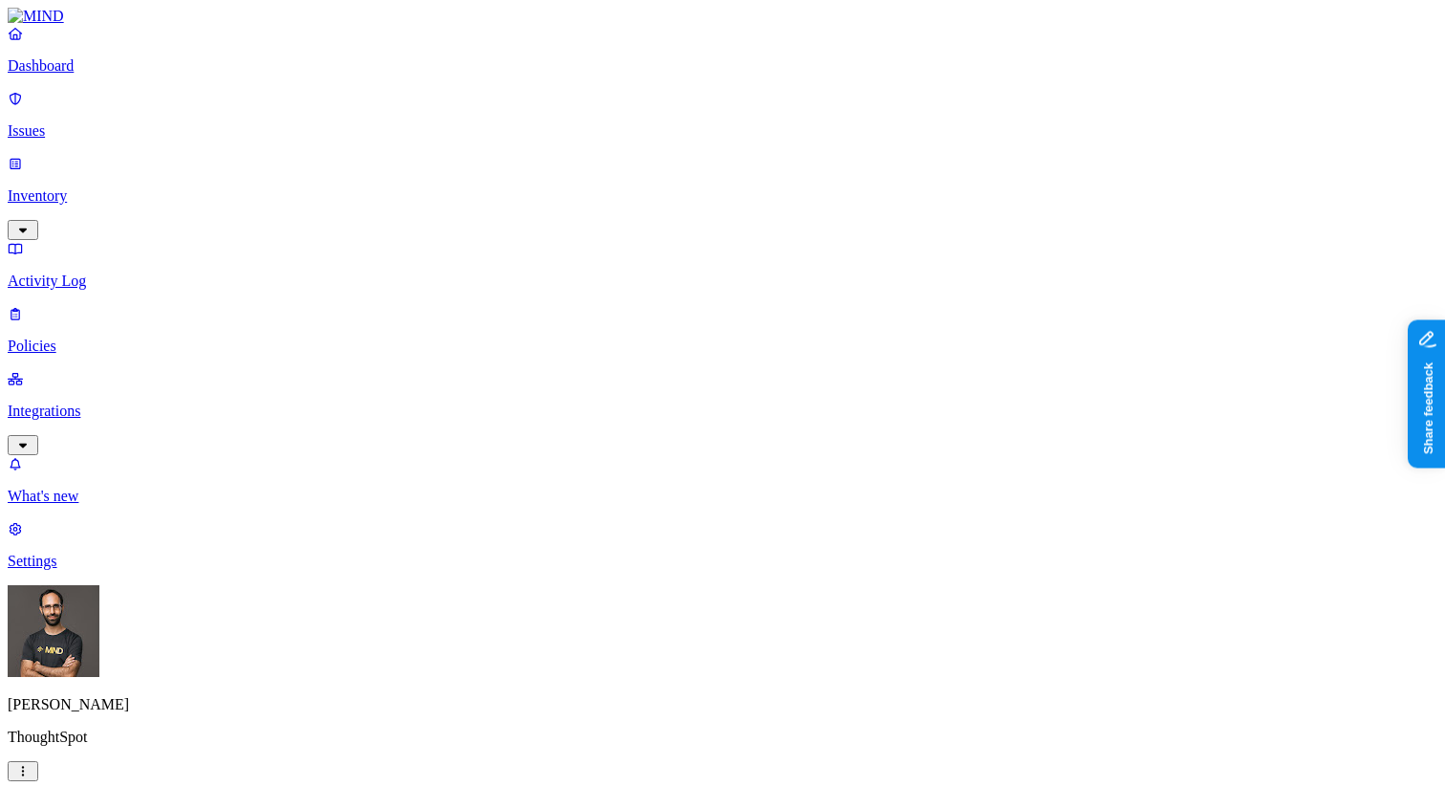
scroll to position [679, 0]
click at [110, 337] on p "Policies" at bounding box center [723, 345] width 1430 height 17
type input "depar"
click at [180, 762] on html "Dashboard Issues Inventory Activity Log Policies Integrations What's new 1 Sett…" at bounding box center [722, 593] width 1445 height 1186
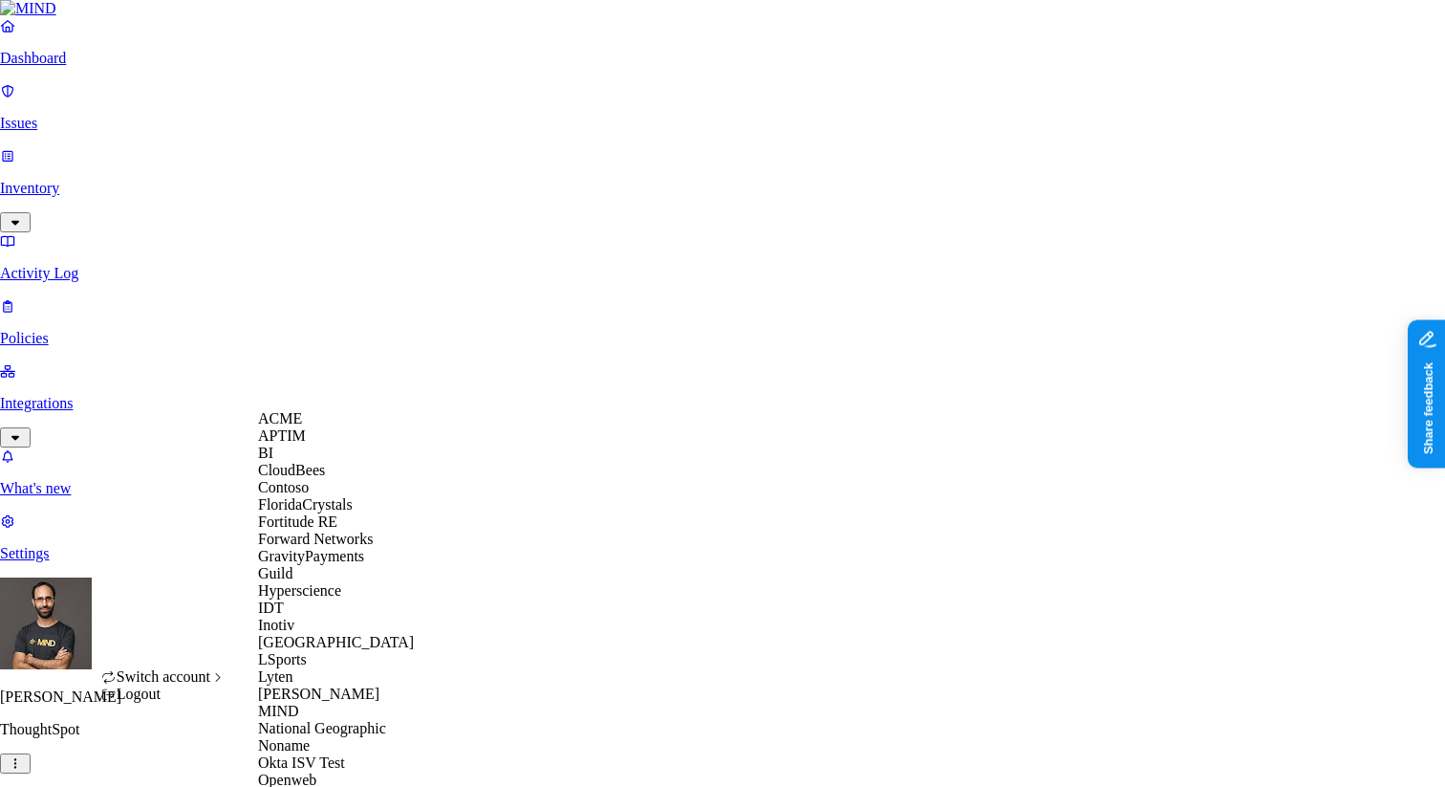
click at [336, 427] on div "ACME" at bounding box center [350, 418] width 185 height 17
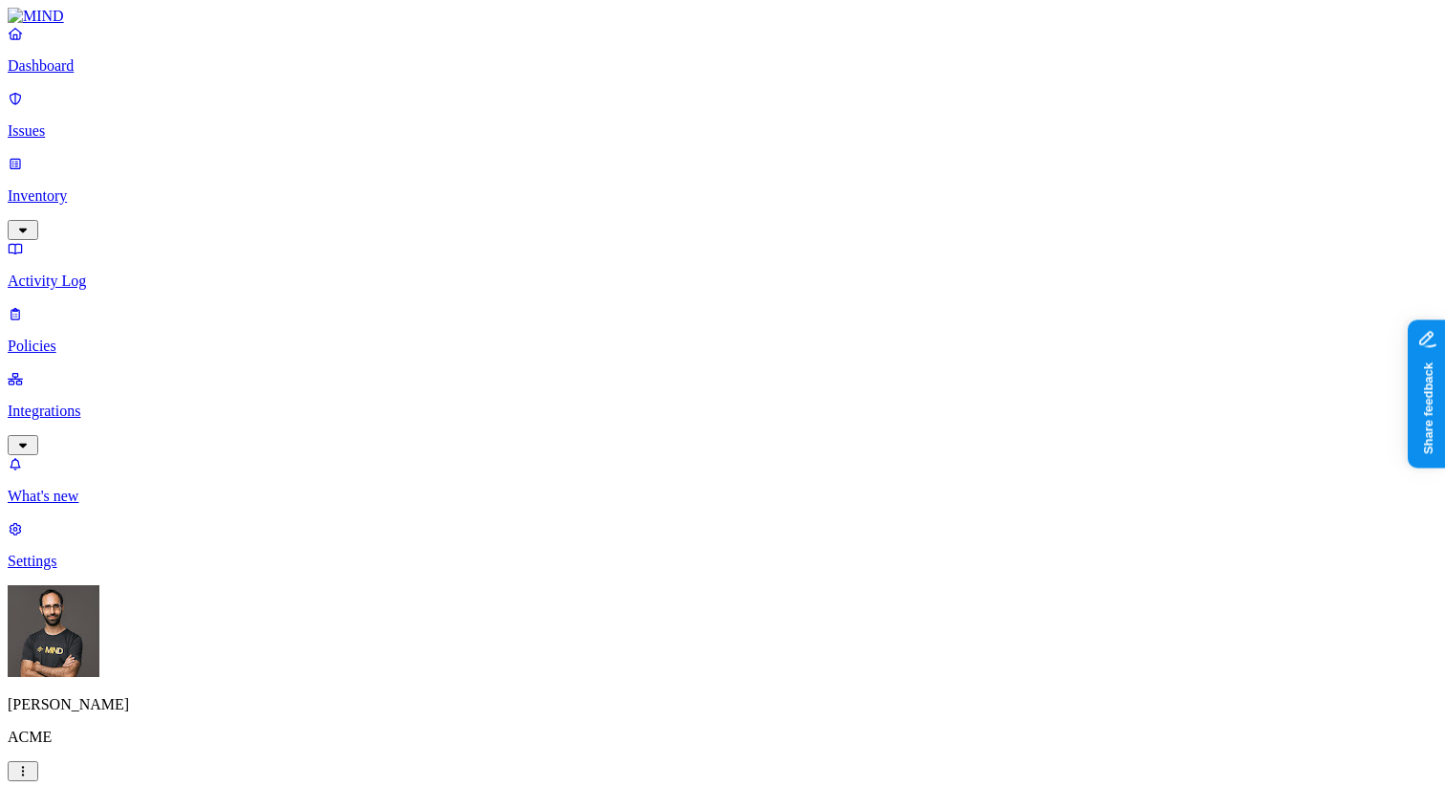
type input "depart"
